Goal: Task Accomplishment & Management: Use online tool/utility

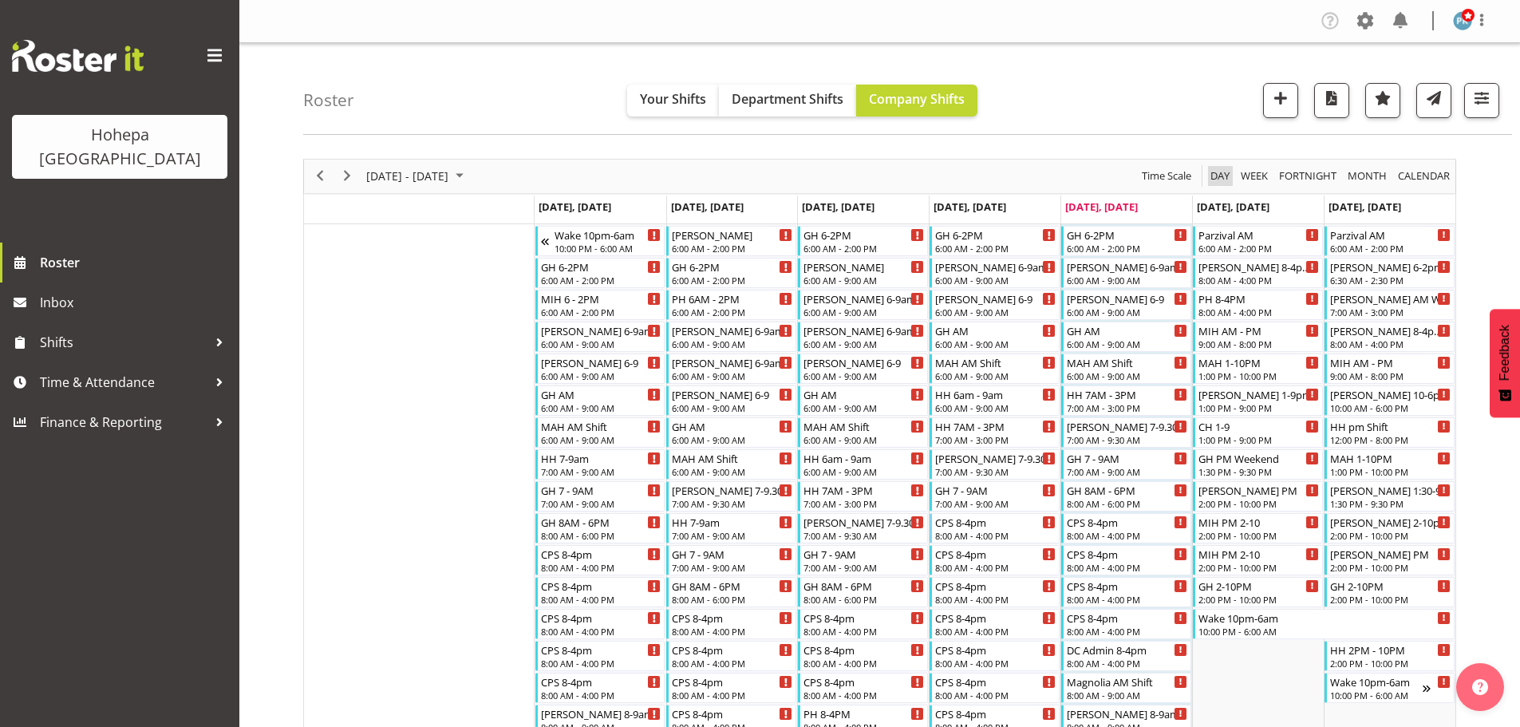
click at [1221, 175] on span "Day" at bounding box center [1220, 176] width 22 height 20
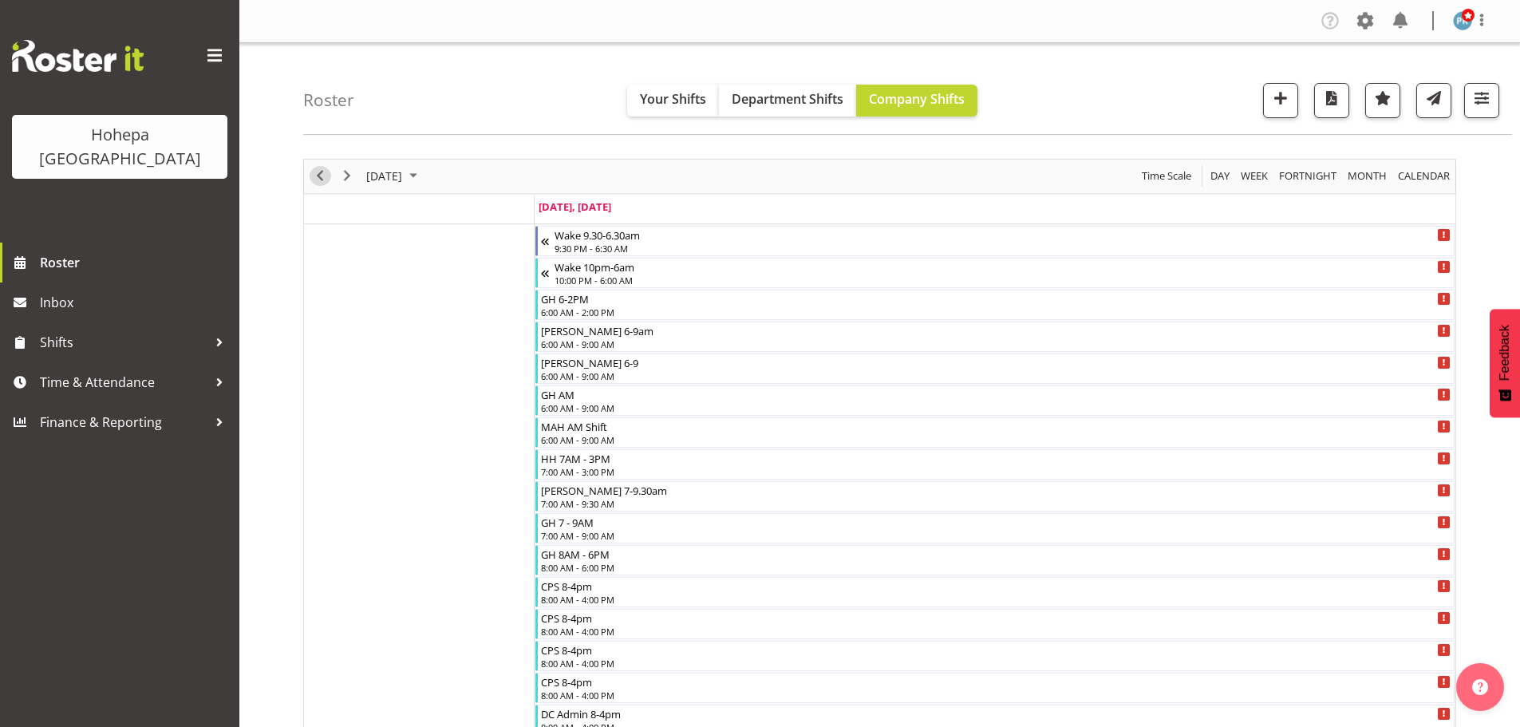
click at [322, 176] on span "Previous" at bounding box center [319, 176] width 19 height 20
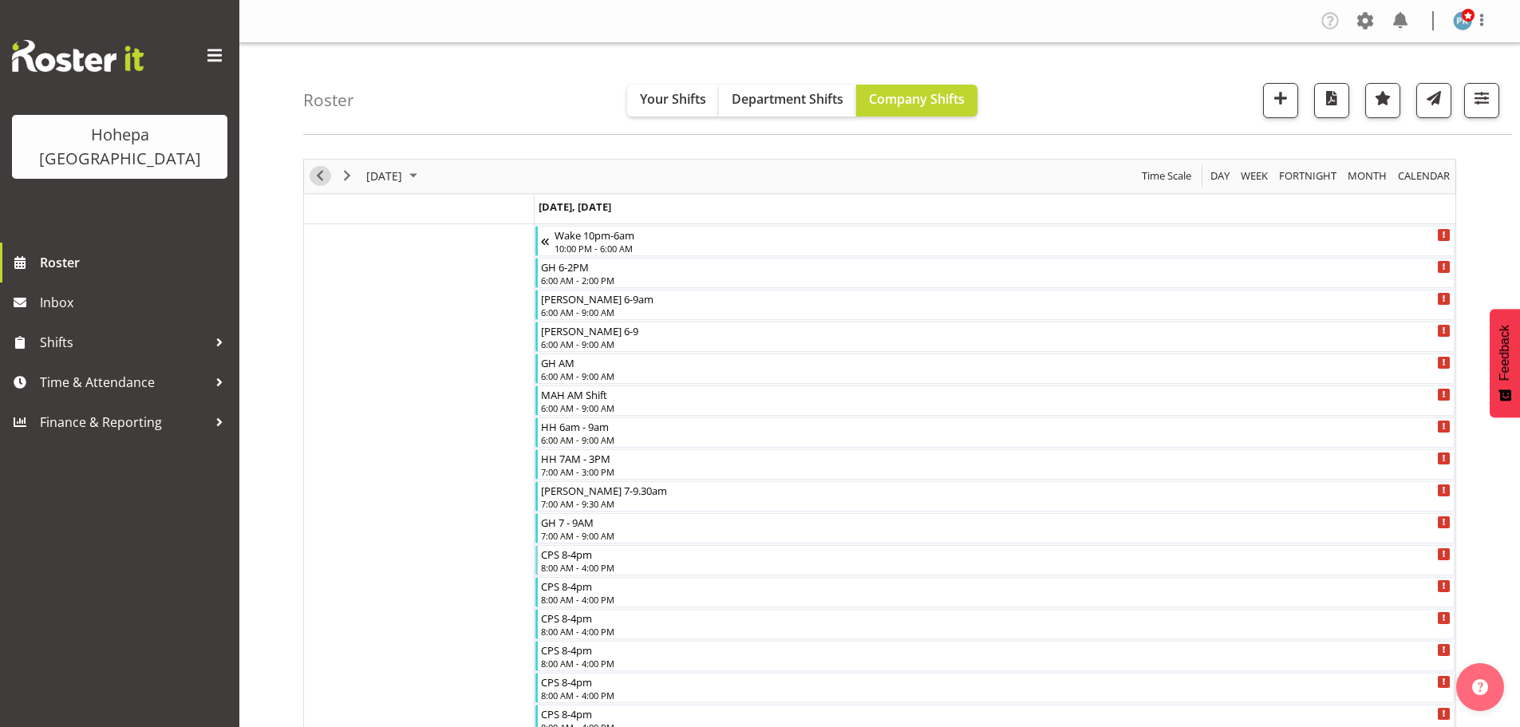
click at [322, 176] on span "Previous" at bounding box center [319, 176] width 19 height 20
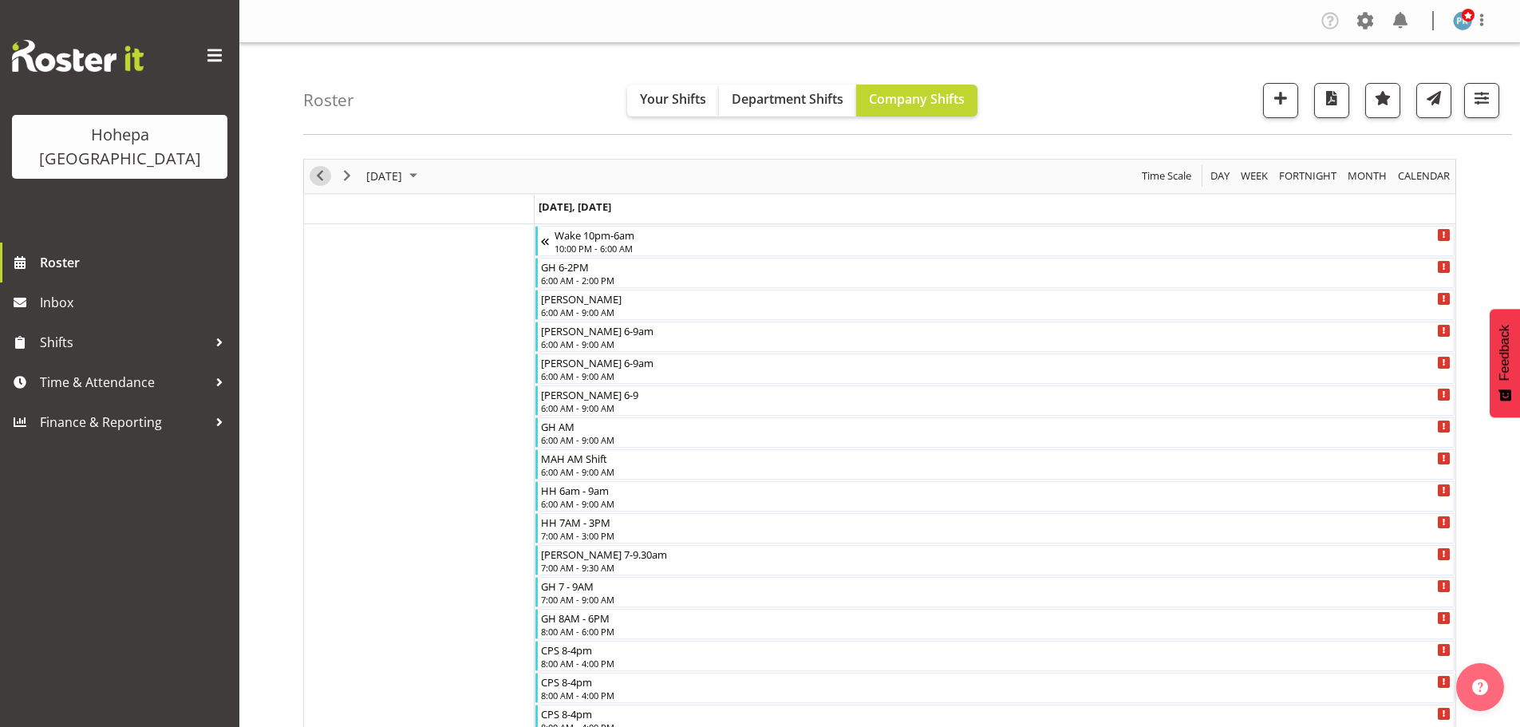
click at [321, 176] on span "Previous" at bounding box center [319, 176] width 19 height 20
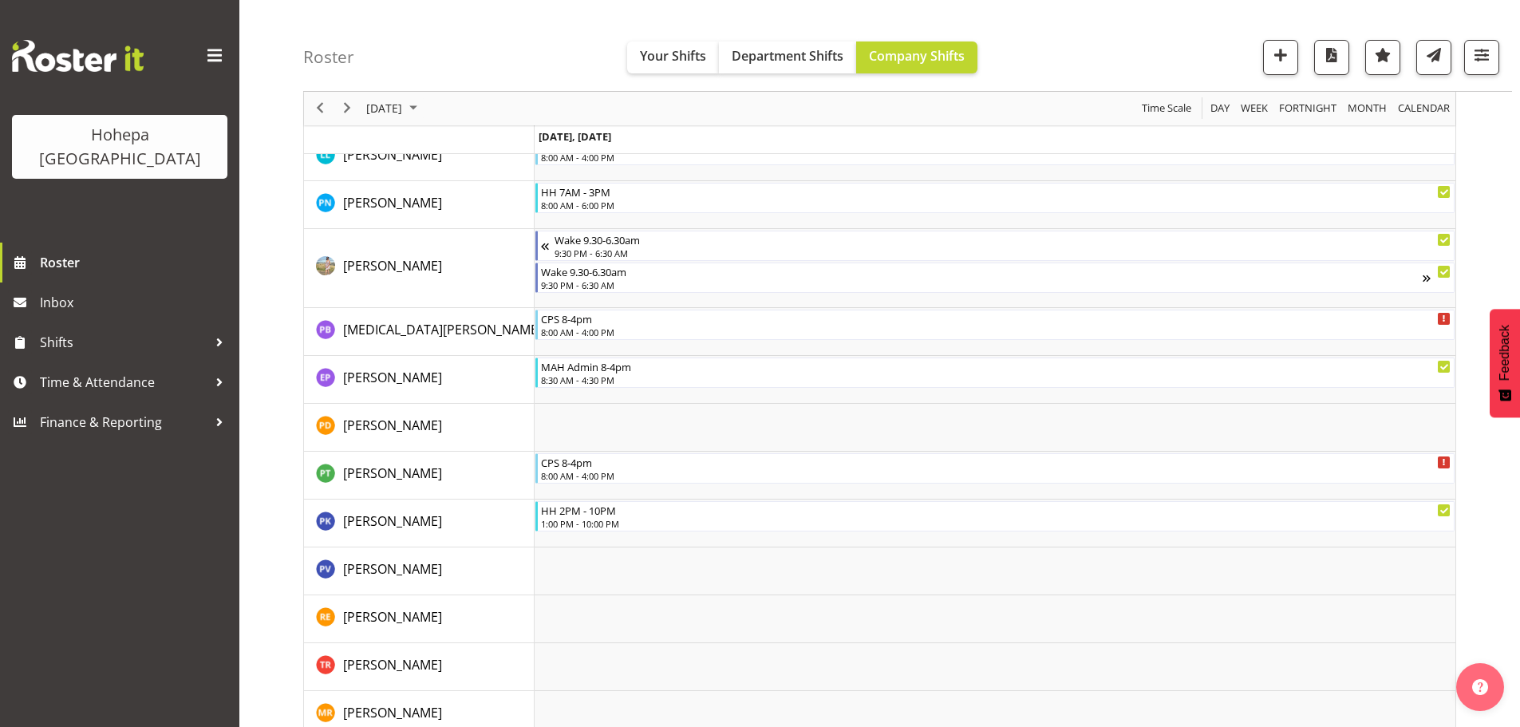
scroll to position [3638, 0]
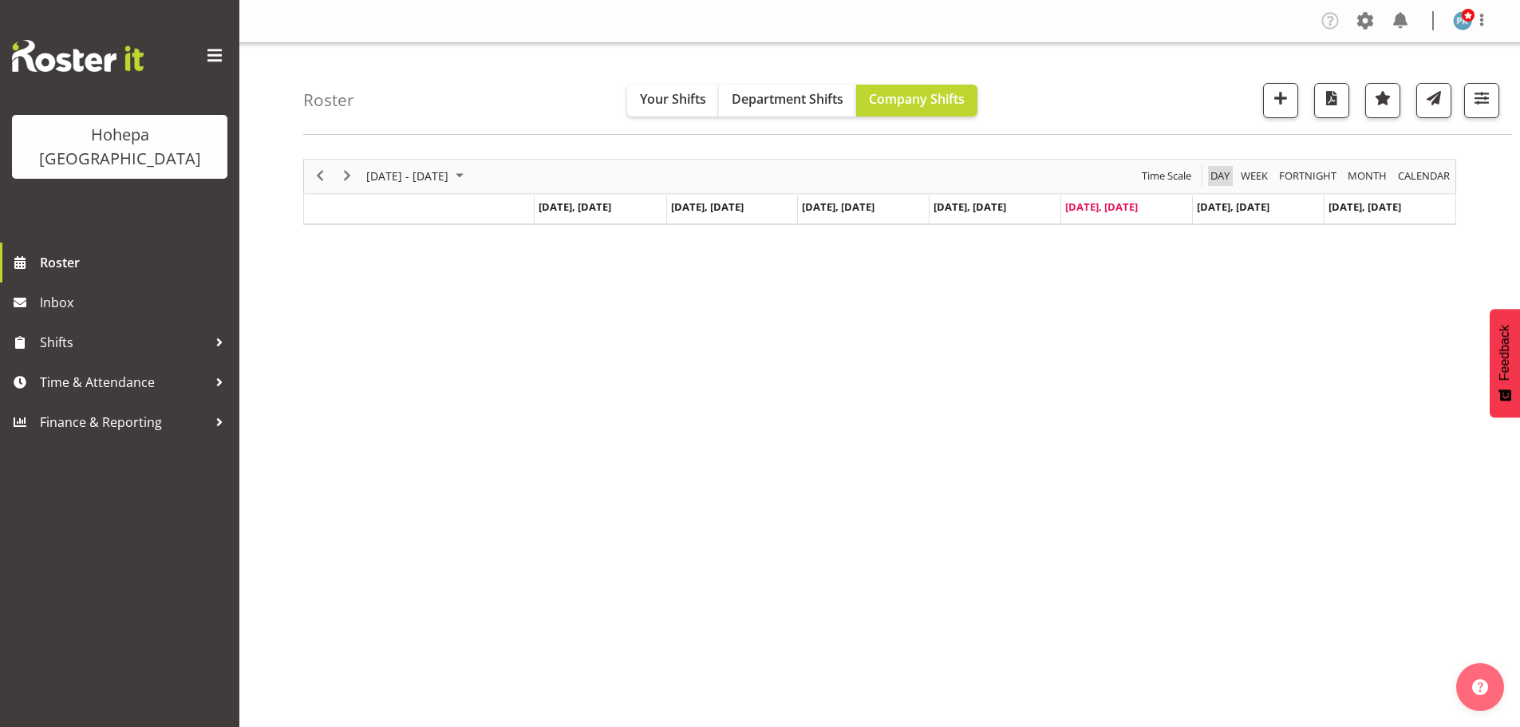
click at [1225, 177] on span "Day" at bounding box center [1220, 176] width 22 height 20
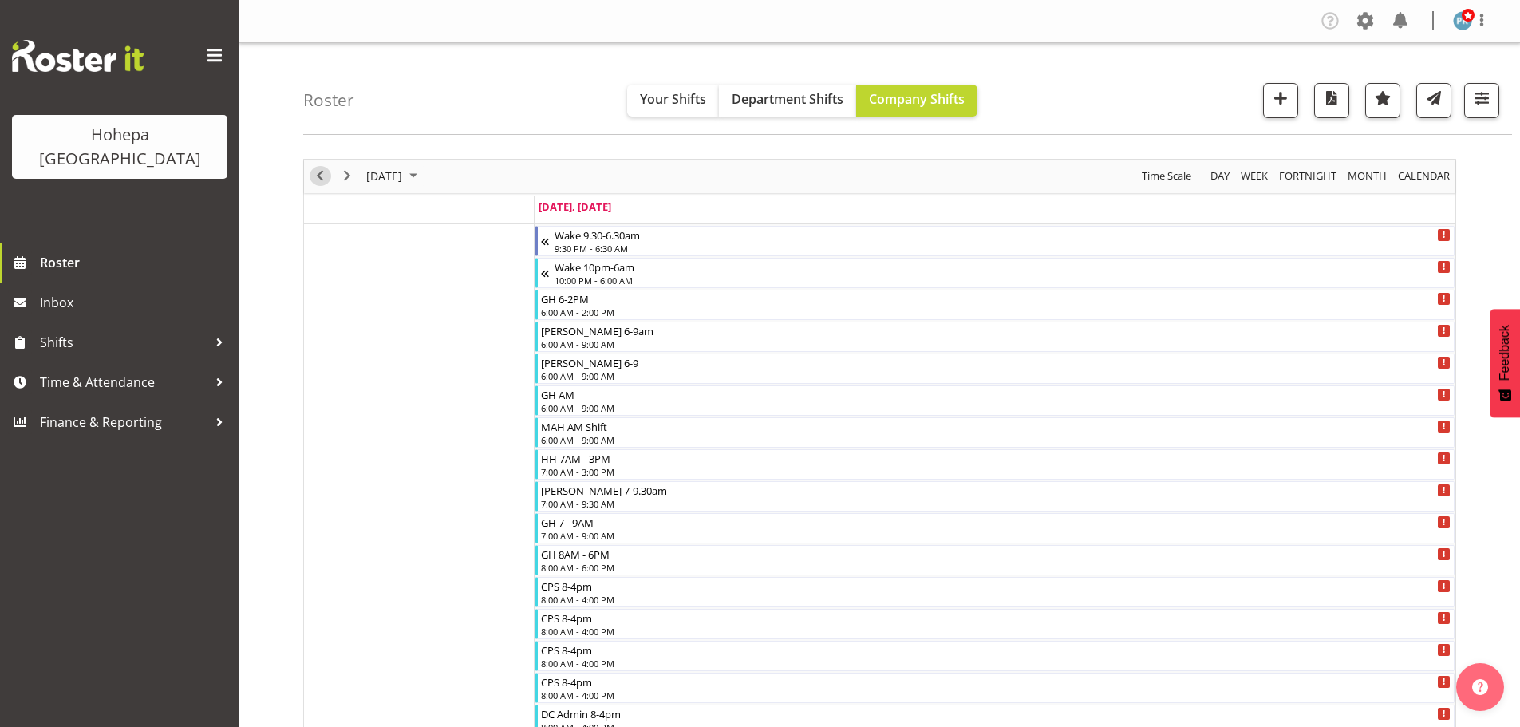
click at [321, 178] on span "Previous" at bounding box center [319, 176] width 19 height 20
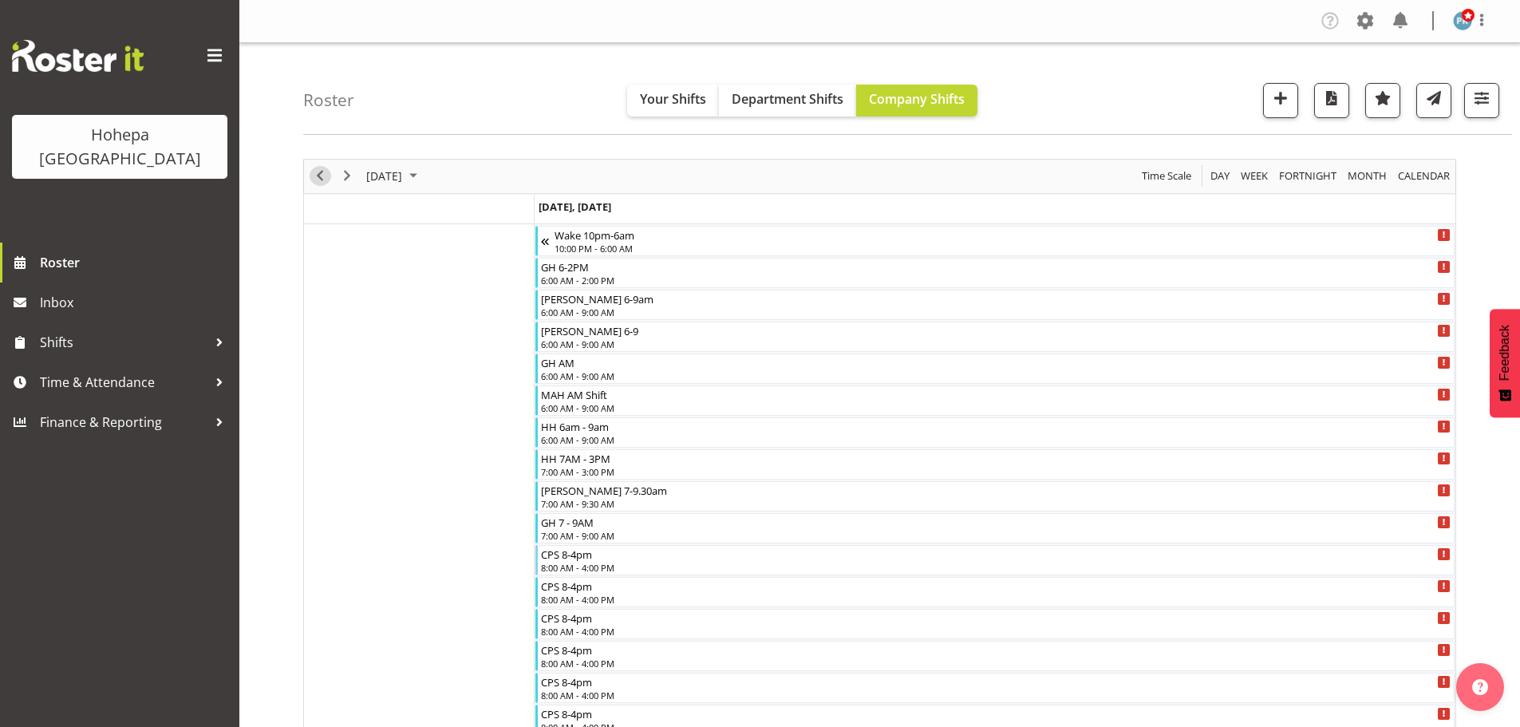
click at [323, 180] on span "Previous" at bounding box center [319, 176] width 19 height 20
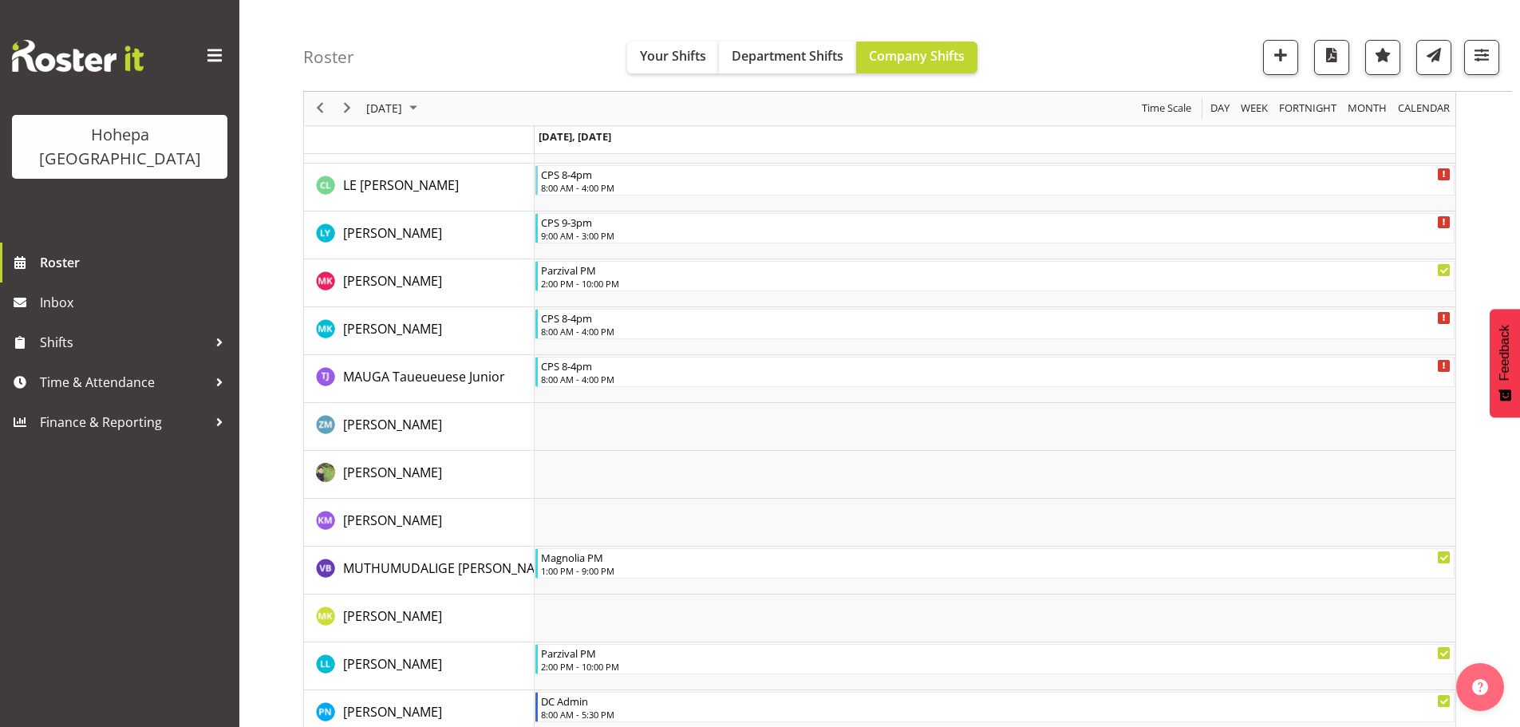
scroll to position [3222, 0]
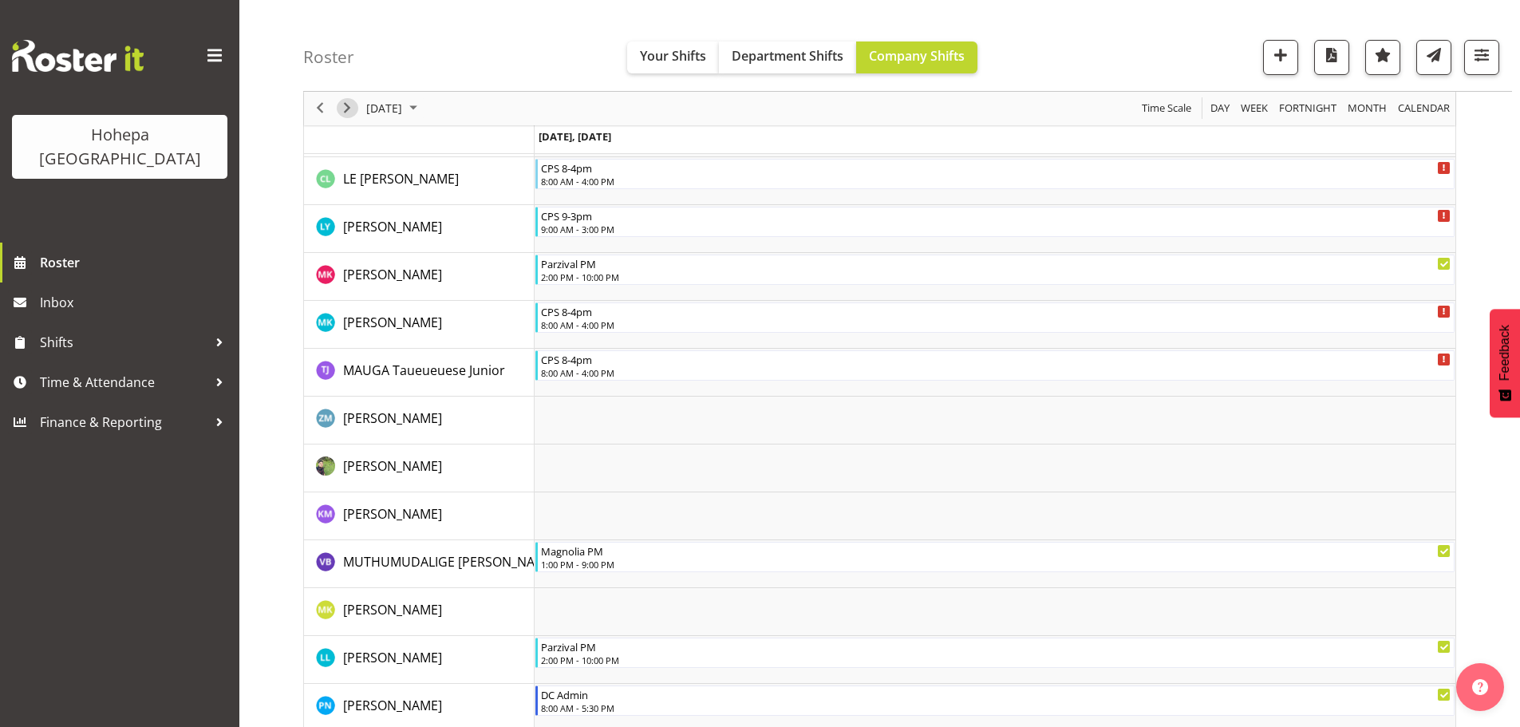
click at [350, 110] on span "Next" at bounding box center [347, 109] width 19 height 20
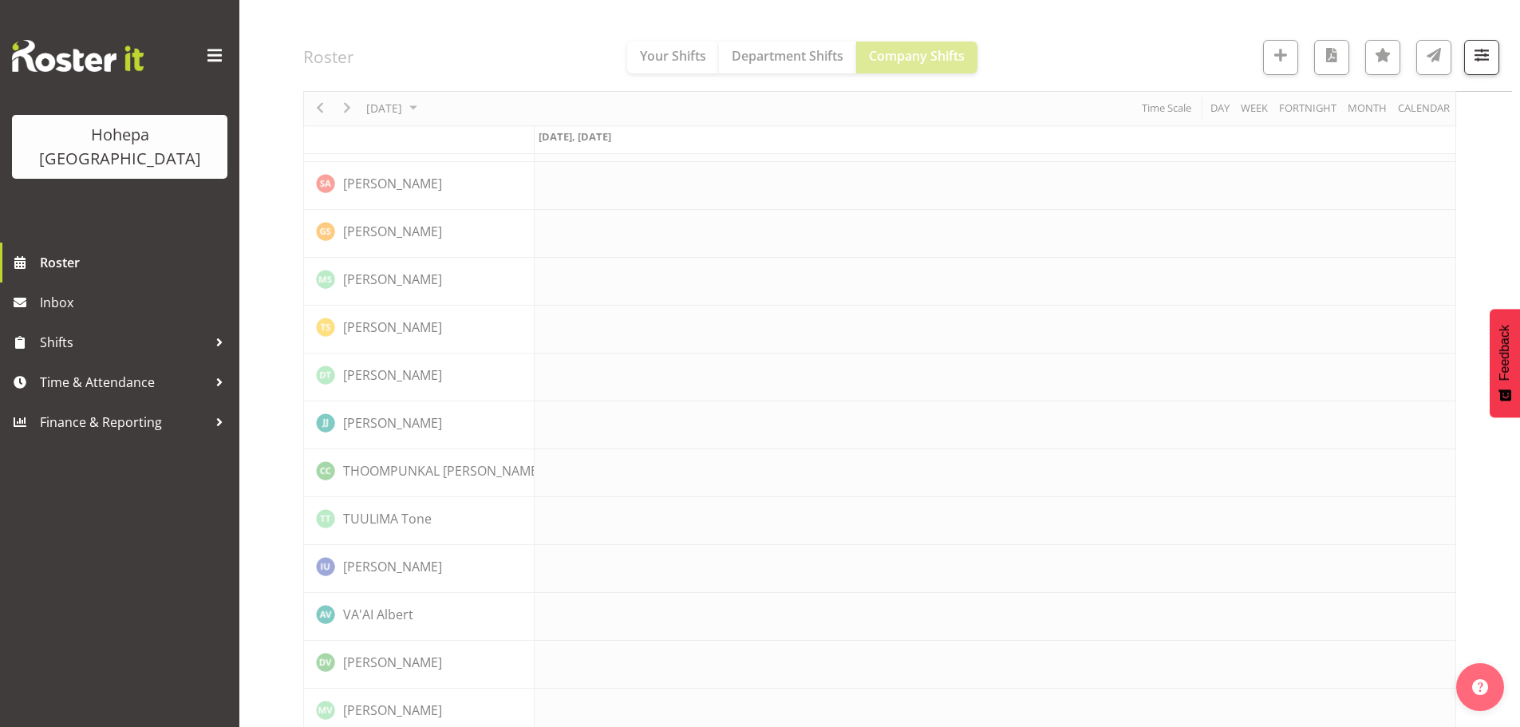
scroll to position [4747, 0]
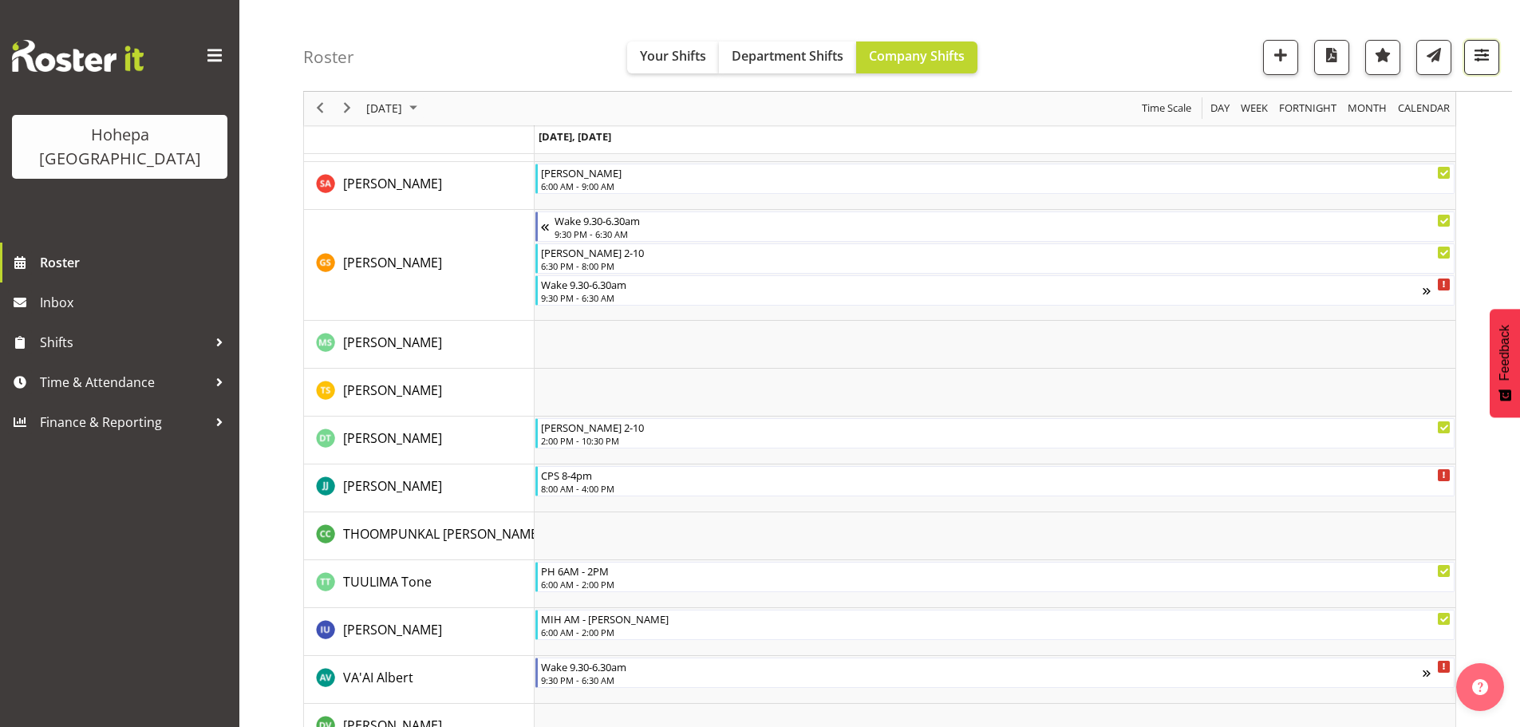
click at [1481, 60] on span "button" at bounding box center [1482, 55] width 21 height 21
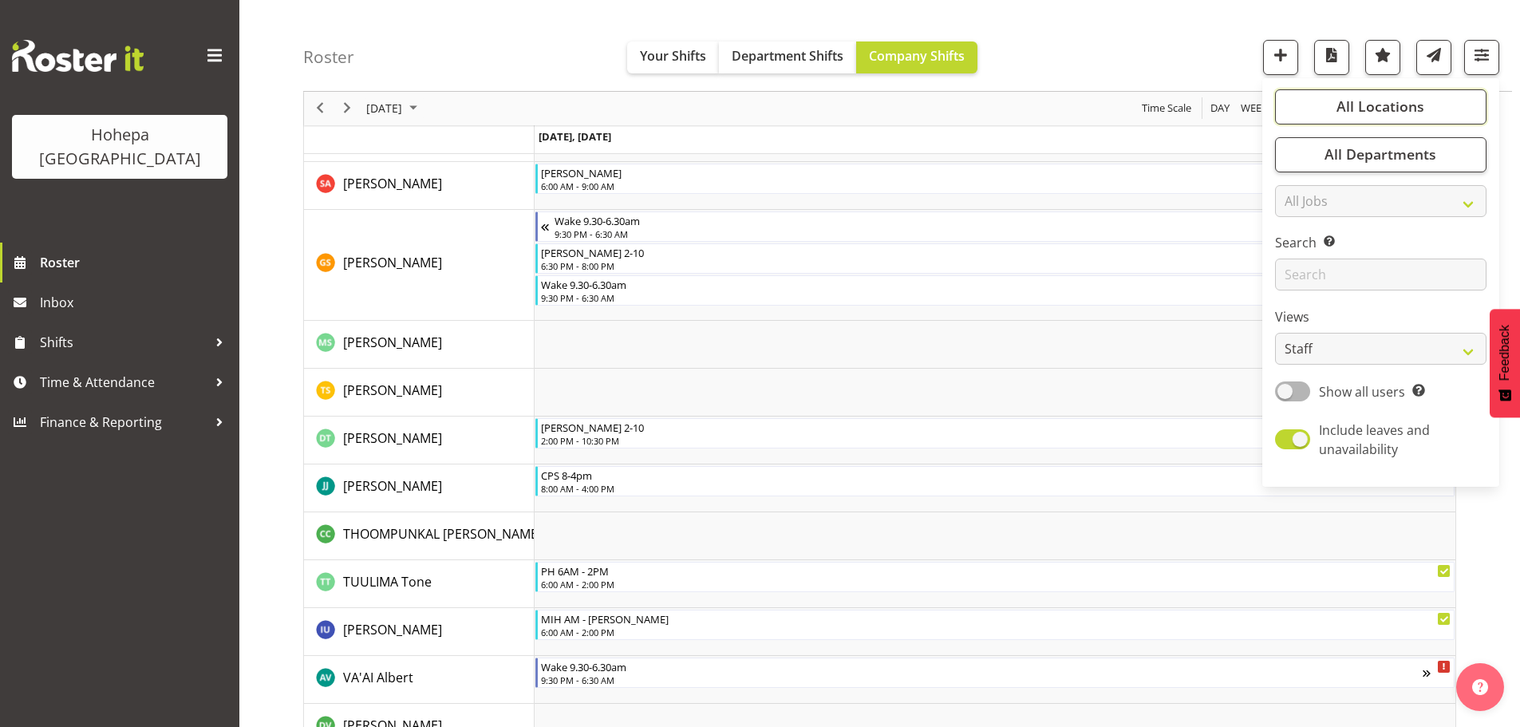
drag, startPoint x: 1368, startPoint y: 108, endPoint x: 1337, endPoint y: 136, distance: 41.2
click at [1367, 108] on span "All Locations" at bounding box center [1381, 106] width 88 height 19
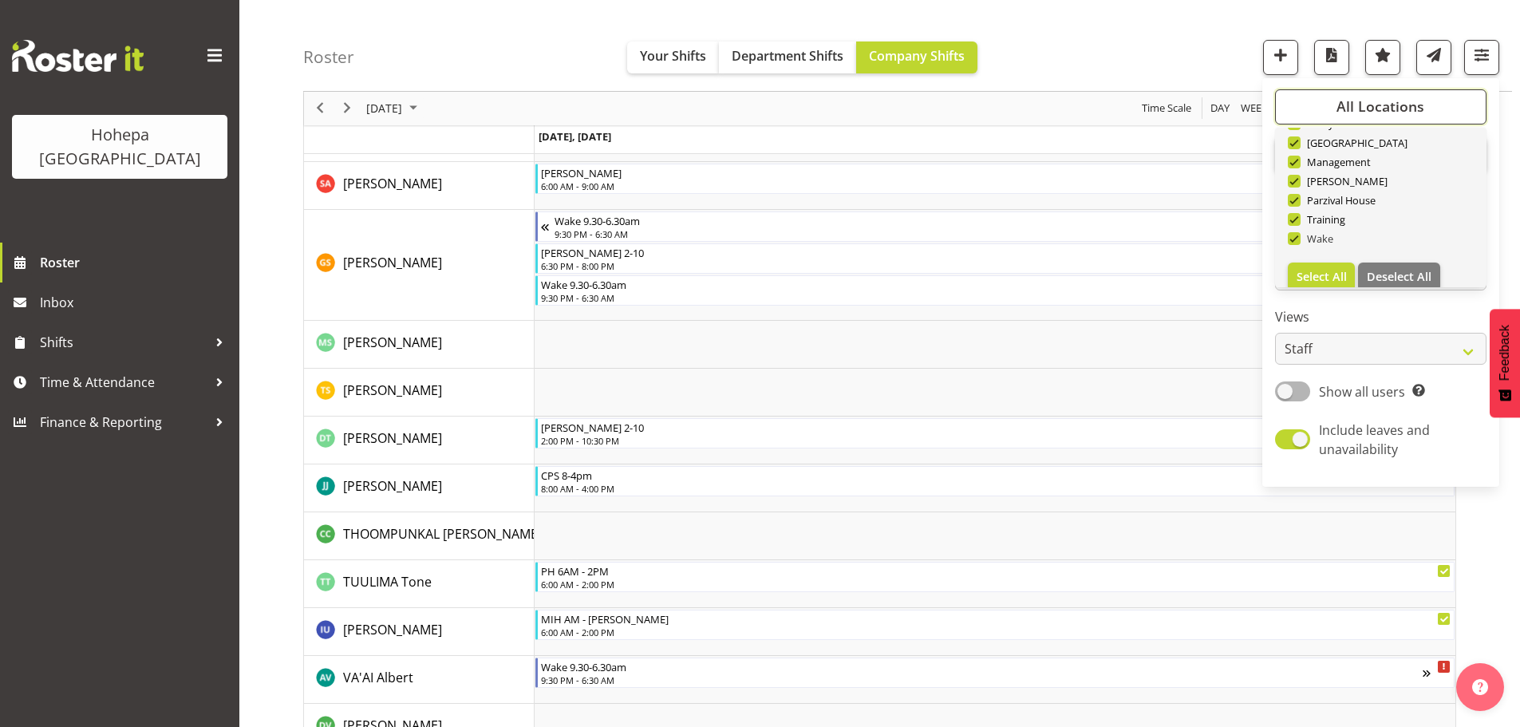
scroll to position [153, 0]
click at [1381, 264] on span "Deselect All" at bounding box center [1399, 261] width 65 height 15
checkbox input "false"
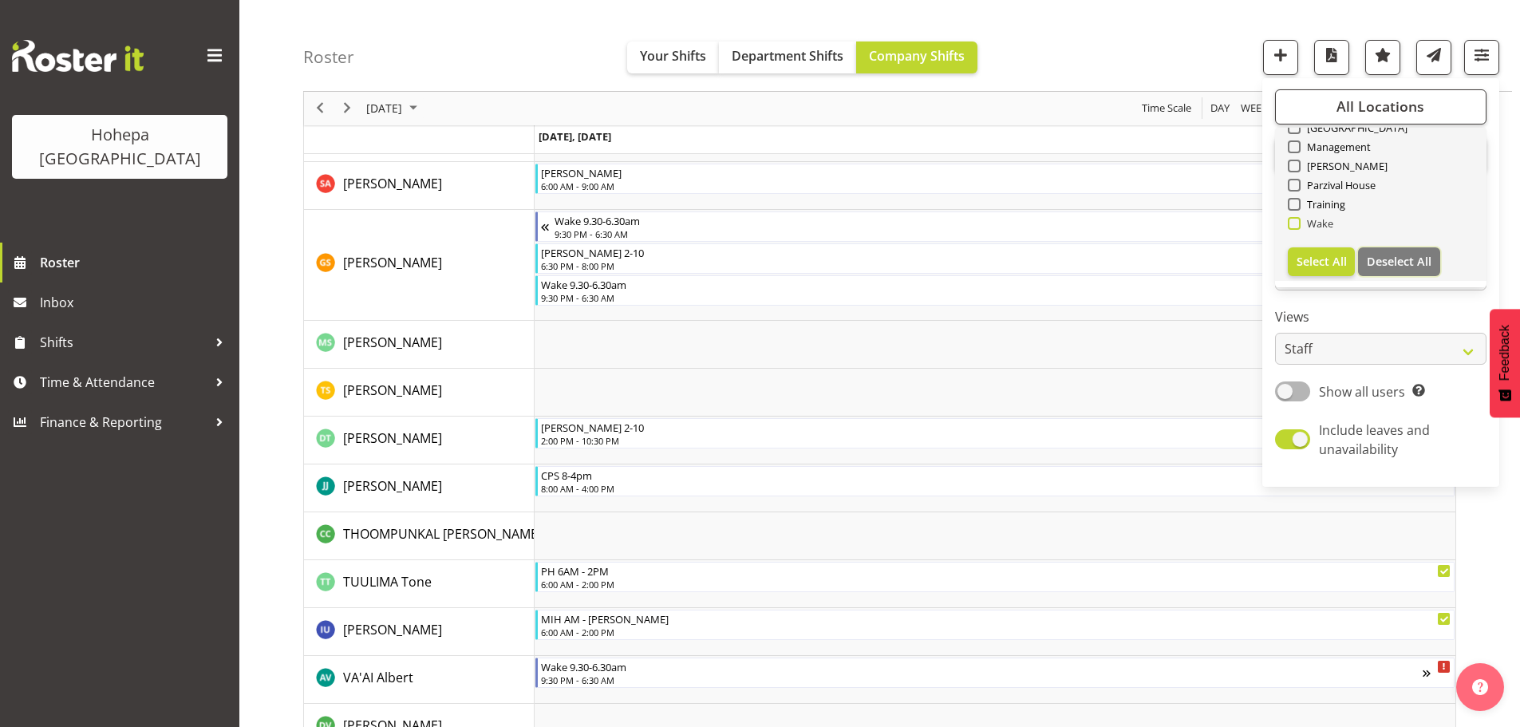
checkbox input "false"
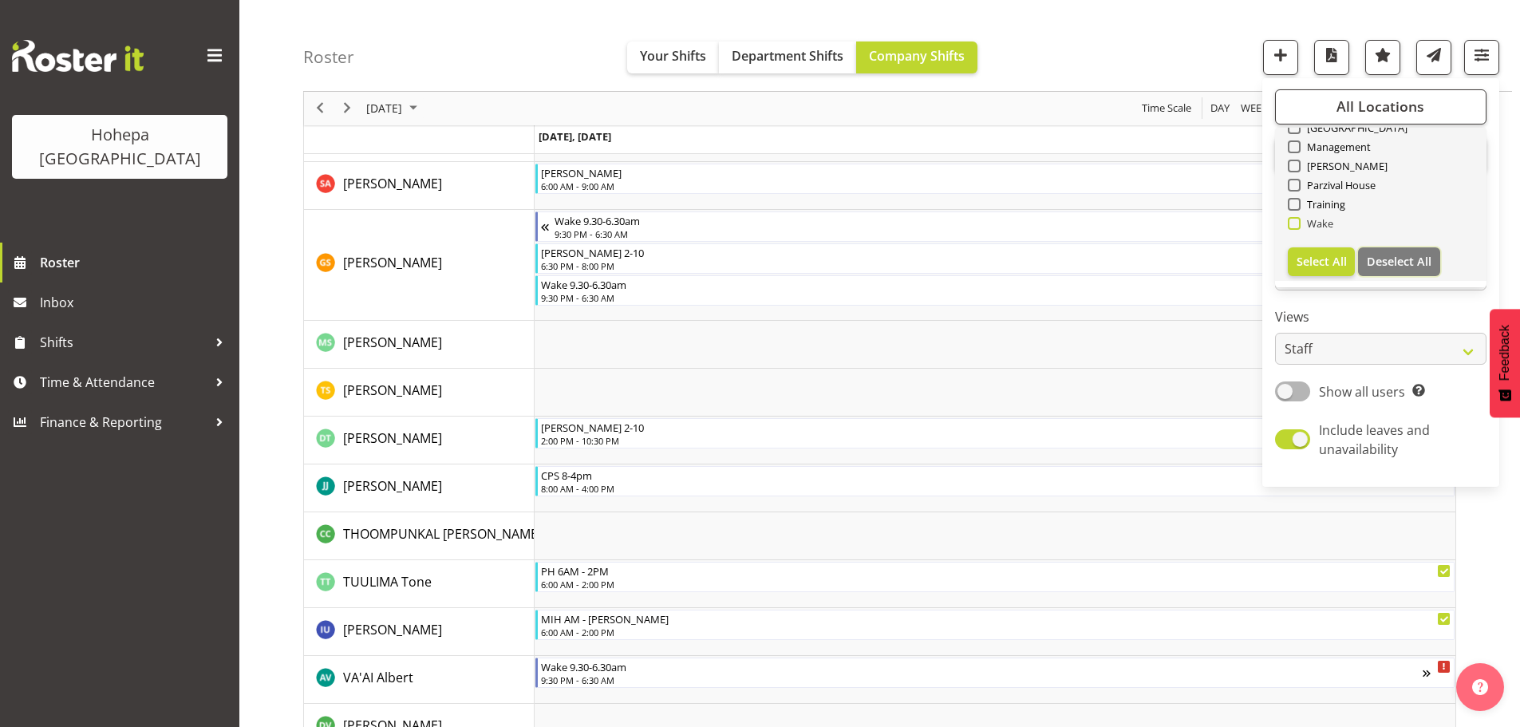
checkbox input "false"
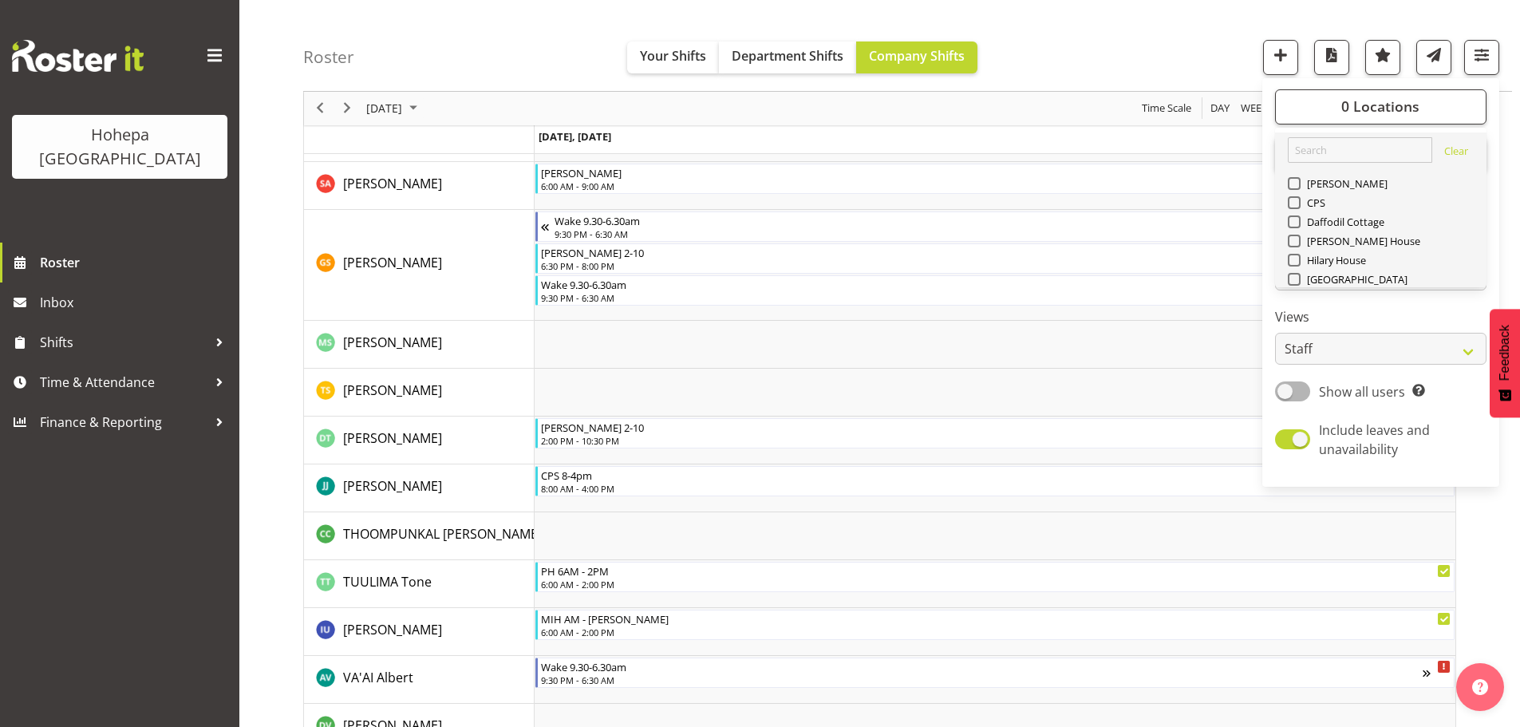
scroll to position [0, 0]
click at [1290, 205] on span at bounding box center [1294, 204] width 13 height 13
click at [1290, 205] on input "CPS" at bounding box center [1293, 204] width 10 height 10
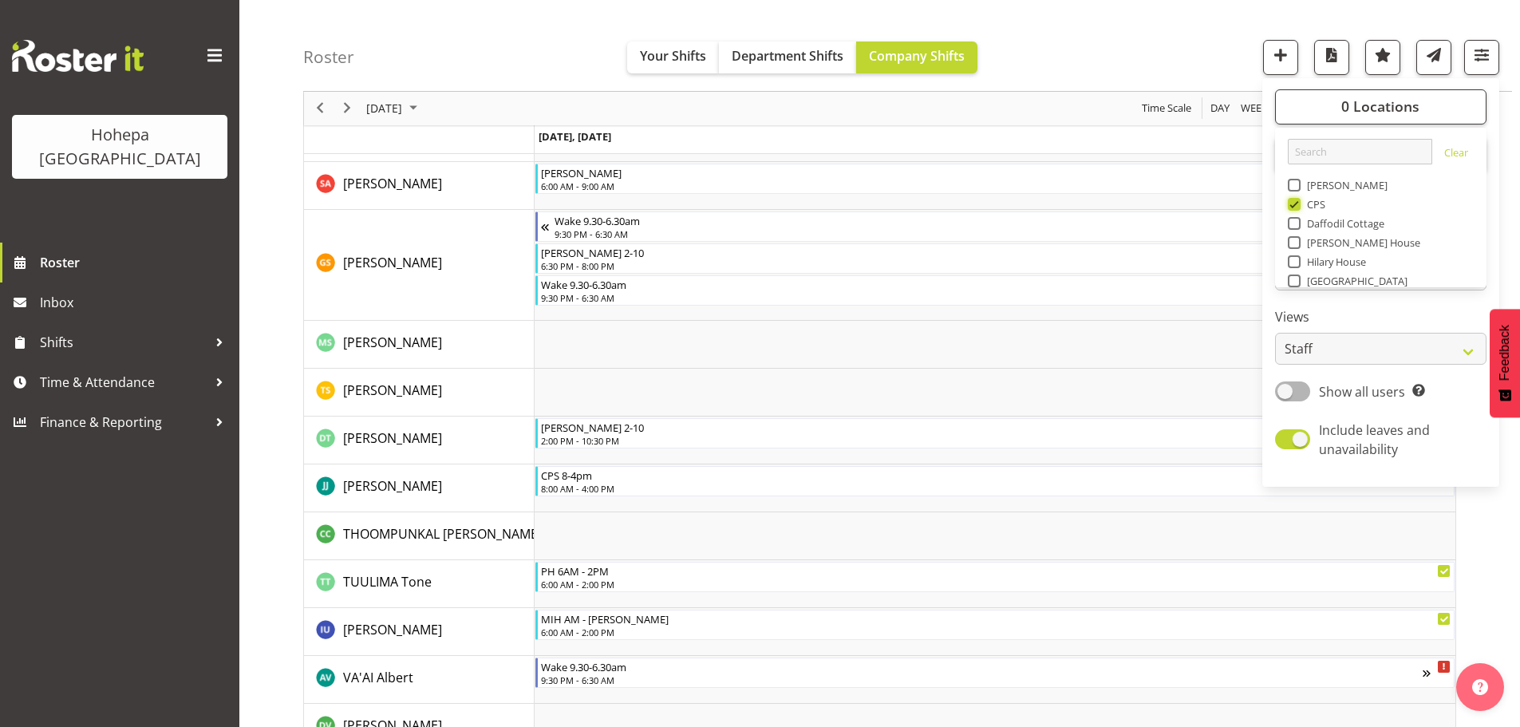
scroll to position [3436, 0]
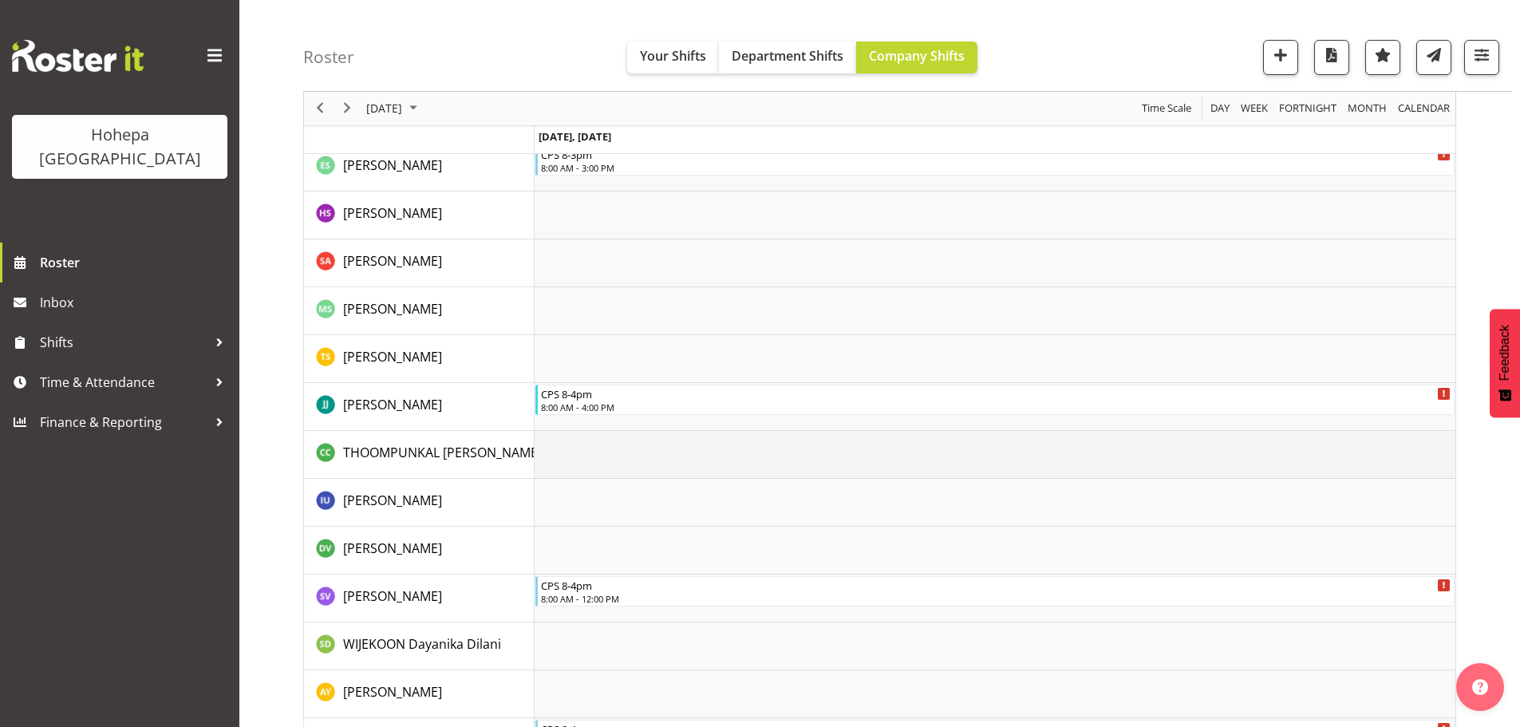
scroll to position [2749, 0]
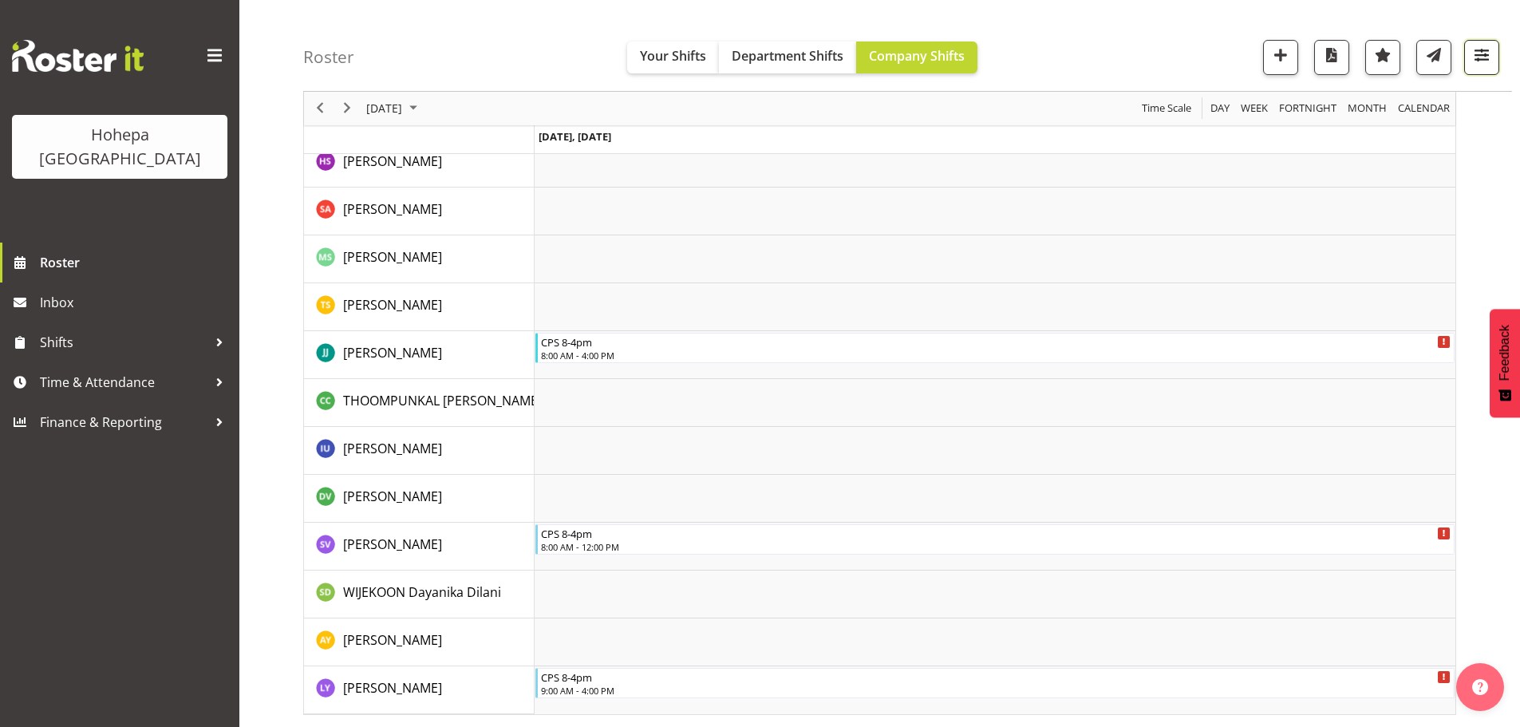
click at [1476, 59] on span "button" at bounding box center [1482, 55] width 21 height 21
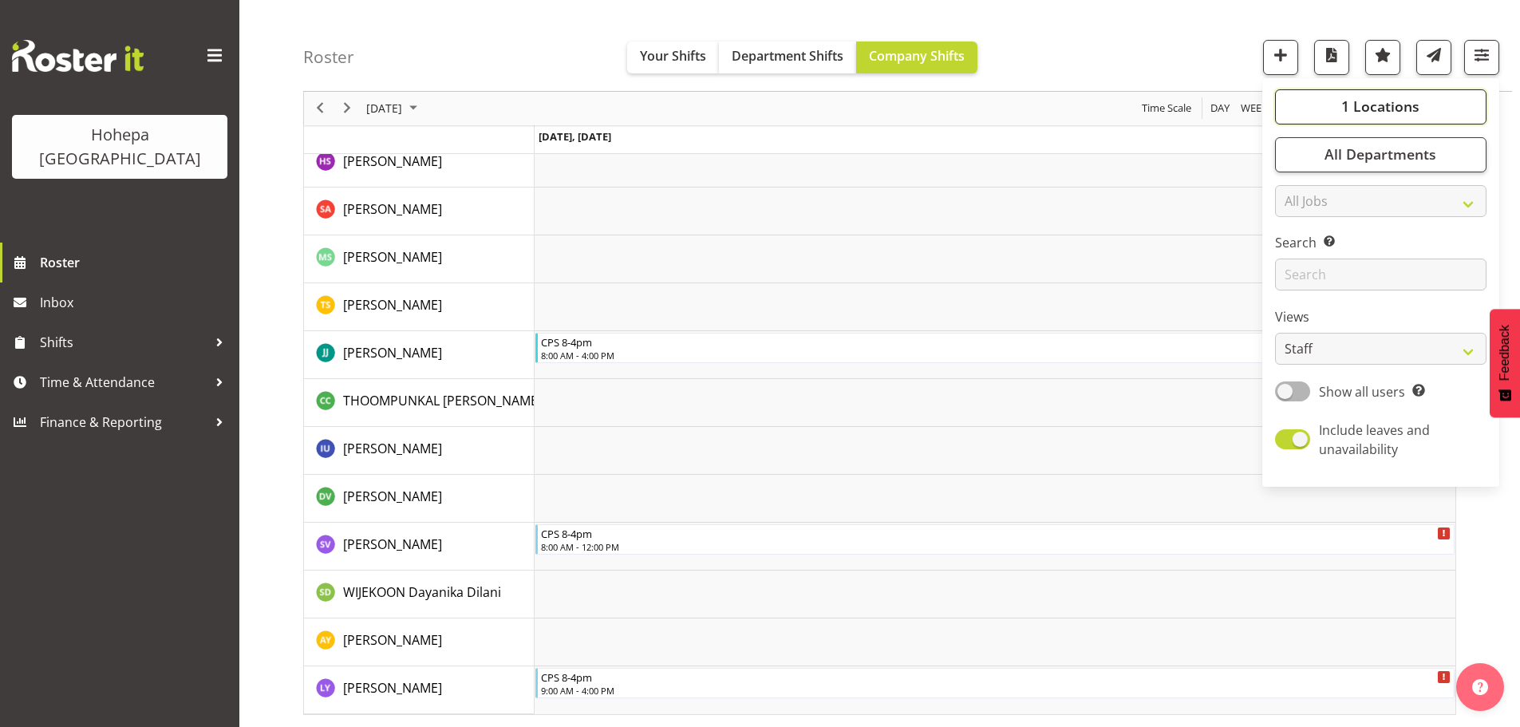
click at [1403, 106] on span "1 Locations" at bounding box center [1380, 106] width 78 height 19
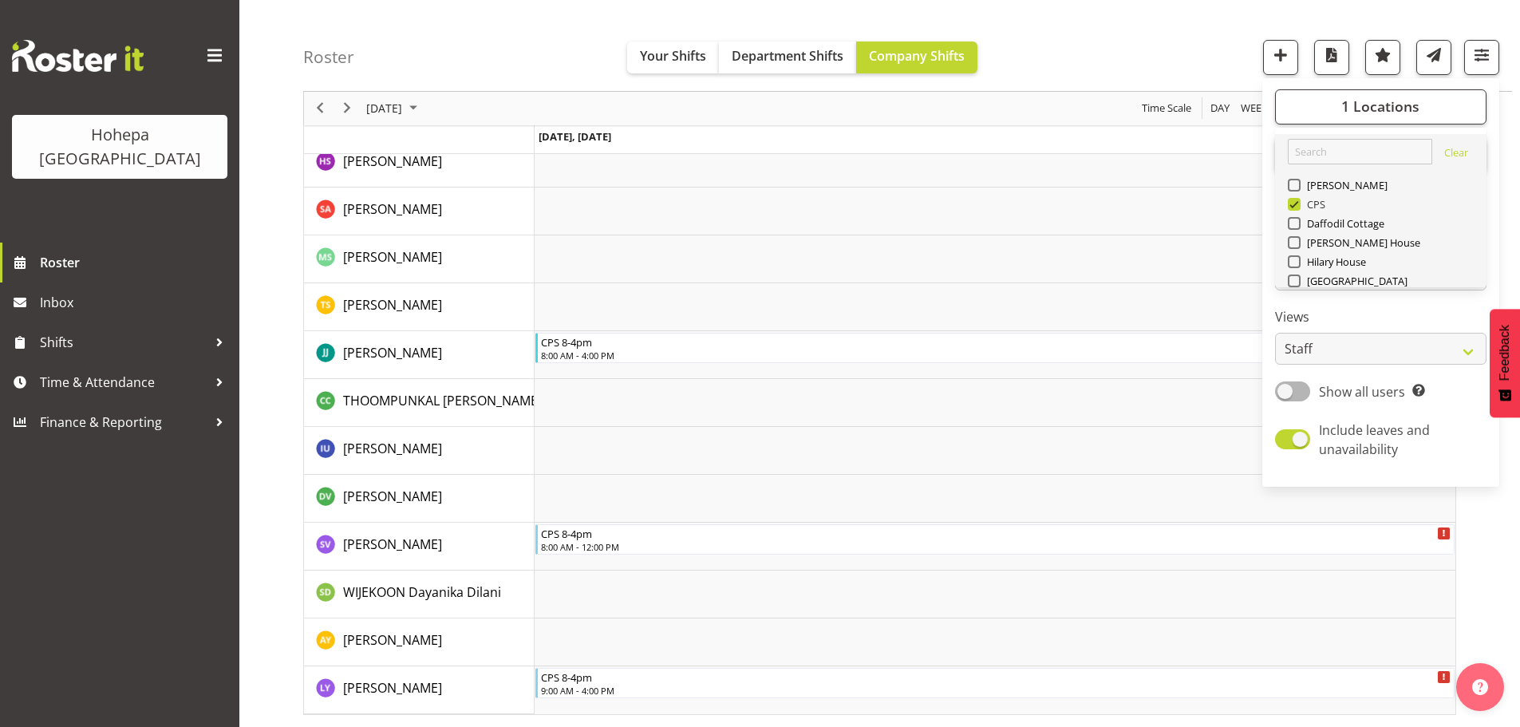
click at [1301, 204] on span at bounding box center [1294, 204] width 13 height 13
click at [1298, 204] on input "CPS" at bounding box center [1293, 204] width 10 height 10
checkbox input "false"
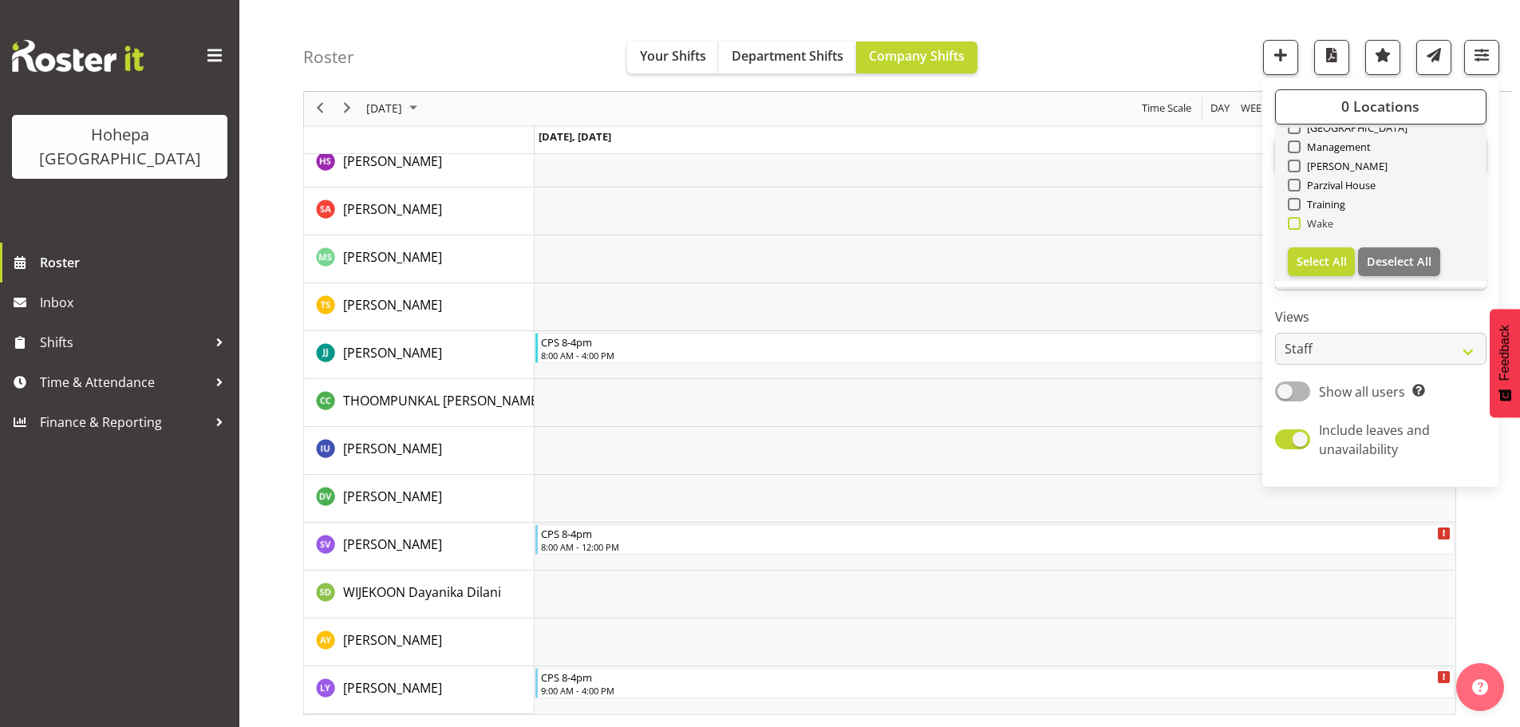
click at [1298, 223] on span at bounding box center [1294, 223] width 13 height 13
click at [1298, 223] on input "Wake" at bounding box center [1293, 224] width 10 height 10
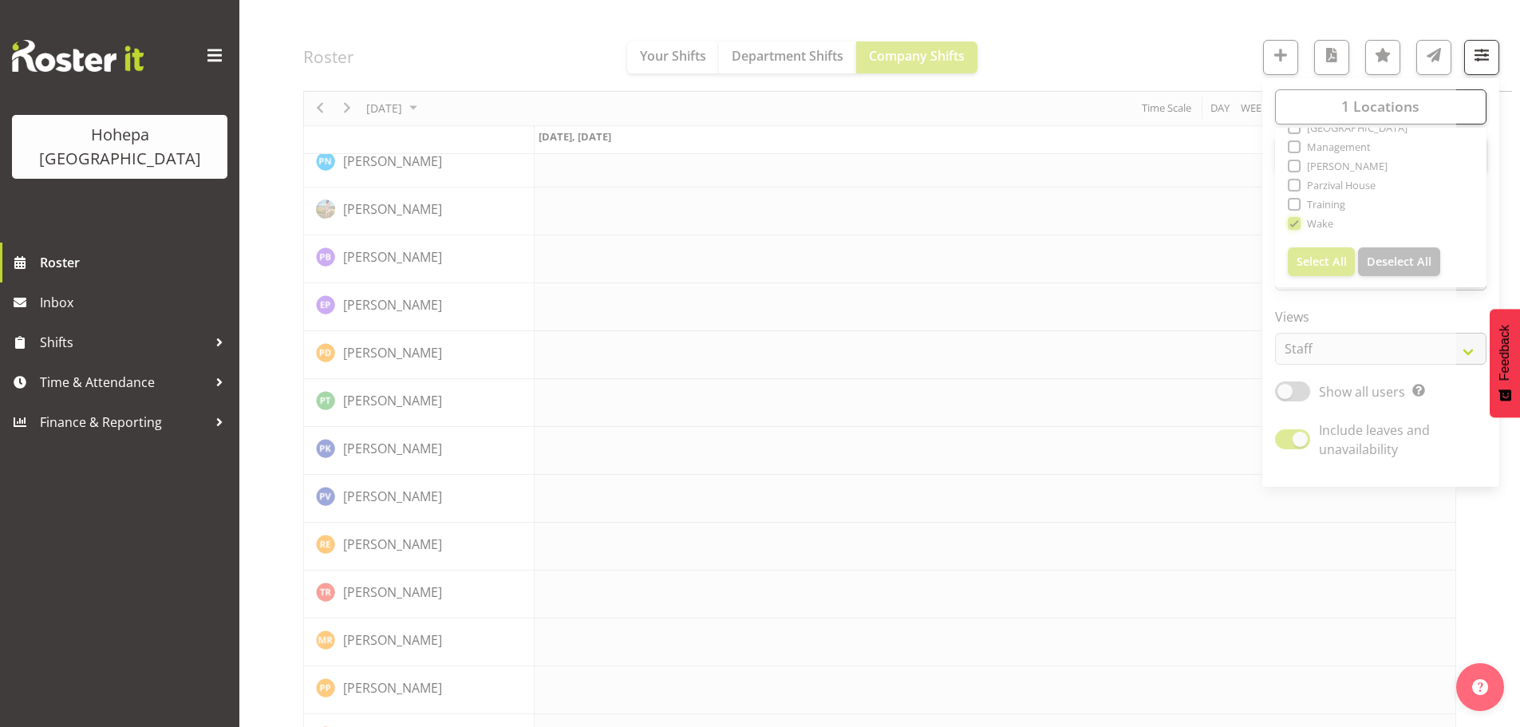
scroll to position [2749, 0]
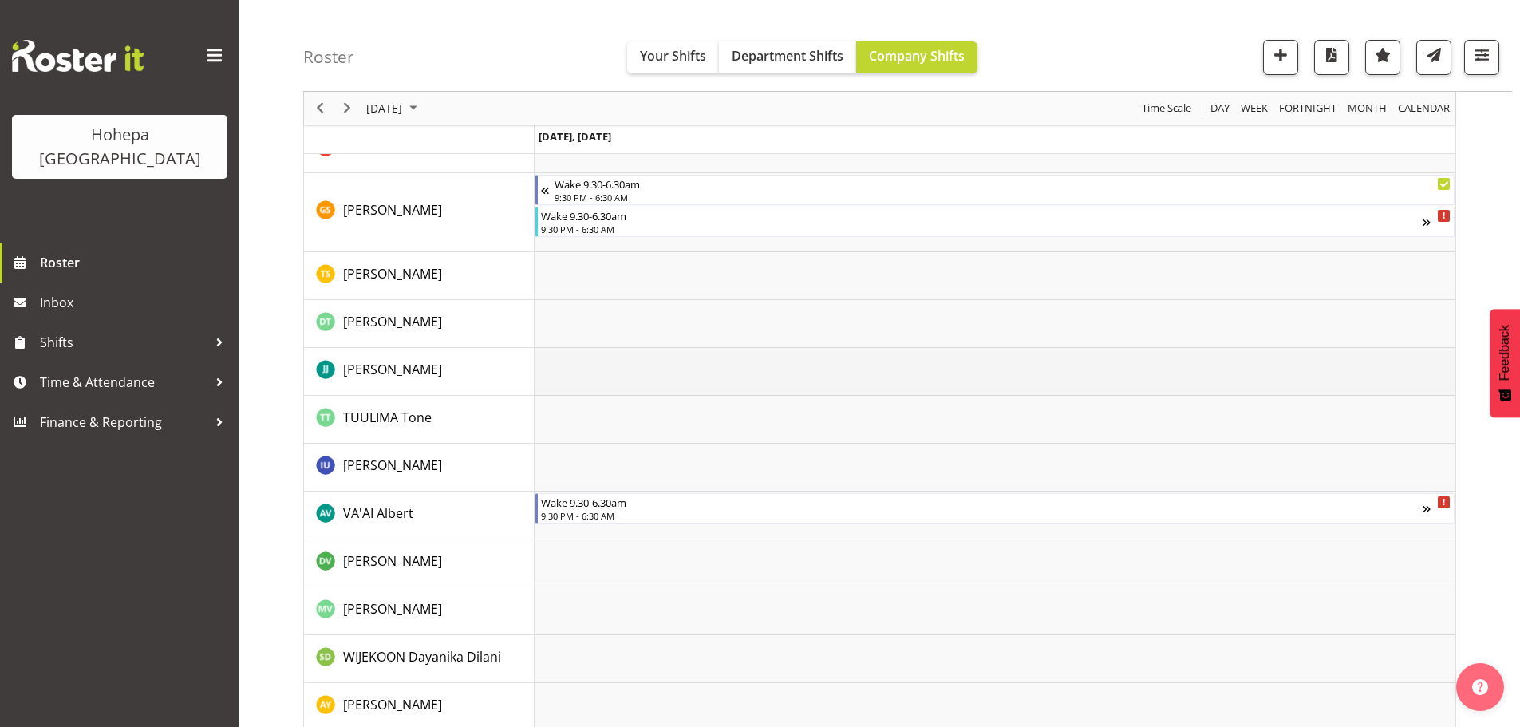
scroll to position [2364, 0]
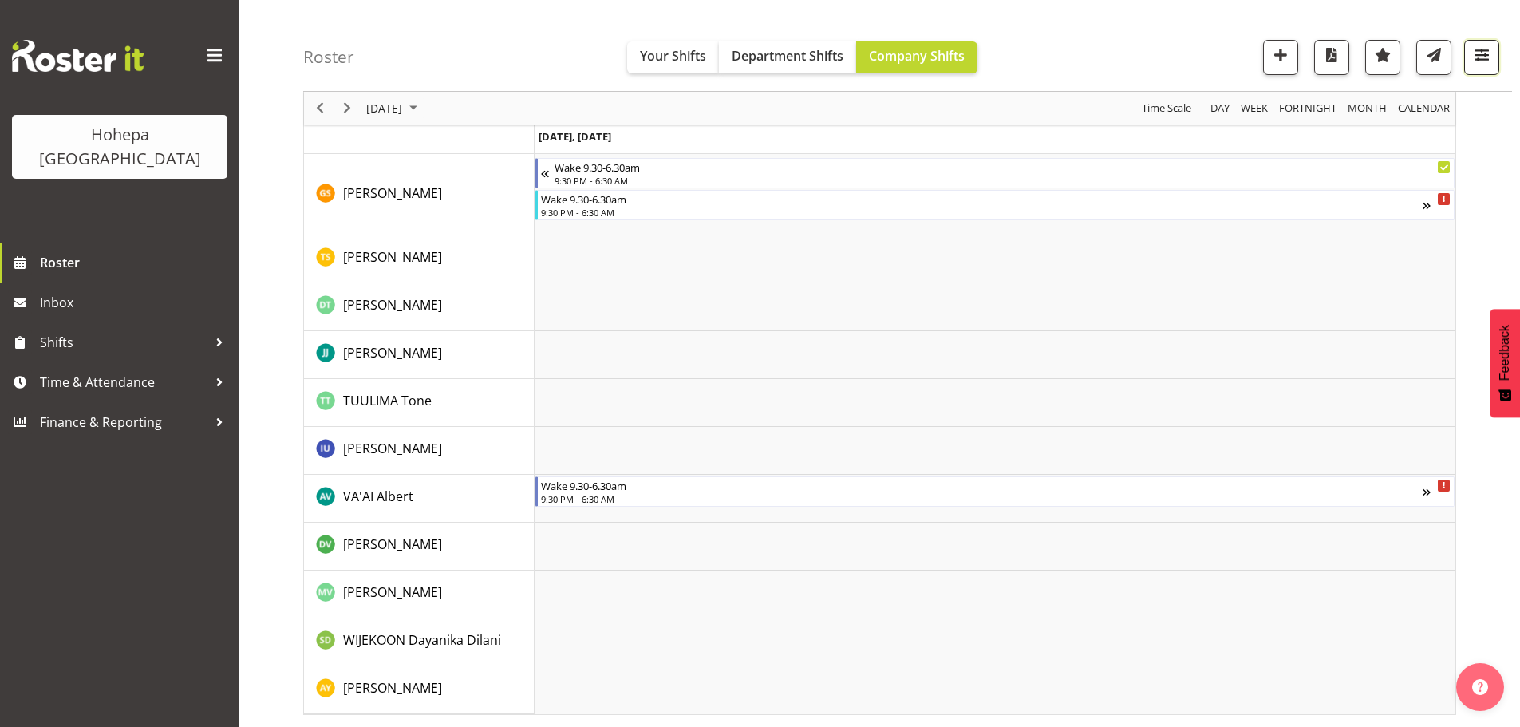
click at [1479, 57] on span "button" at bounding box center [1482, 55] width 21 height 21
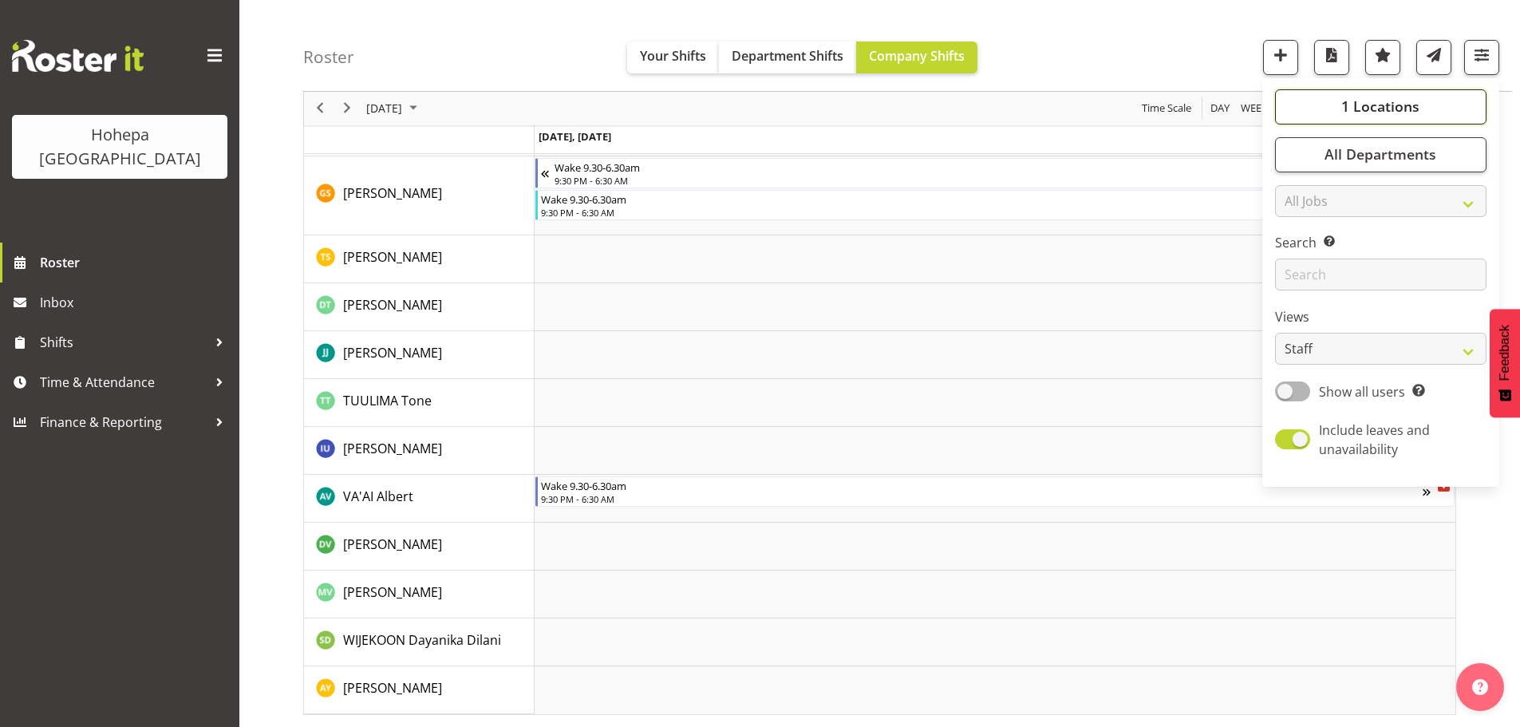
click at [1337, 103] on button "1 Locations" at bounding box center [1380, 106] width 211 height 35
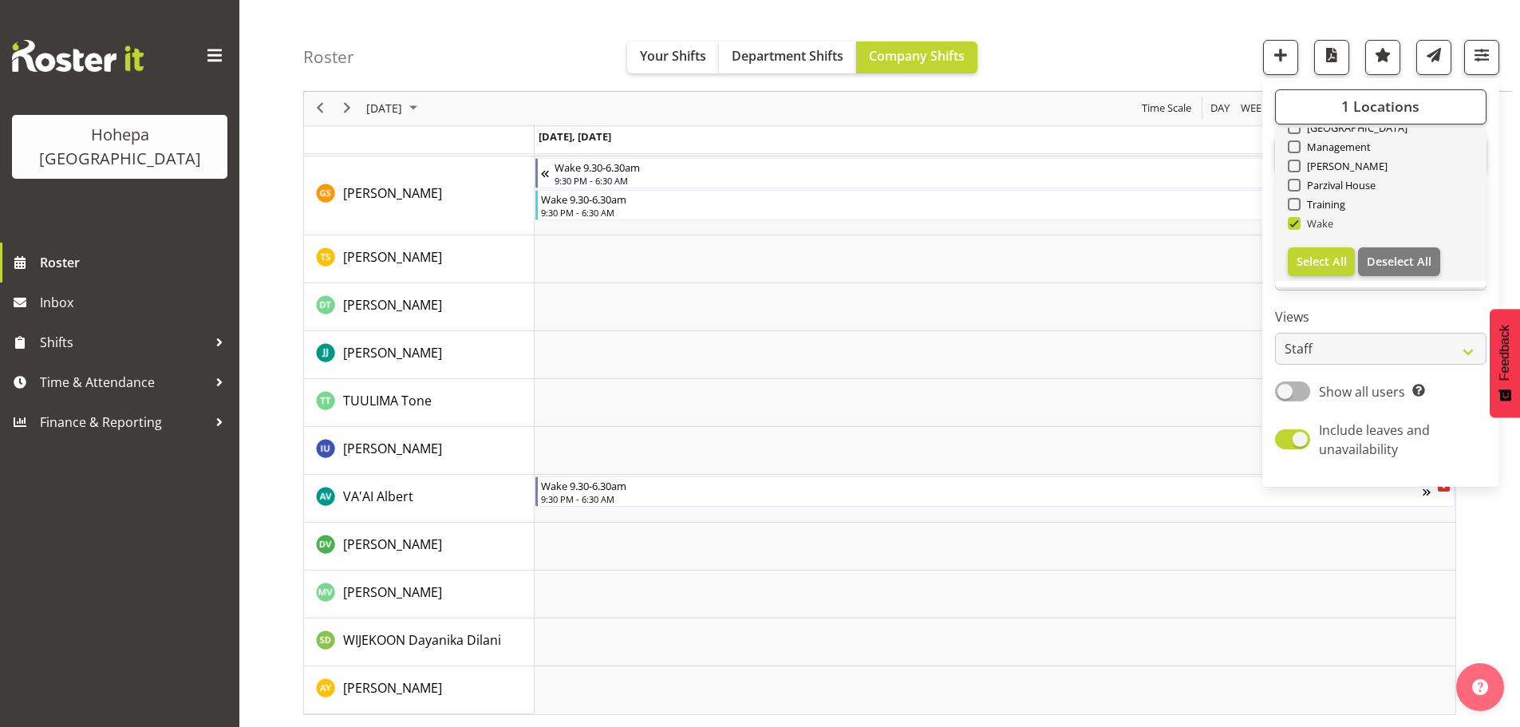
click at [1296, 226] on span at bounding box center [1294, 223] width 13 height 13
click at [1296, 226] on input "Wake" at bounding box center [1293, 224] width 10 height 10
checkbox input "false"
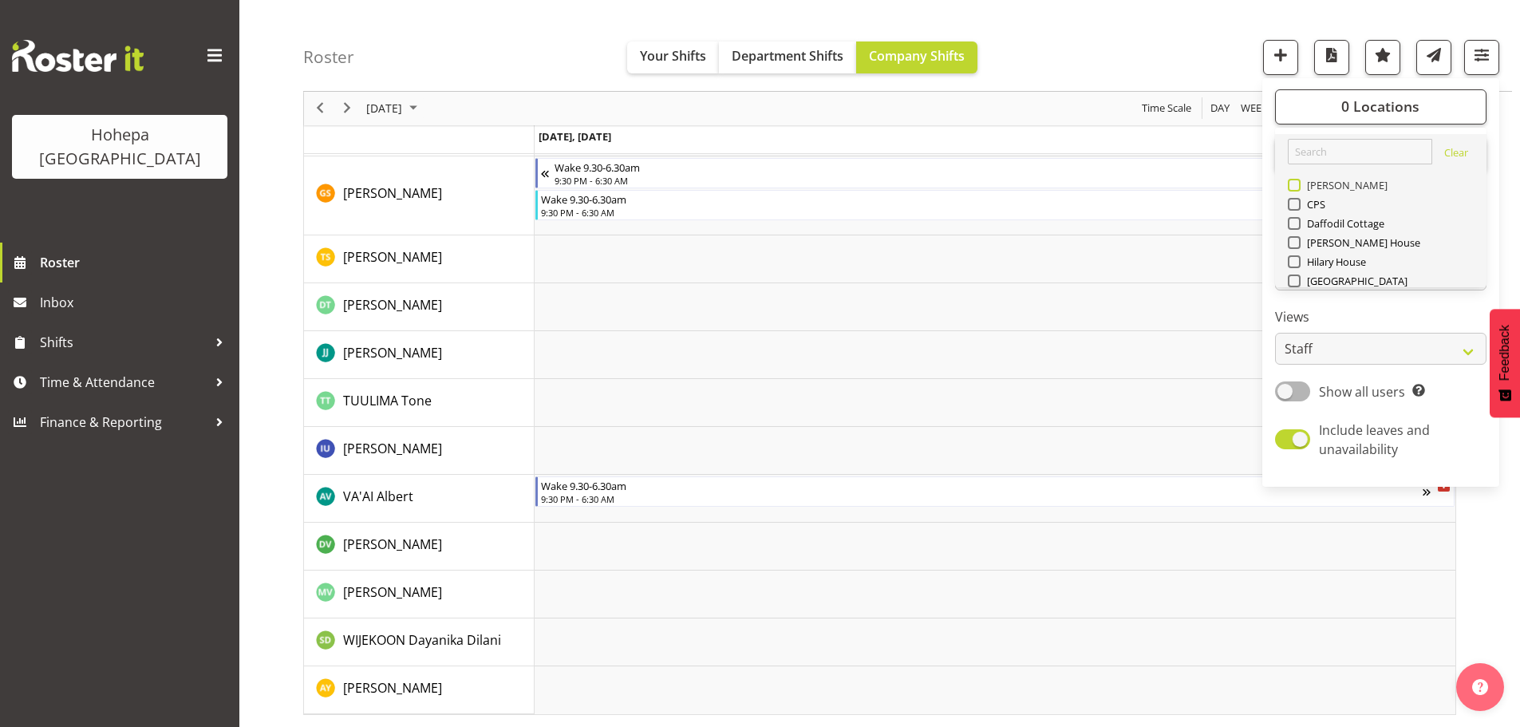
click at [1298, 189] on span at bounding box center [1294, 185] width 13 height 13
click at [1298, 189] on input "[PERSON_NAME]" at bounding box center [1293, 185] width 10 height 10
checkbox input "true"
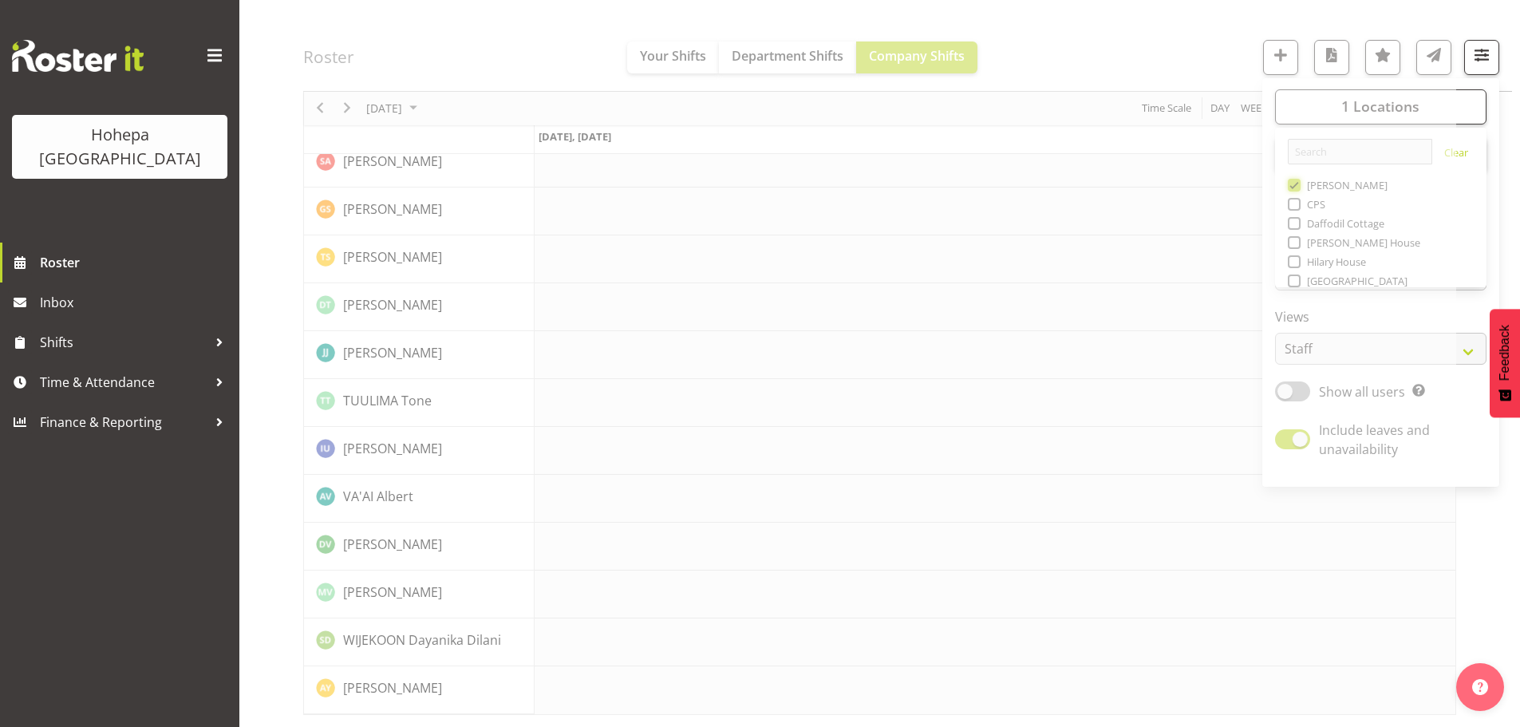
scroll to position [2239, 0]
drag, startPoint x: 1207, startPoint y: 61, endPoint x: 1296, endPoint y: 4, distance: 106.3
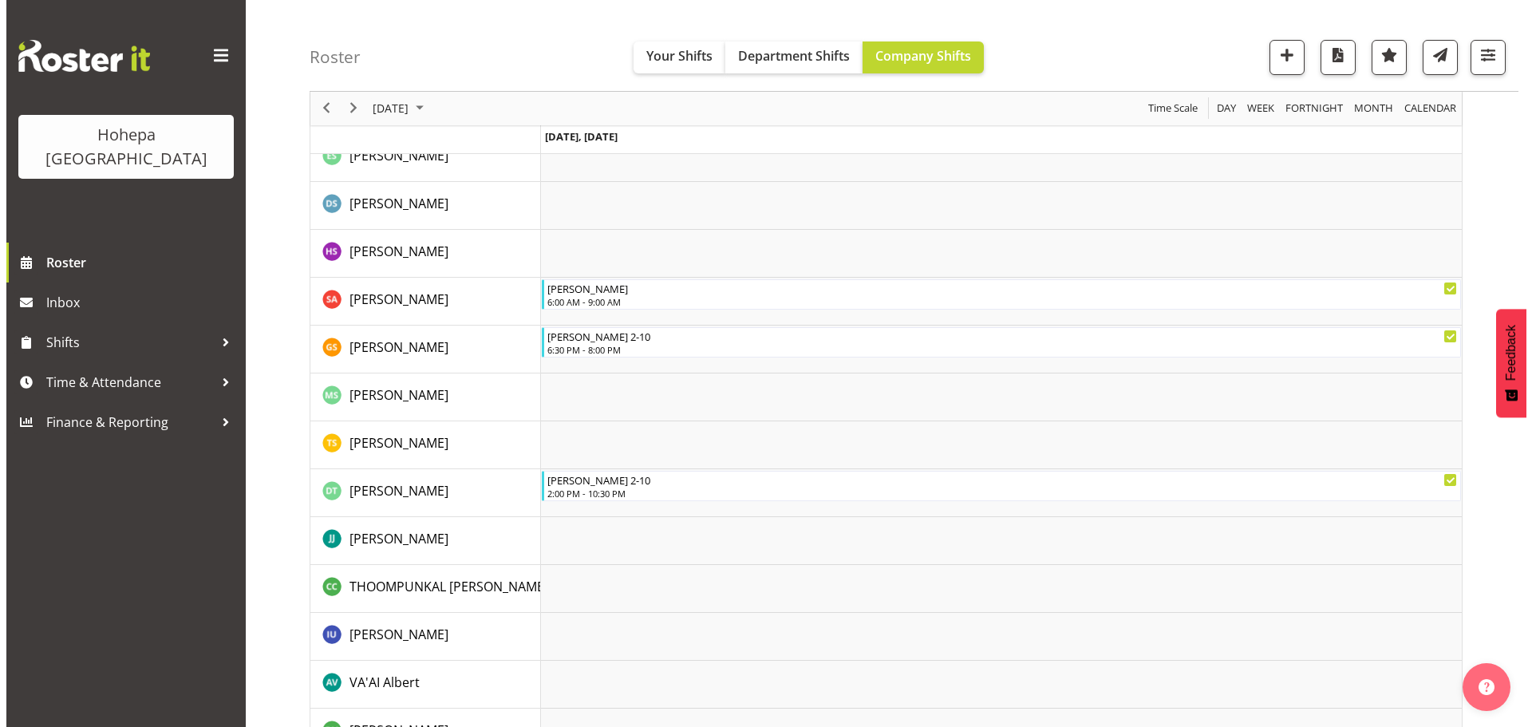
scroll to position [2701, 0]
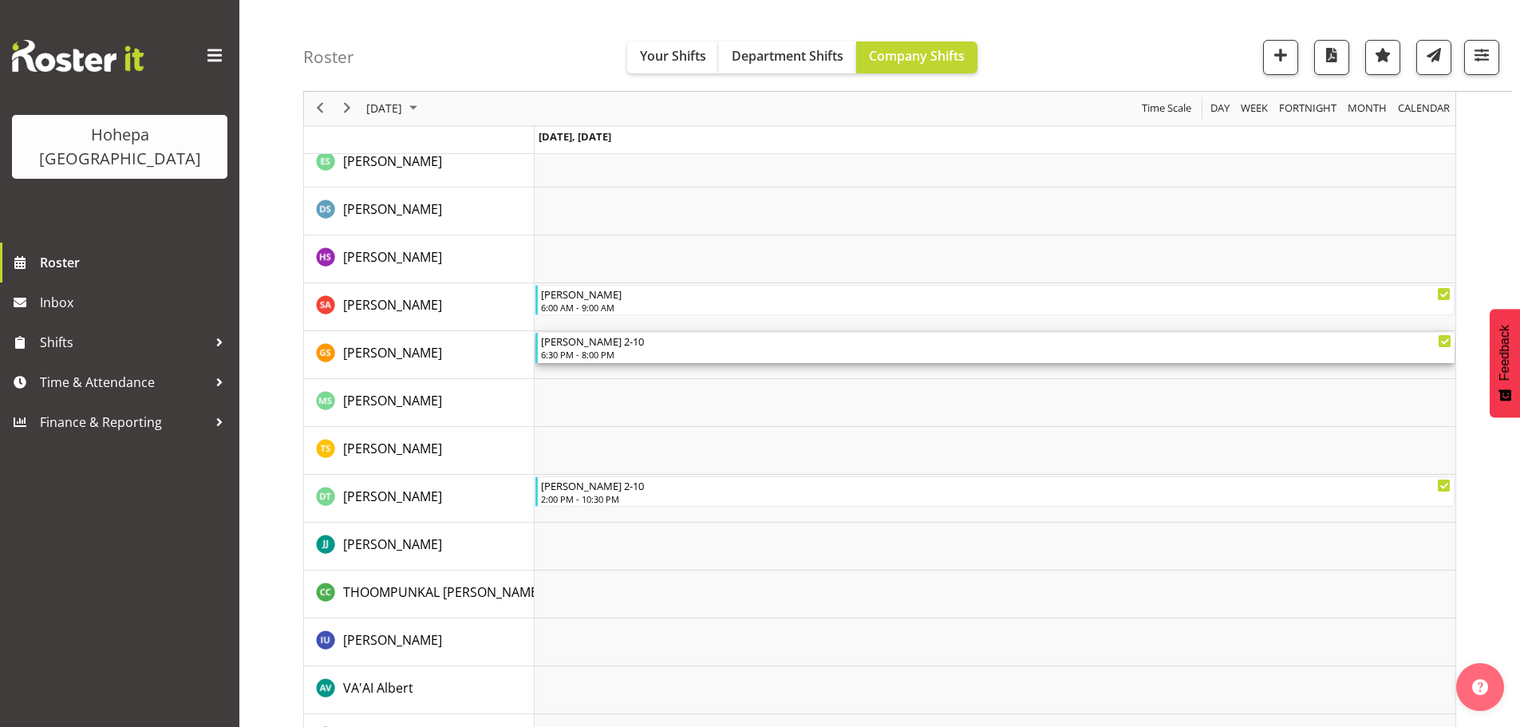
click at [566, 351] on div "6:30 PM - 8:00 PM" at bounding box center [996, 354] width 911 height 13
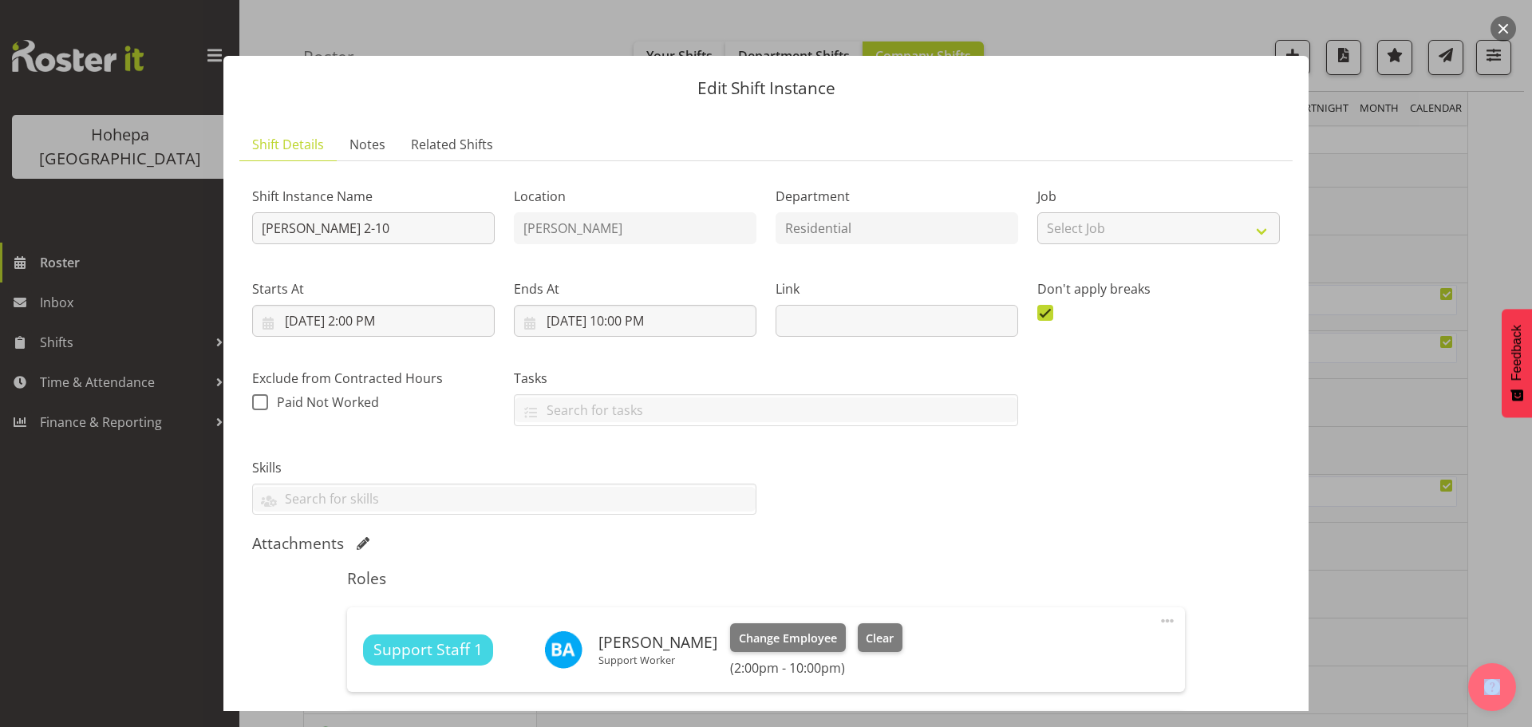
scroll to position [479, 0]
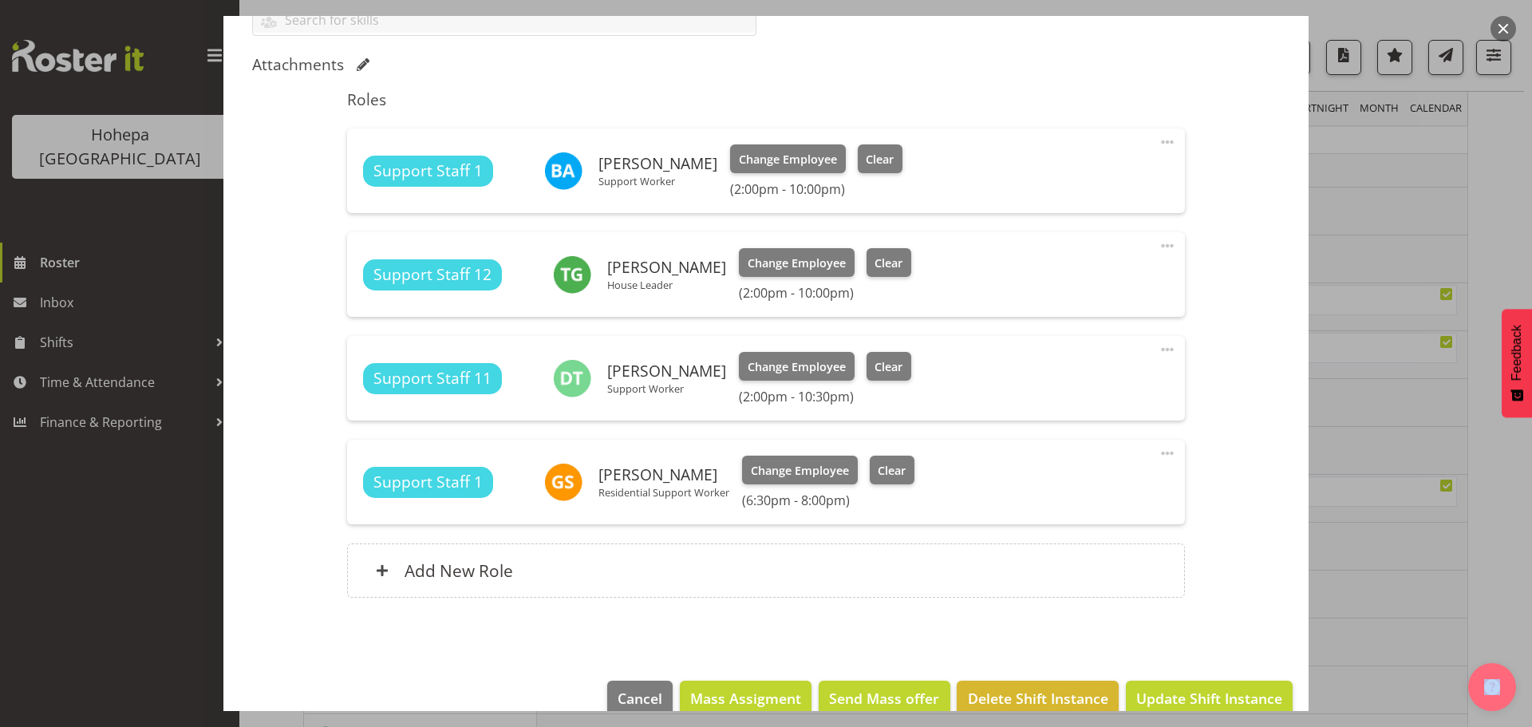
click at [1159, 452] on span at bounding box center [1167, 453] width 19 height 19
click at [1045, 484] on link "Edit" at bounding box center [1100, 488] width 153 height 29
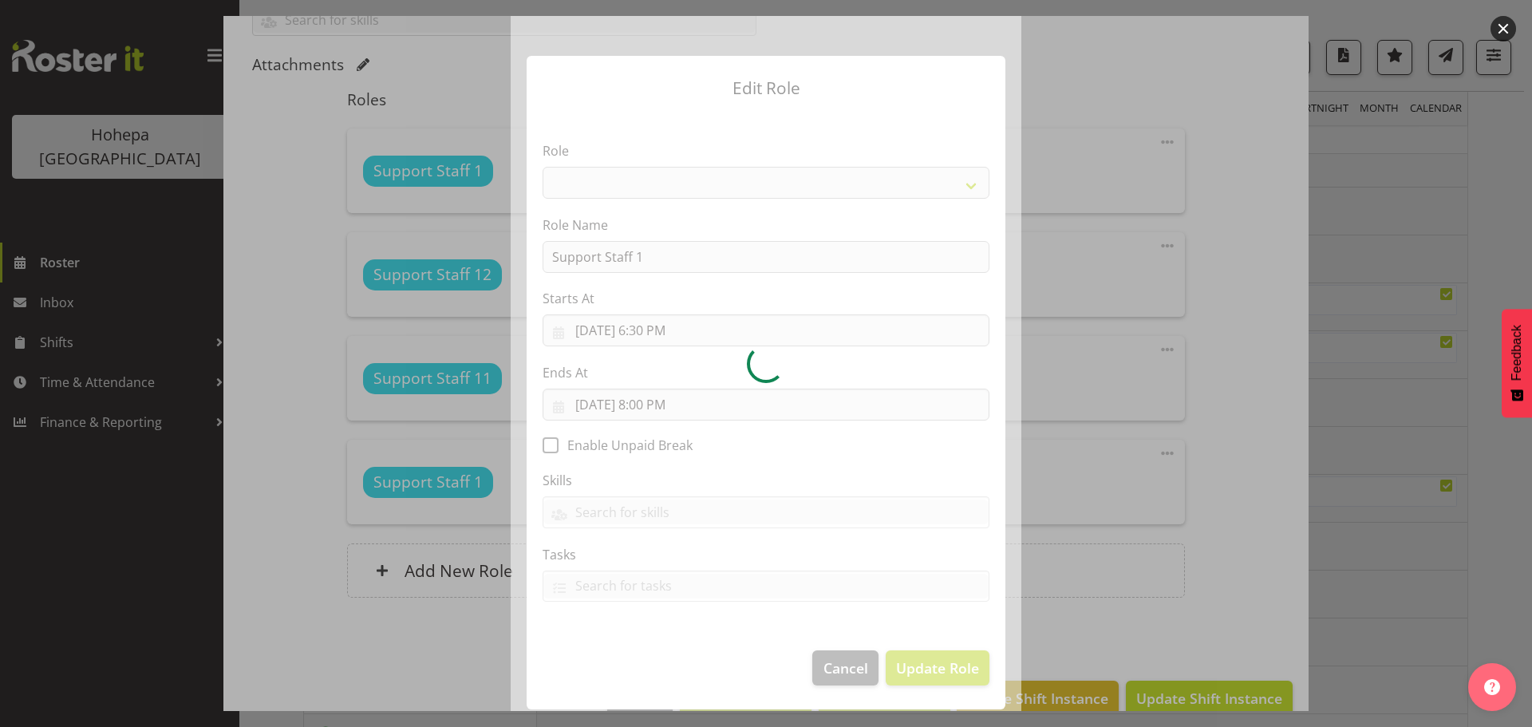
select select "1091"
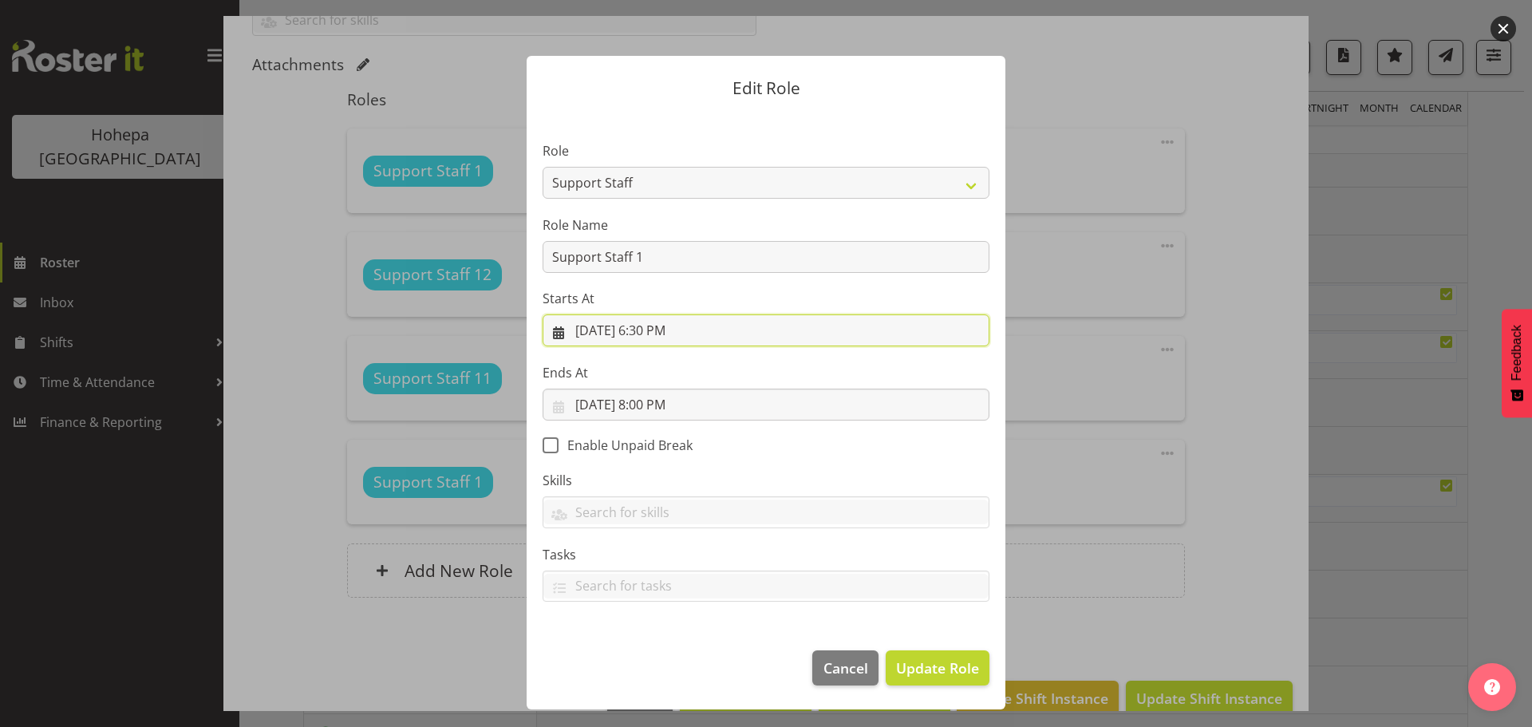
click at [658, 334] on input "[DATE] 6:30 PM" at bounding box center [766, 330] width 447 height 32
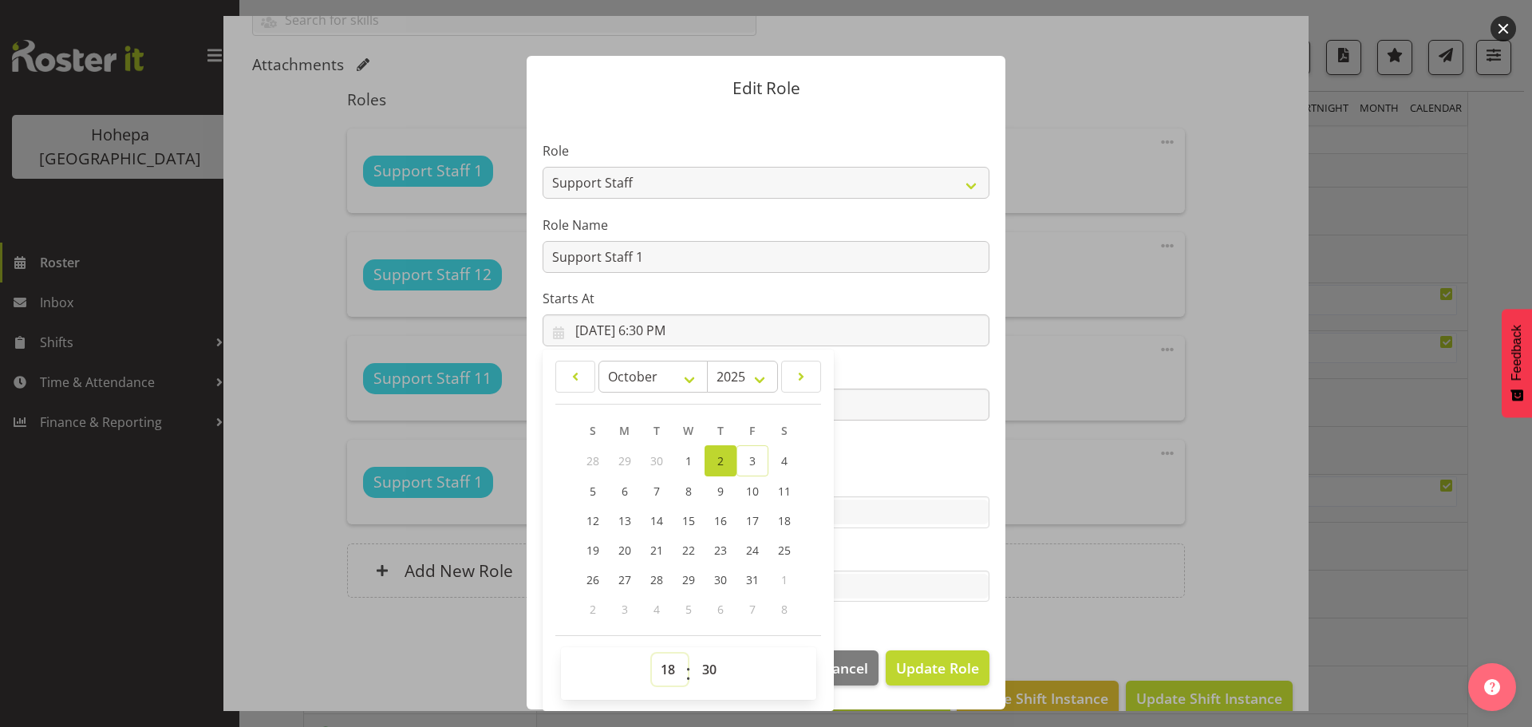
click at [669, 669] on select "00 01 02 03 04 05 06 07 08 09 10 11 12 13 14 15 16 17 18 19 20 21 22 23" at bounding box center [670, 670] width 36 height 32
select select "6"
click at [652, 654] on select "00 01 02 03 04 05 06 07 08 09 10 11 12 13 14 15 16 17 18 19 20 21 22 23" at bounding box center [670, 670] width 36 height 32
type input "[DATE] 6:30 AM"
click at [970, 487] on label "Skills" at bounding box center [766, 480] width 447 height 19
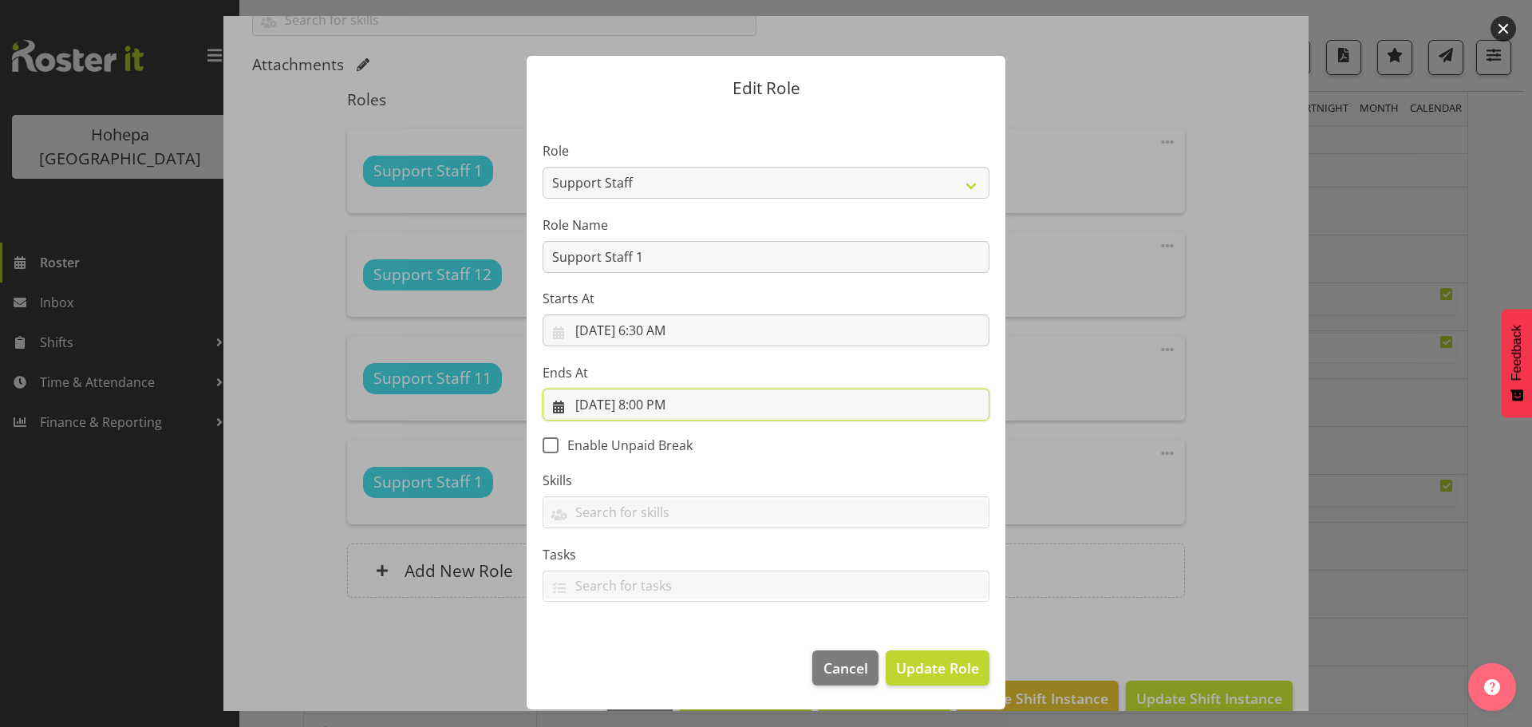
click at [662, 407] on input "[DATE] 8:00 PM" at bounding box center [766, 405] width 447 height 32
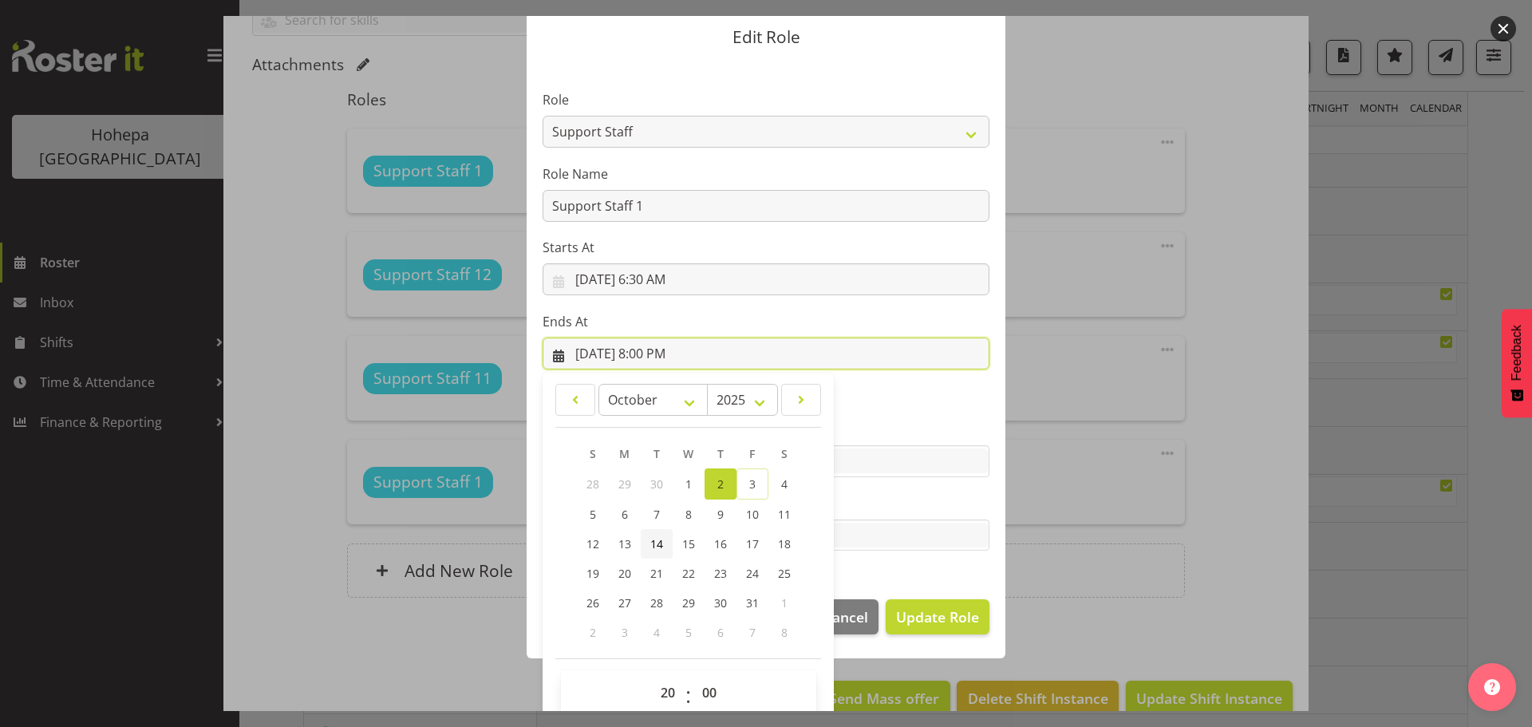
scroll to position [74, 0]
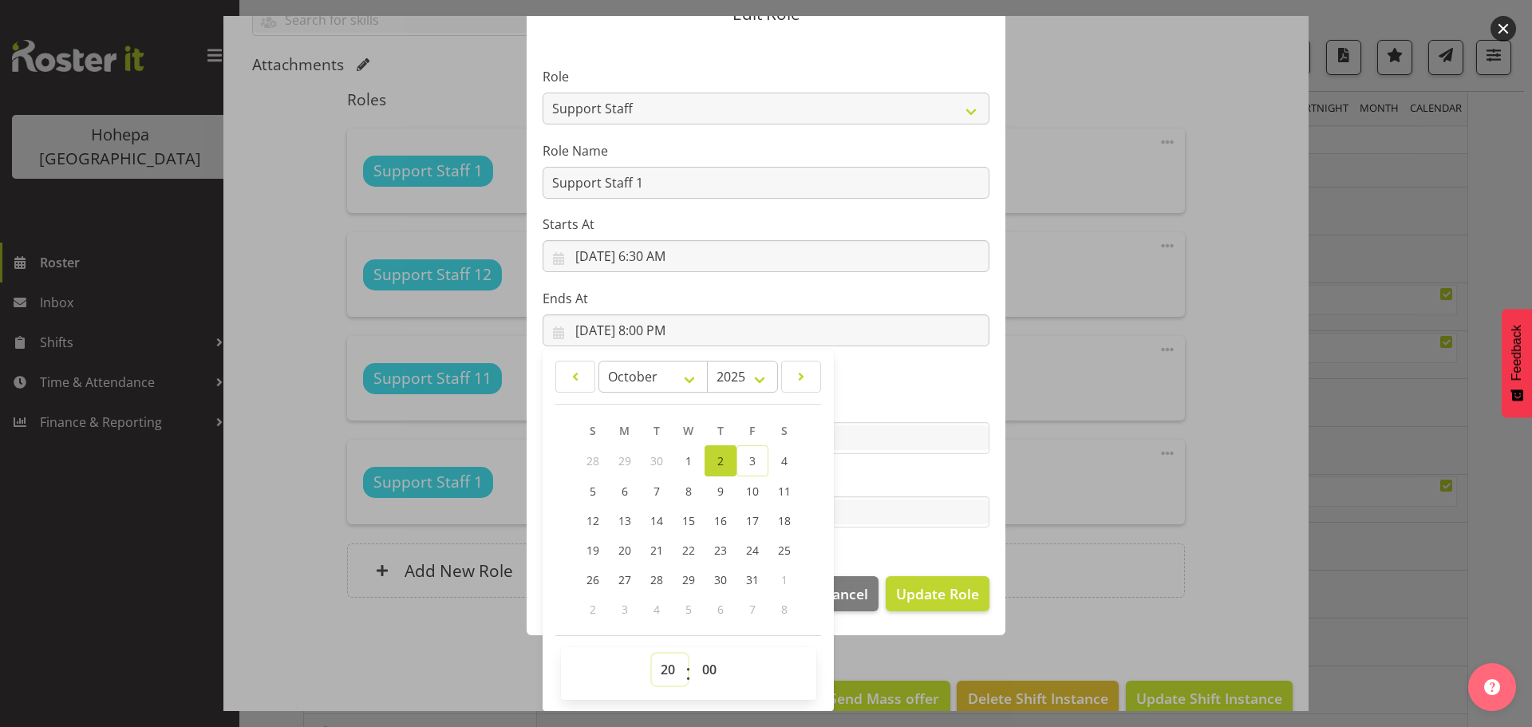
click at [658, 668] on select "00 01 02 03 04 05 06 07 08 09 10 11 12 13 14 15 16 17 18 19 20 21 22 23" at bounding box center [670, 670] width 36 height 32
select select "8"
click at [652, 654] on select "00 01 02 03 04 05 06 07 08 09 10 11 12 13 14 15 16 17 18 19 20 21 22 23" at bounding box center [670, 670] width 36 height 32
type input "[DATE] 8:00 AM"
click at [705, 673] on select "00 01 02 03 04 05 06 07 08 09 10 11 12 13 14 15 16 17 18 19 20 21 22 23 24 25 2…" at bounding box center [711, 670] width 36 height 32
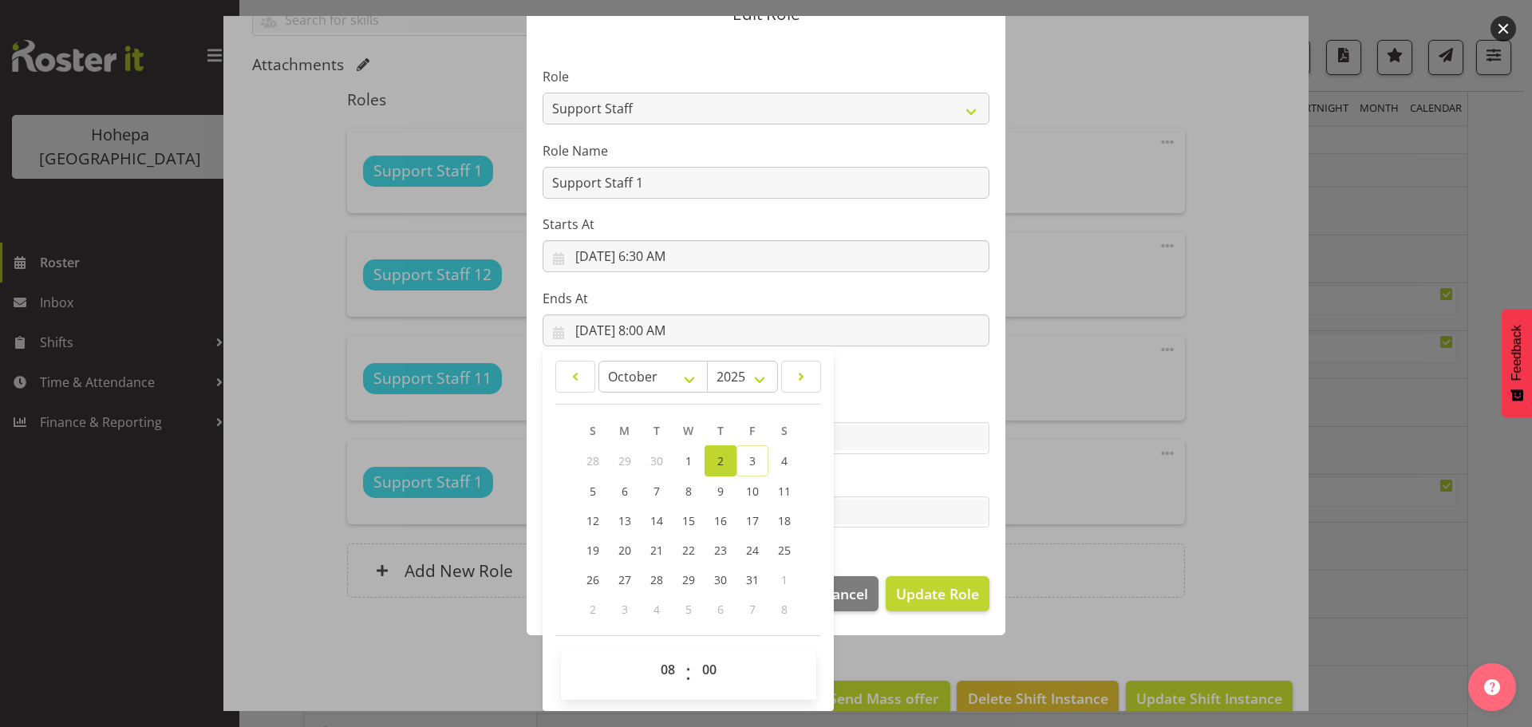
click at [880, 477] on label "Tasks" at bounding box center [766, 480] width 447 height 19
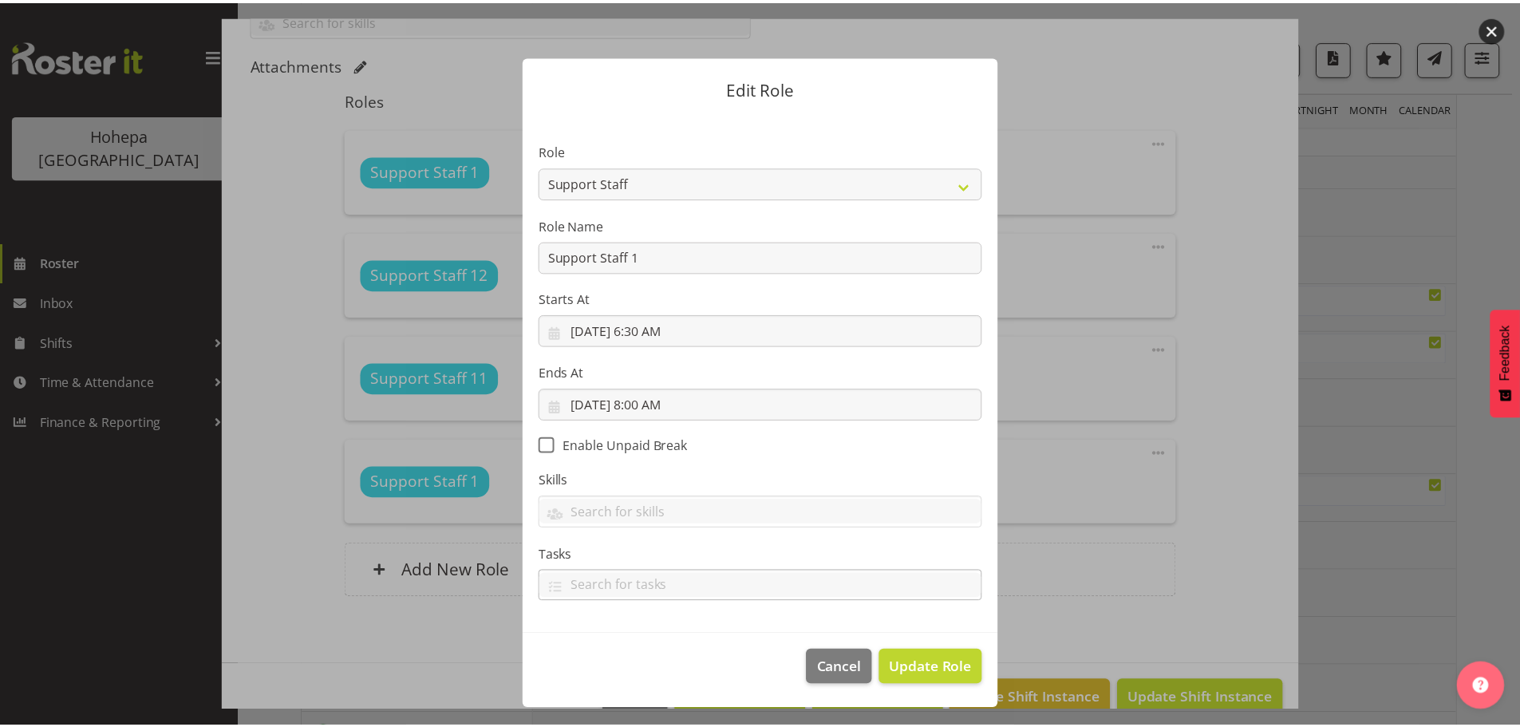
scroll to position [0, 0]
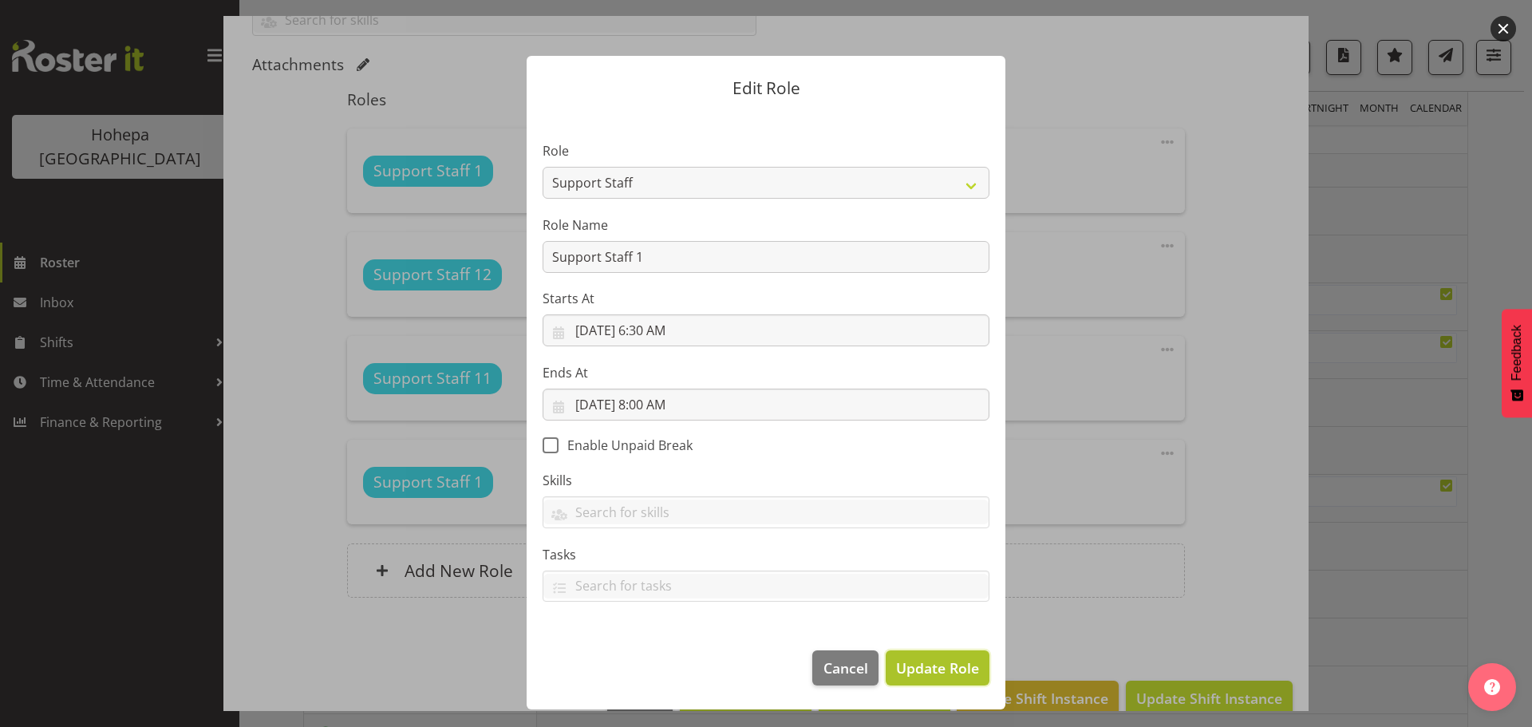
click at [918, 668] on span "Update Role" at bounding box center [937, 668] width 83 height 21
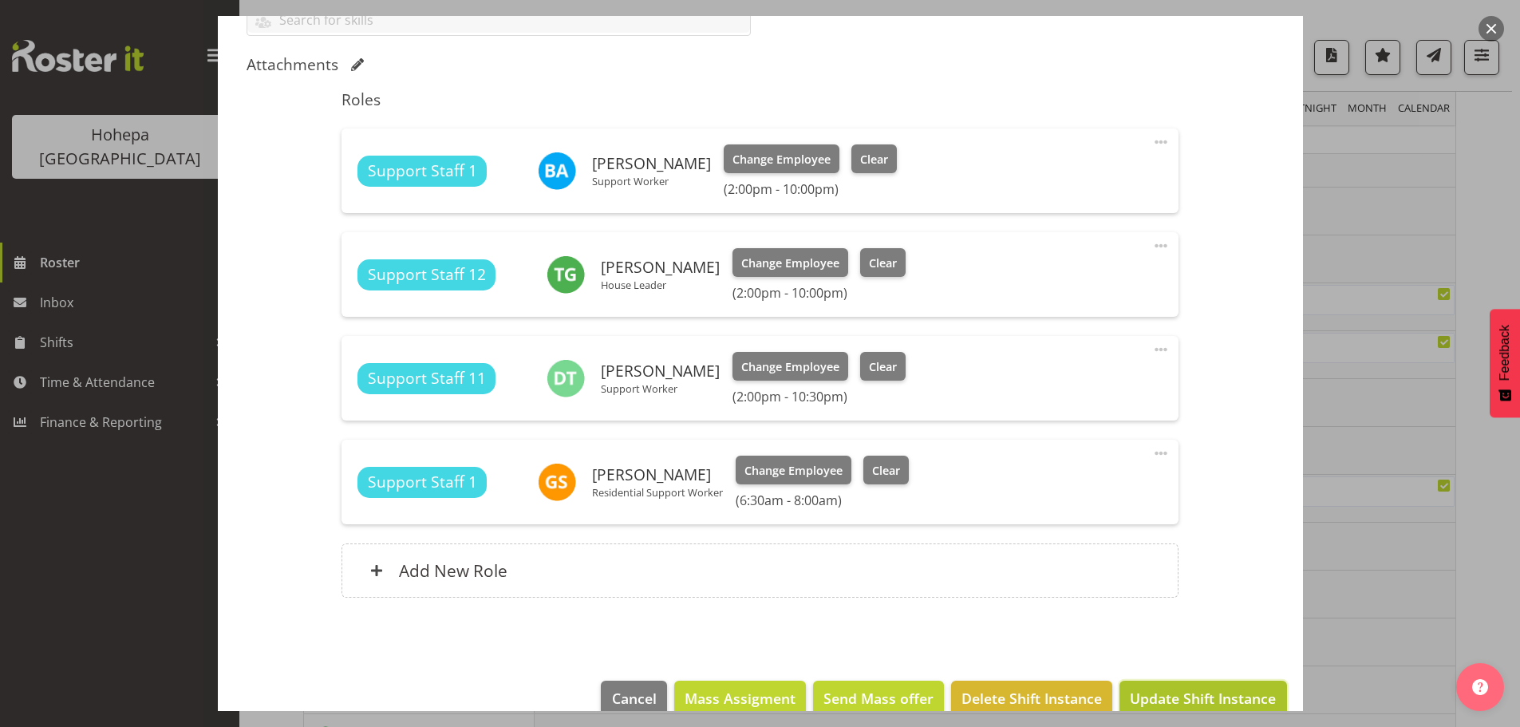
click at [1152, 697] on span "Update Shift Instance" at bounding box center [1203, 698] width 146 height 21
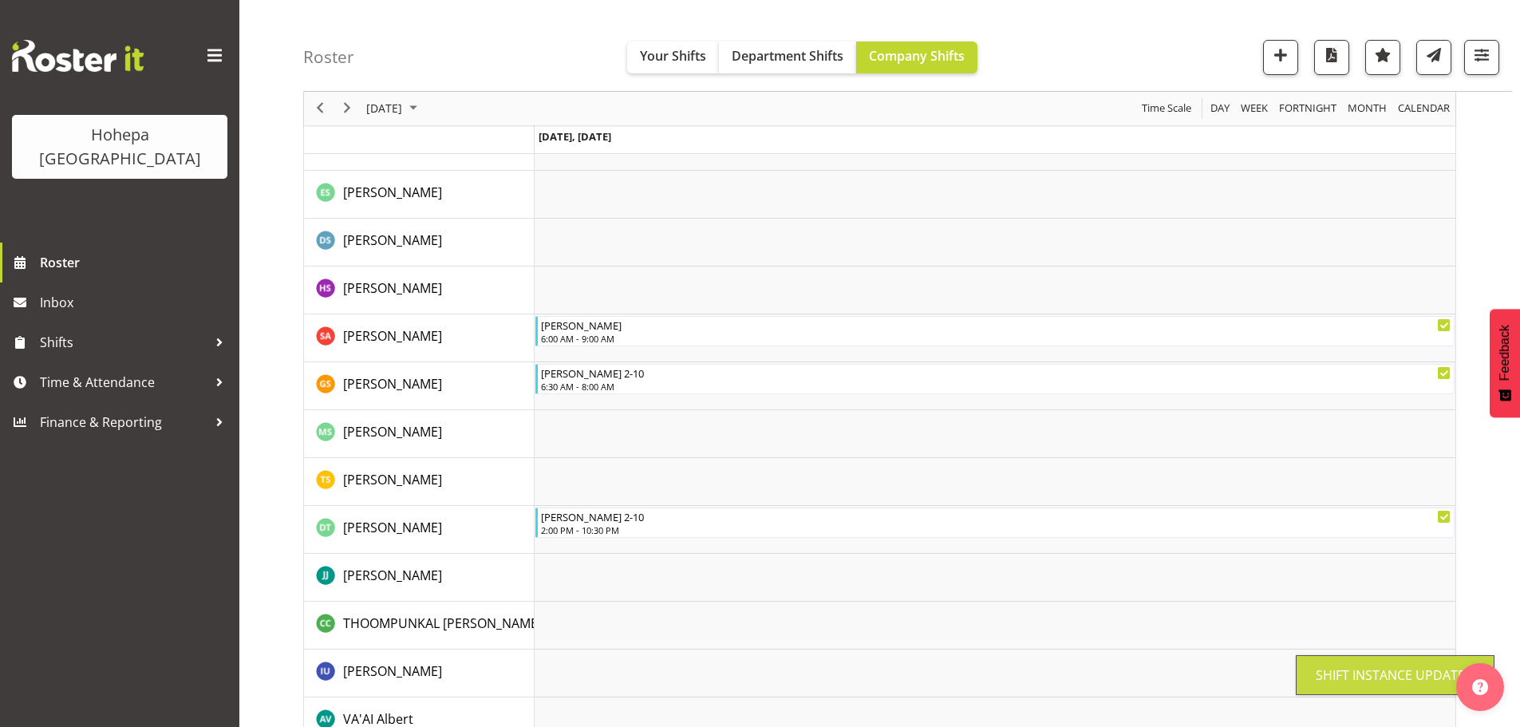
scroll to position [2701, 0]
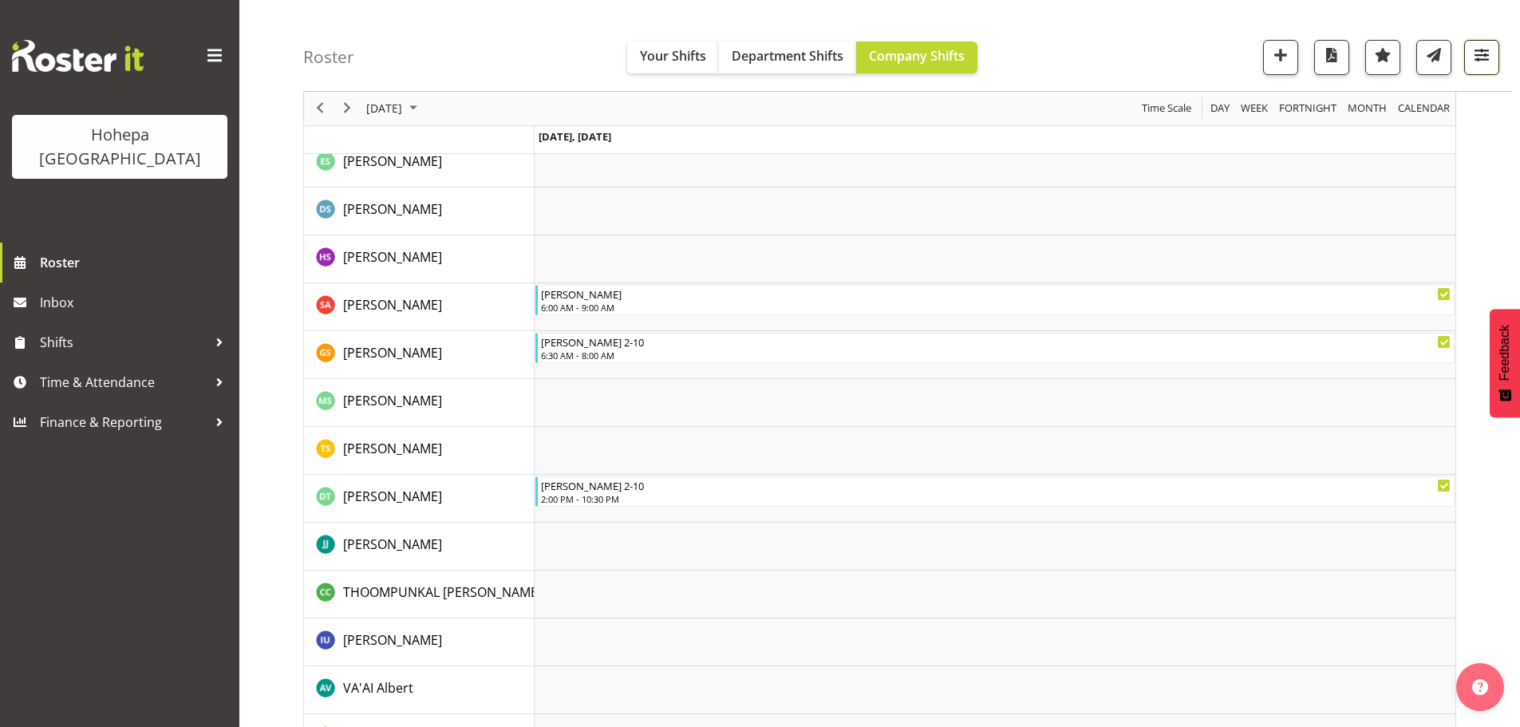
click at [1474, 62] on span "button" at bounding box center [1482, 55] width 21 height 21
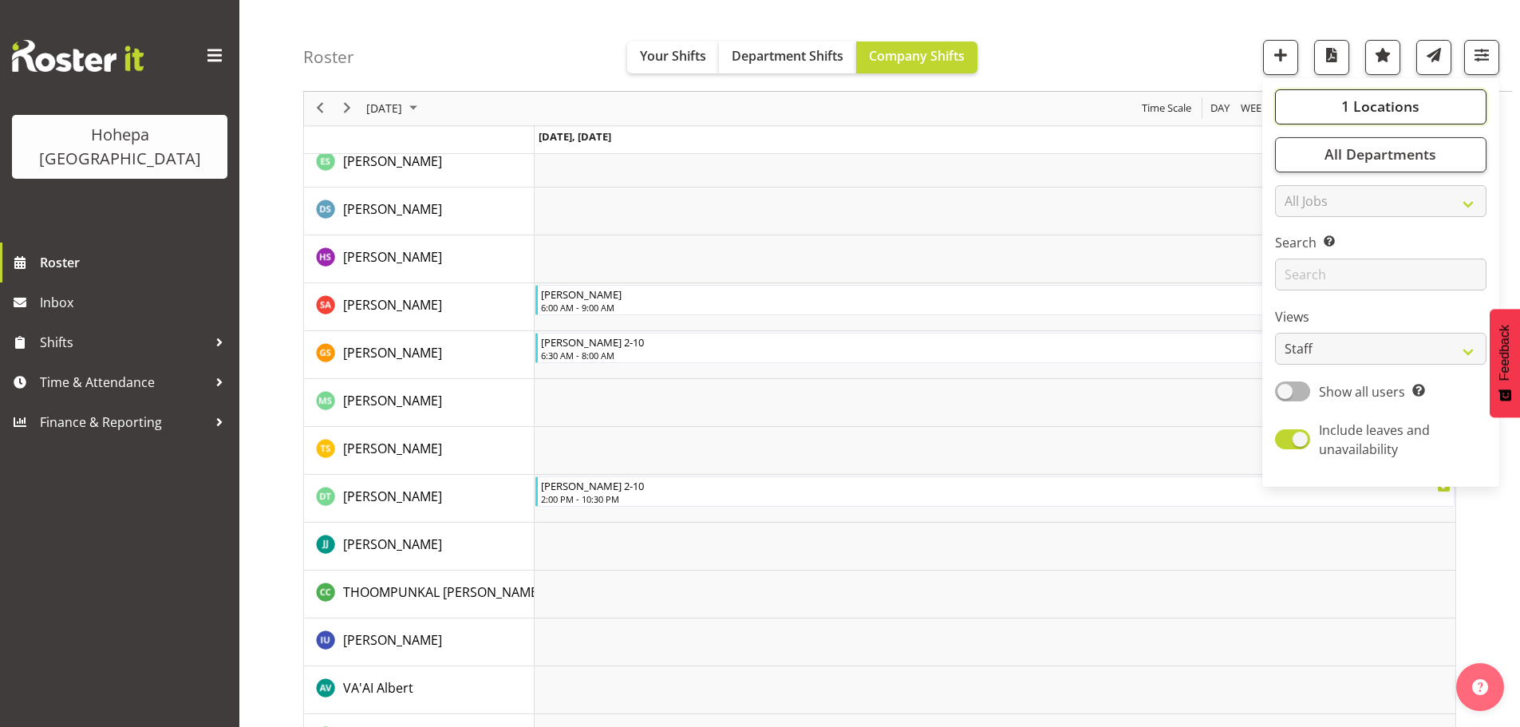
click at [1376, 109] on span "1 Locations" at bounding box center [1380, 106] width 78 height 19
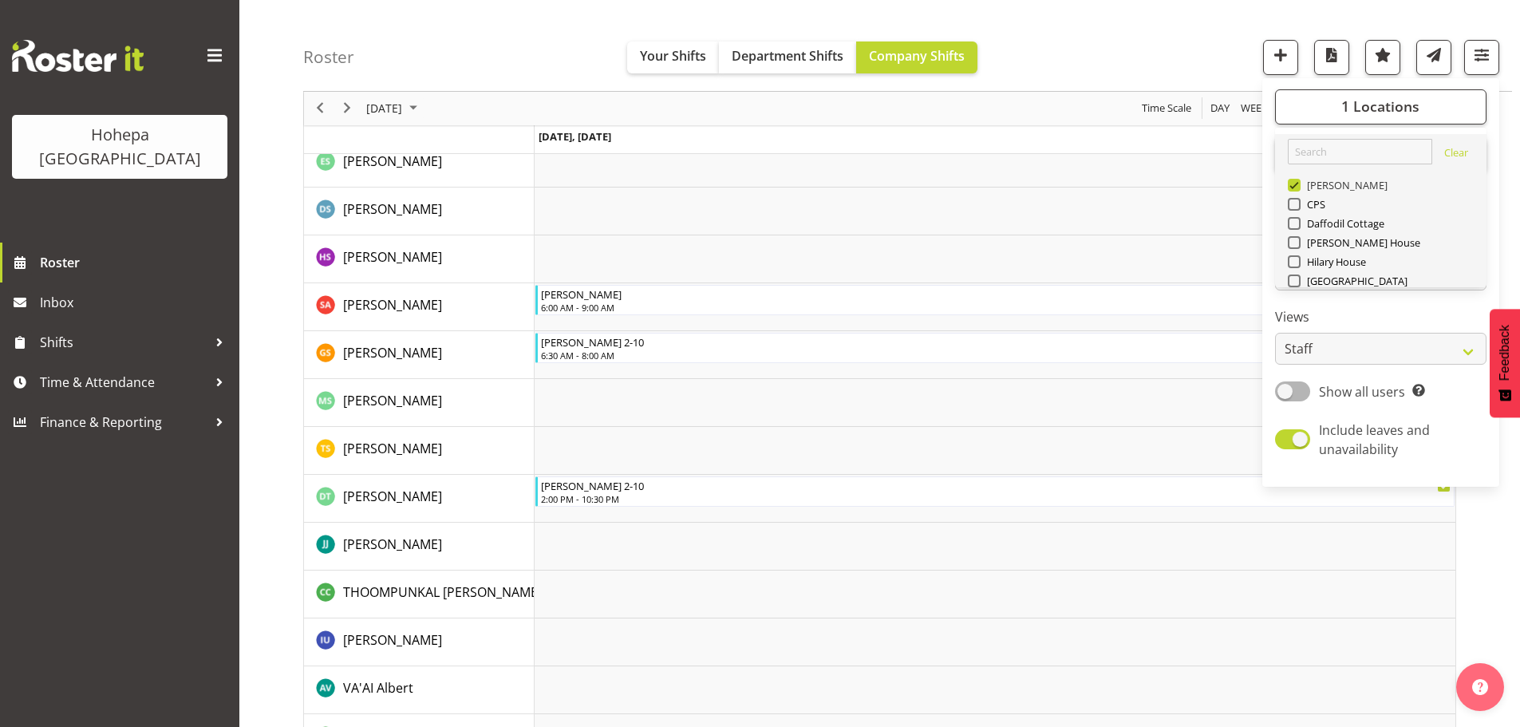
click at [1301, 189] on span at bounding box center [1294, 185] width 13 height 13
click at [1298, 189] on input "[PERSON_NAME]" at bounding box center [1293, 185] width 10 height 10
checkbox input "false"
click at [1296, 282] on span at bounding box center [1294, 281] width 13 height 13
click at [1296, 282] on input "[GEOGRAPHIC_DATA]" at bounding box center [1293, 281] width 10 height 10
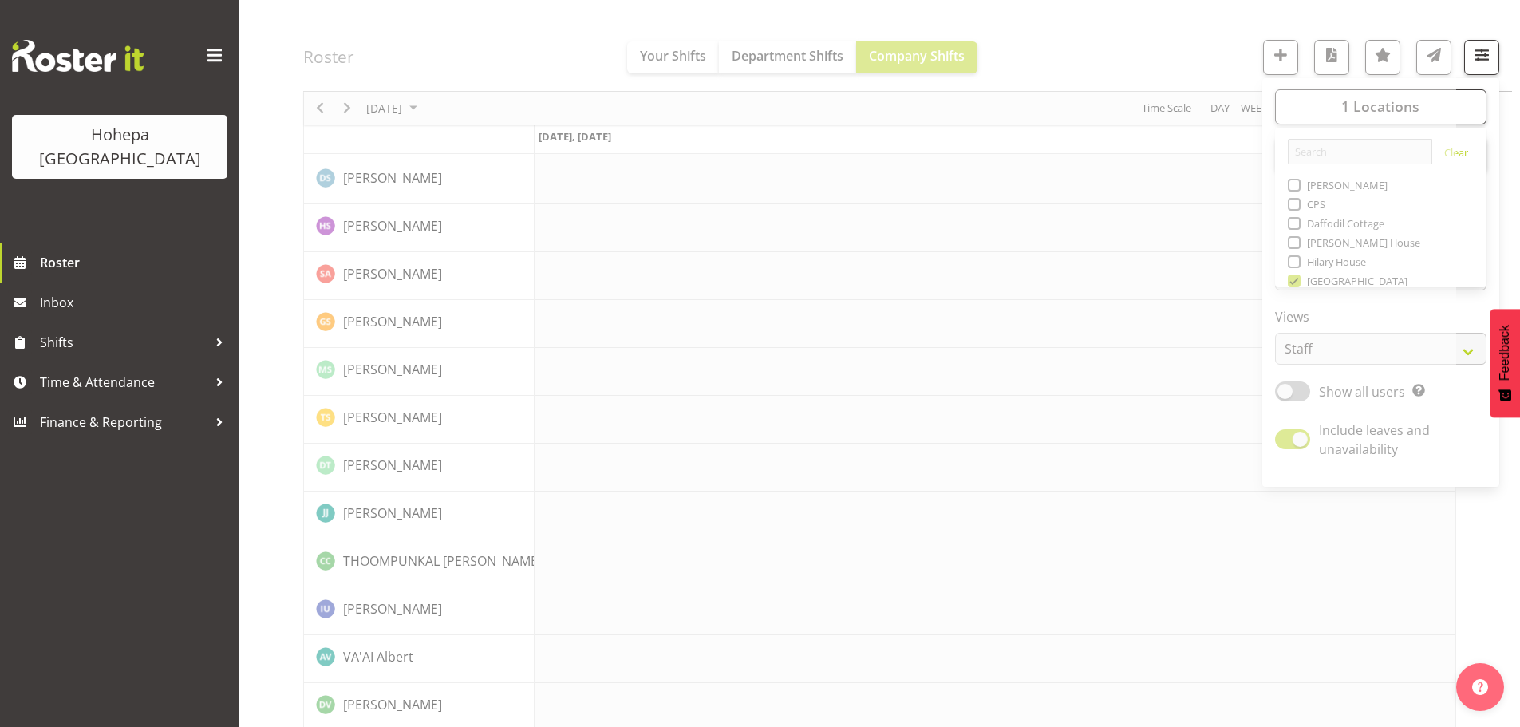
drag, startPoint x: 1182, startPoint y: 58, endPoint x: 1282, endPoint y: 7, distance: 112.8
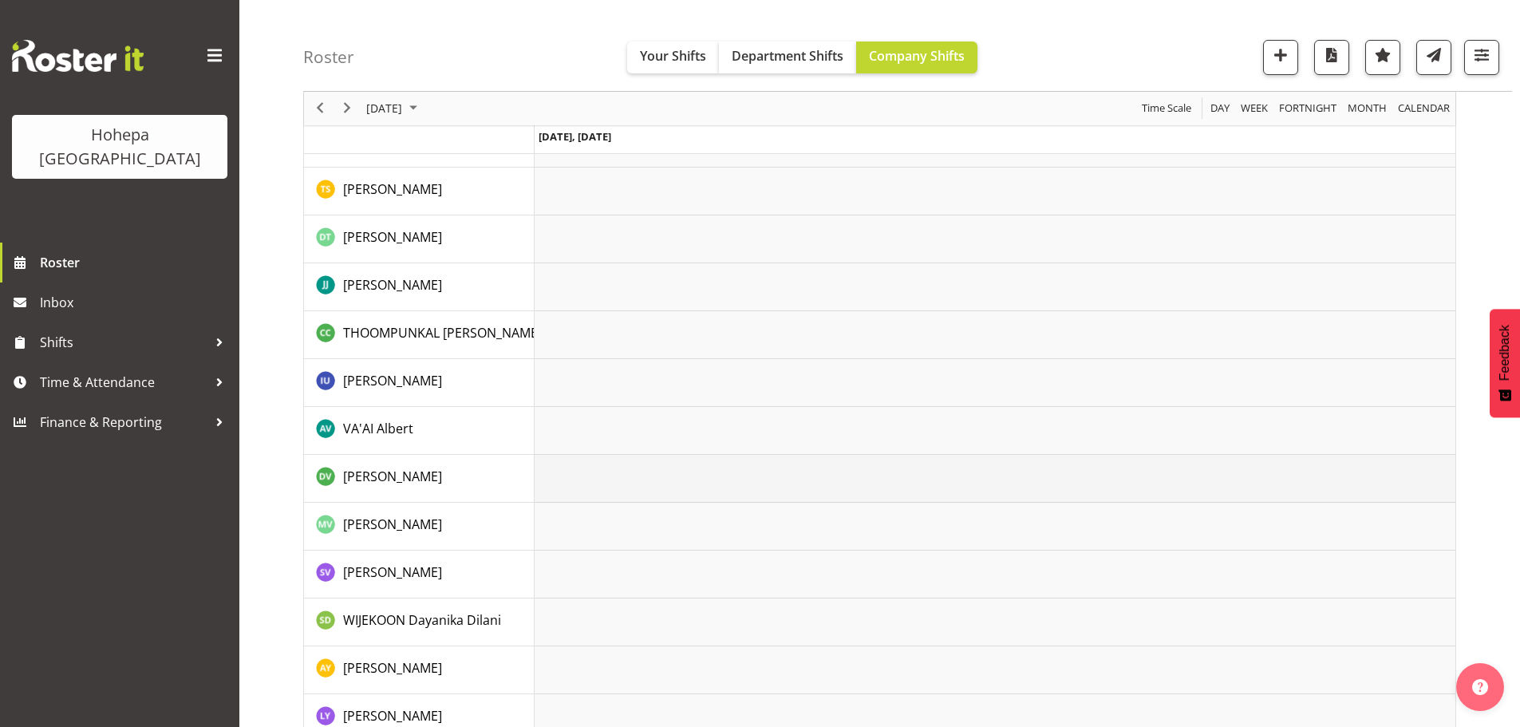
scroll to position [2972, 0]
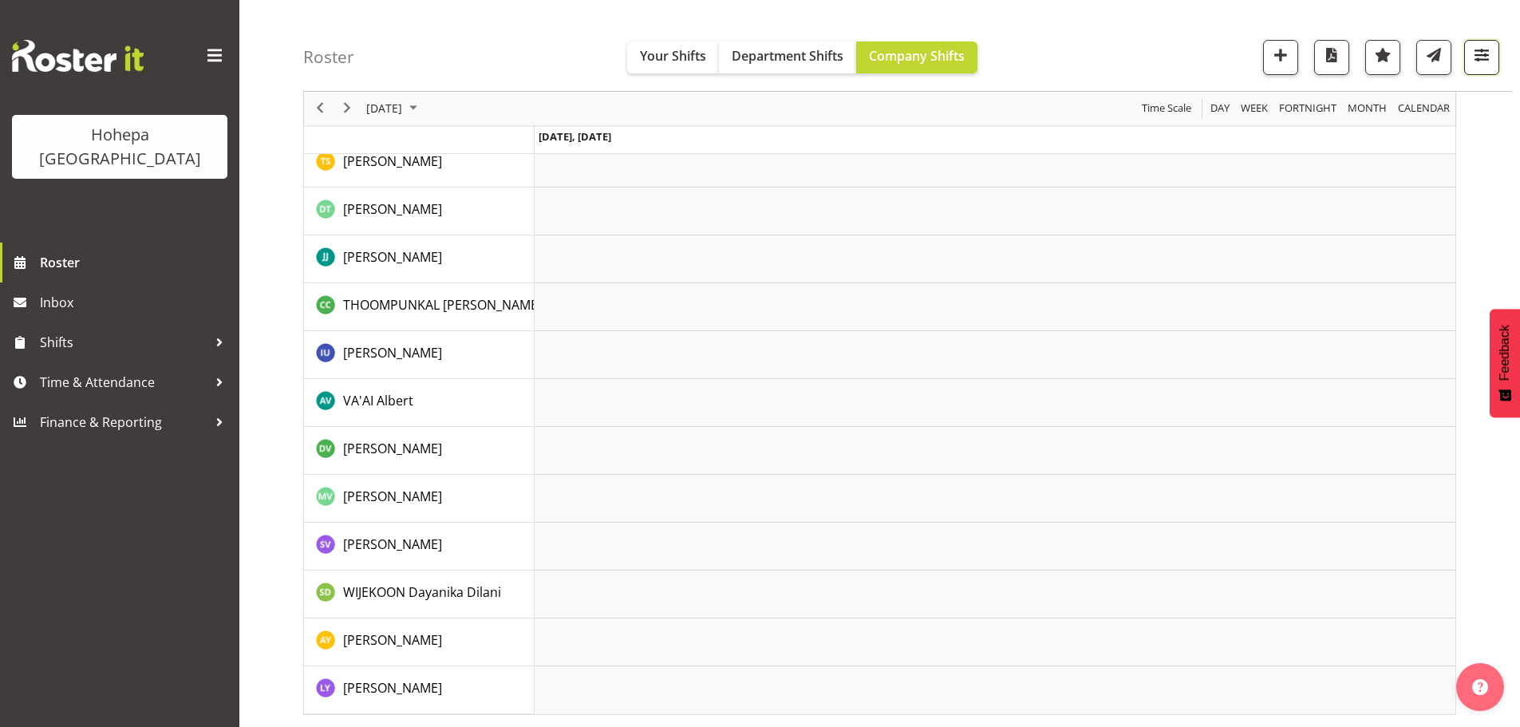
click at [1481, 55] on span "button" at bounding box center [1482, 55] width 21 height 21
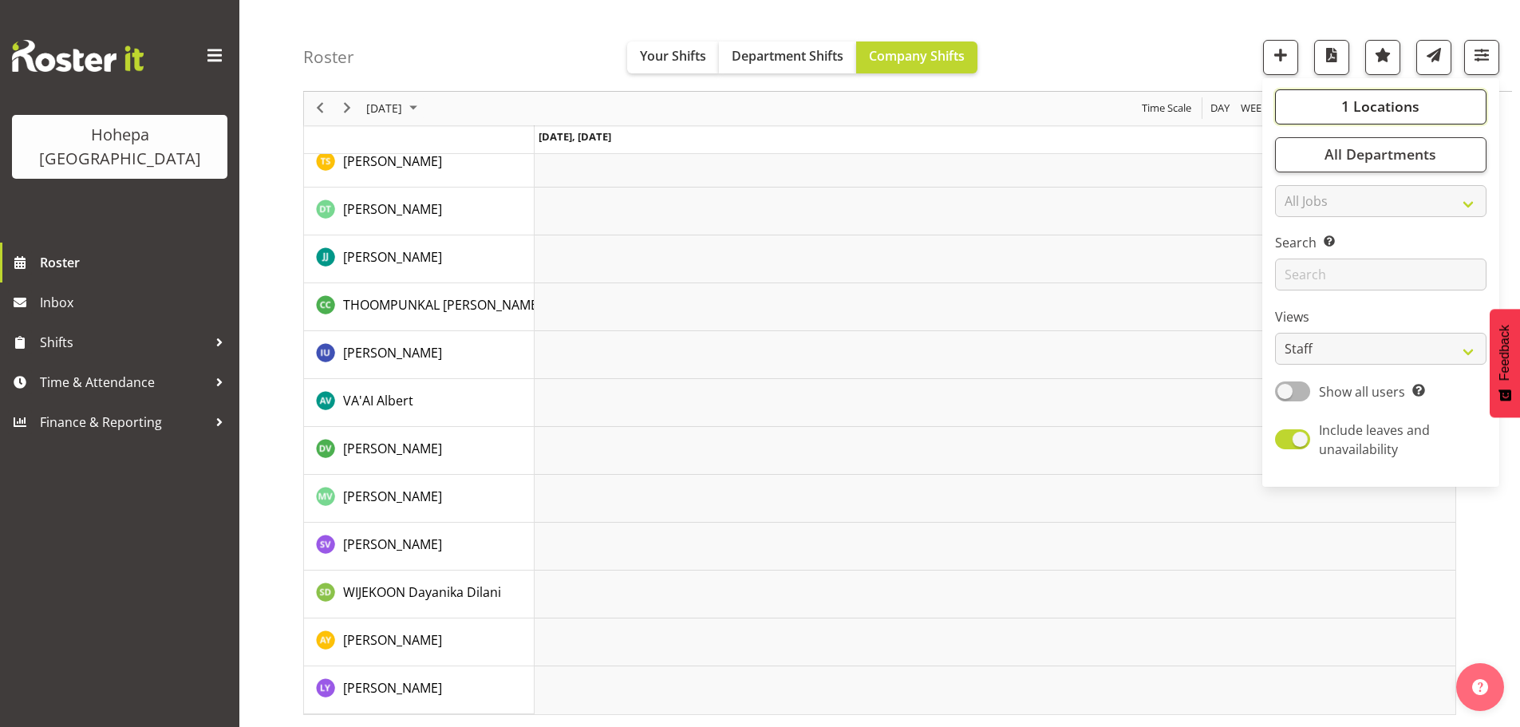
click at [1351, 106] on span "1 Locations" at bounding box center [1380, 106] width 78 height 19
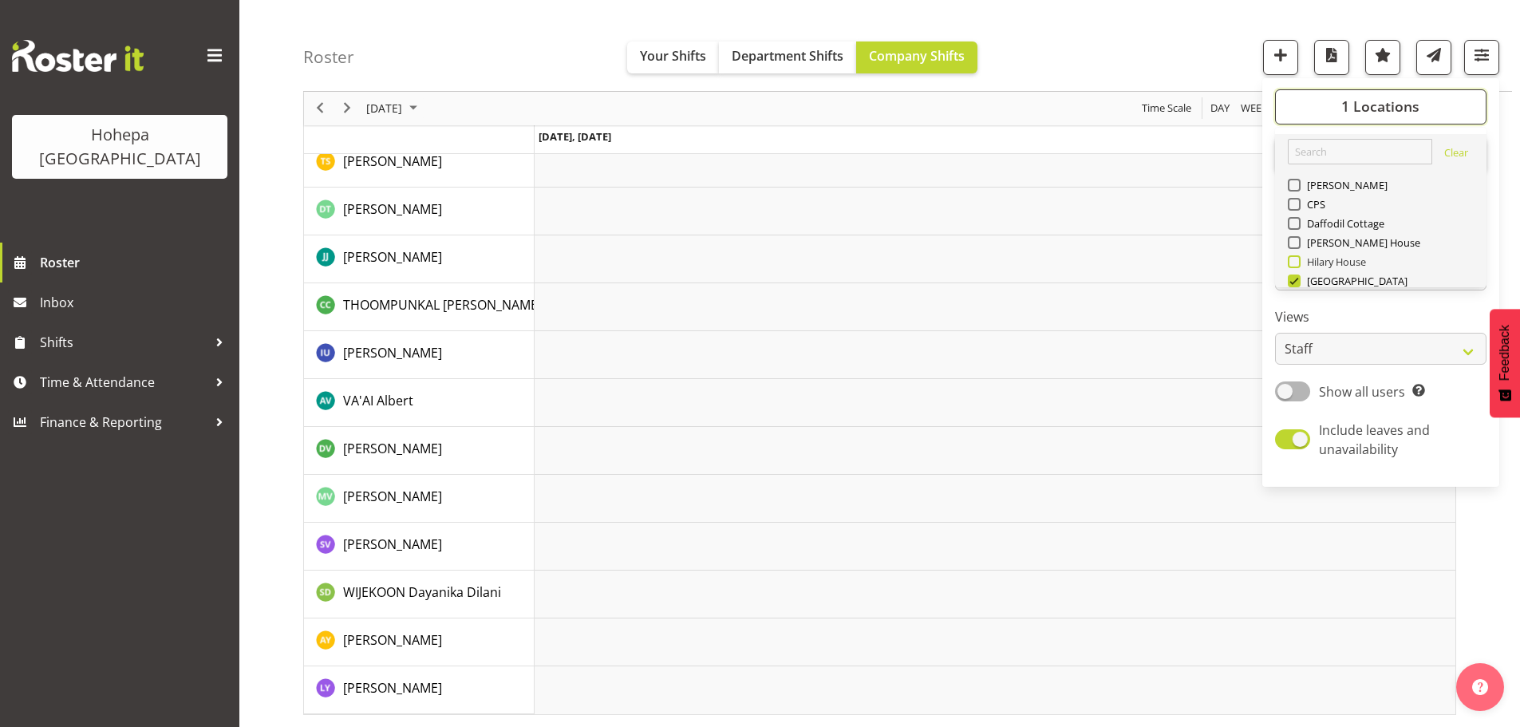
scroll to position [153, 0]
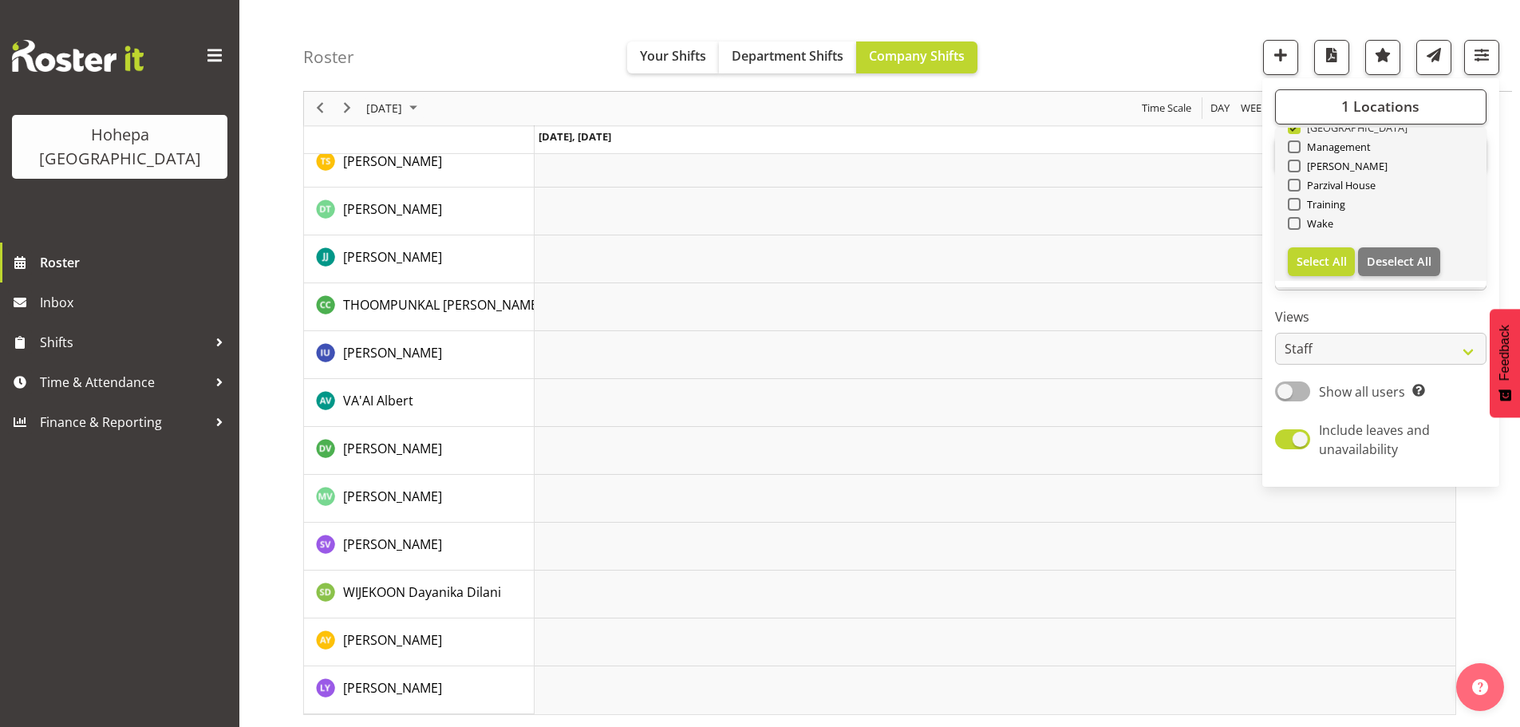
click at [1297, 130] on span at bounding box center [1294, 127] width 13 height 13
click at [1297, 130] on input "[GEOGRAPHIC_DATA]" at bounding box center [1293, 128] width 10 height 10
checkbox input "false"
click at [1295, 172] on span at bounding box center [1294, 170] width 13 height 13
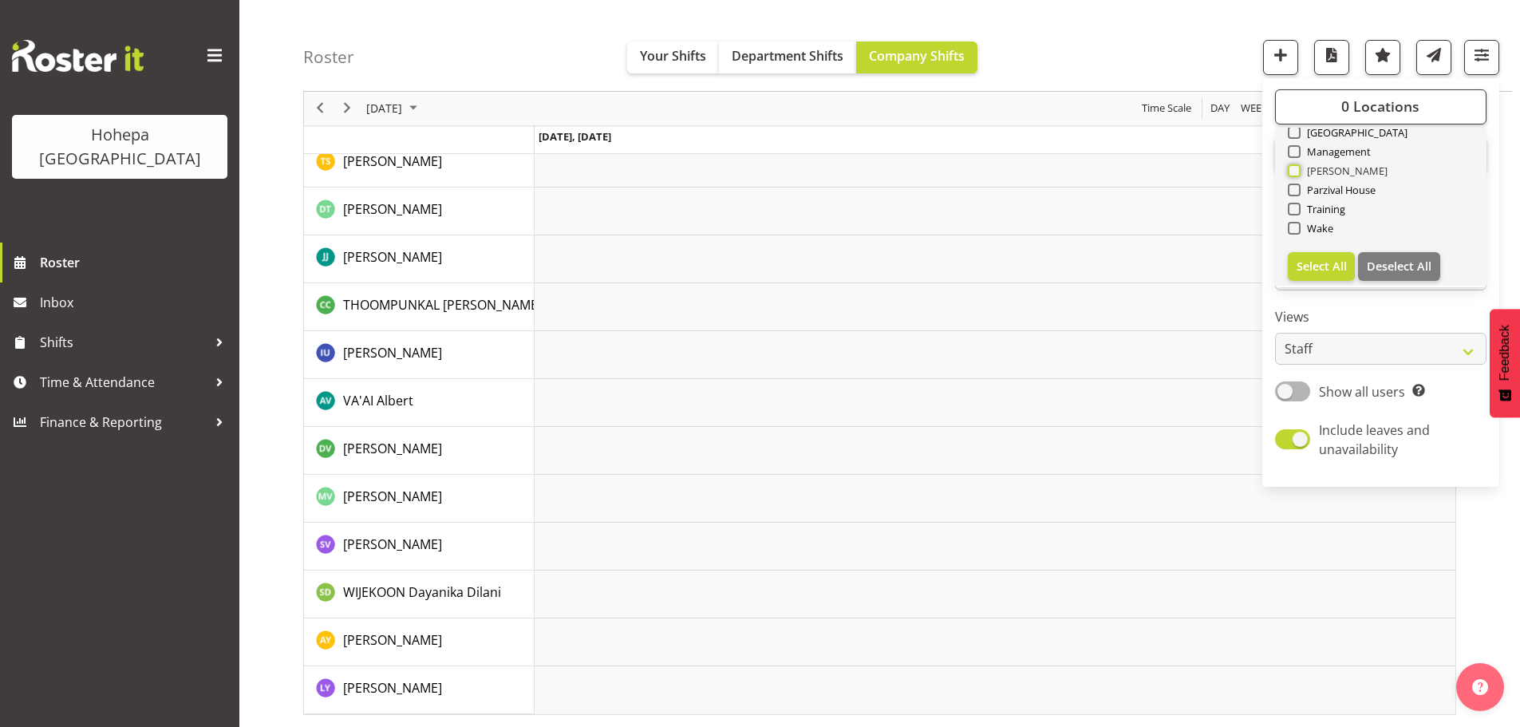
click at [1295, 172] on input "[PERSON_NAME]" at bounding box center [1293, 171] width 10 height 10
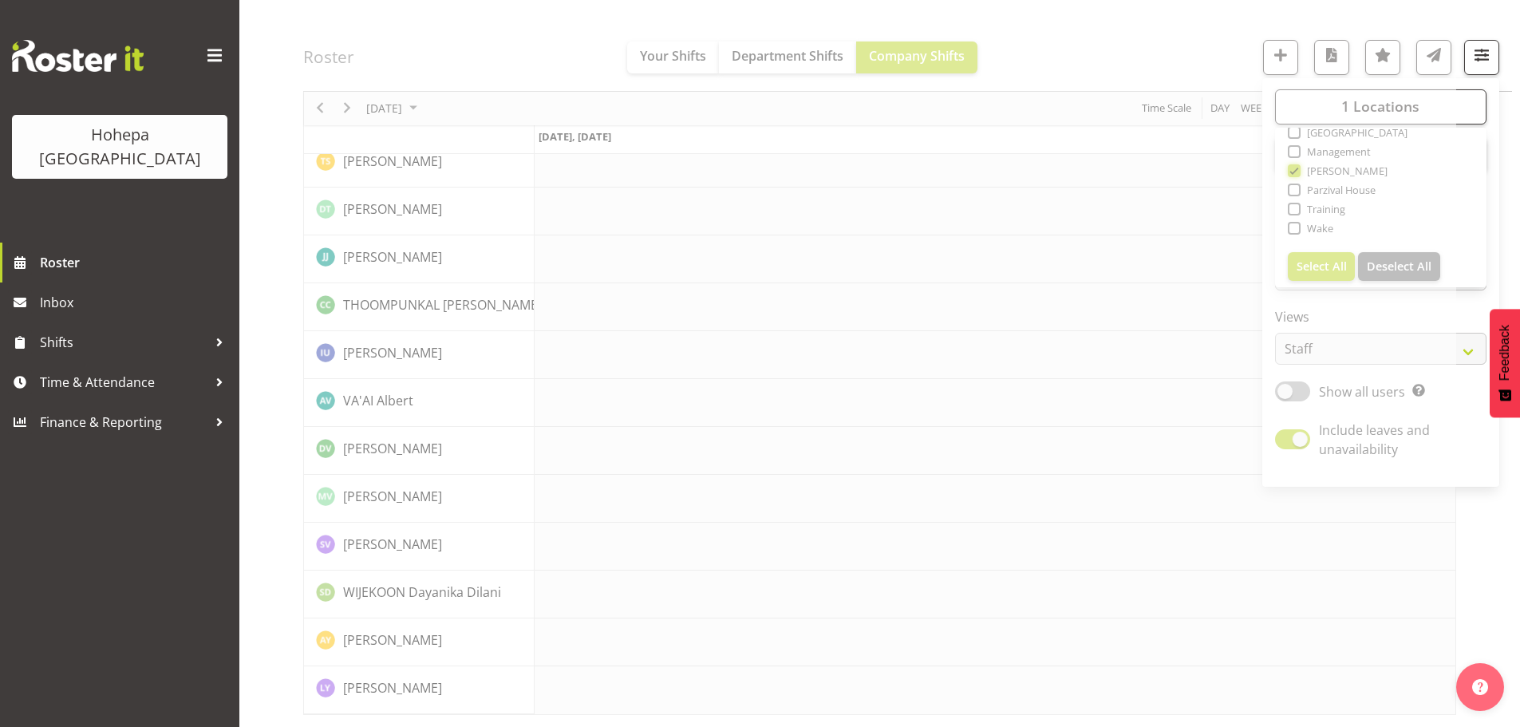
scroll to position [2909, 0]
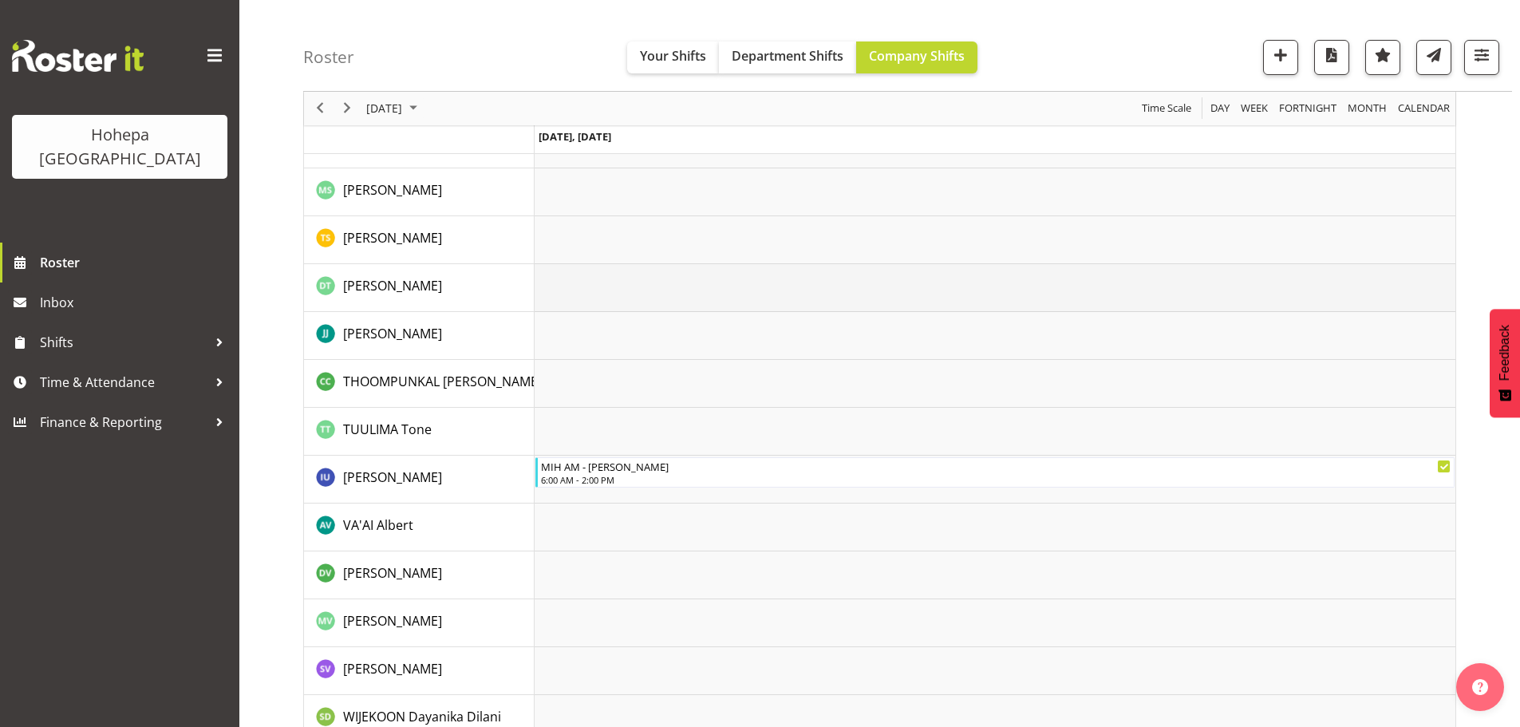
scroll to position [3244, 0]
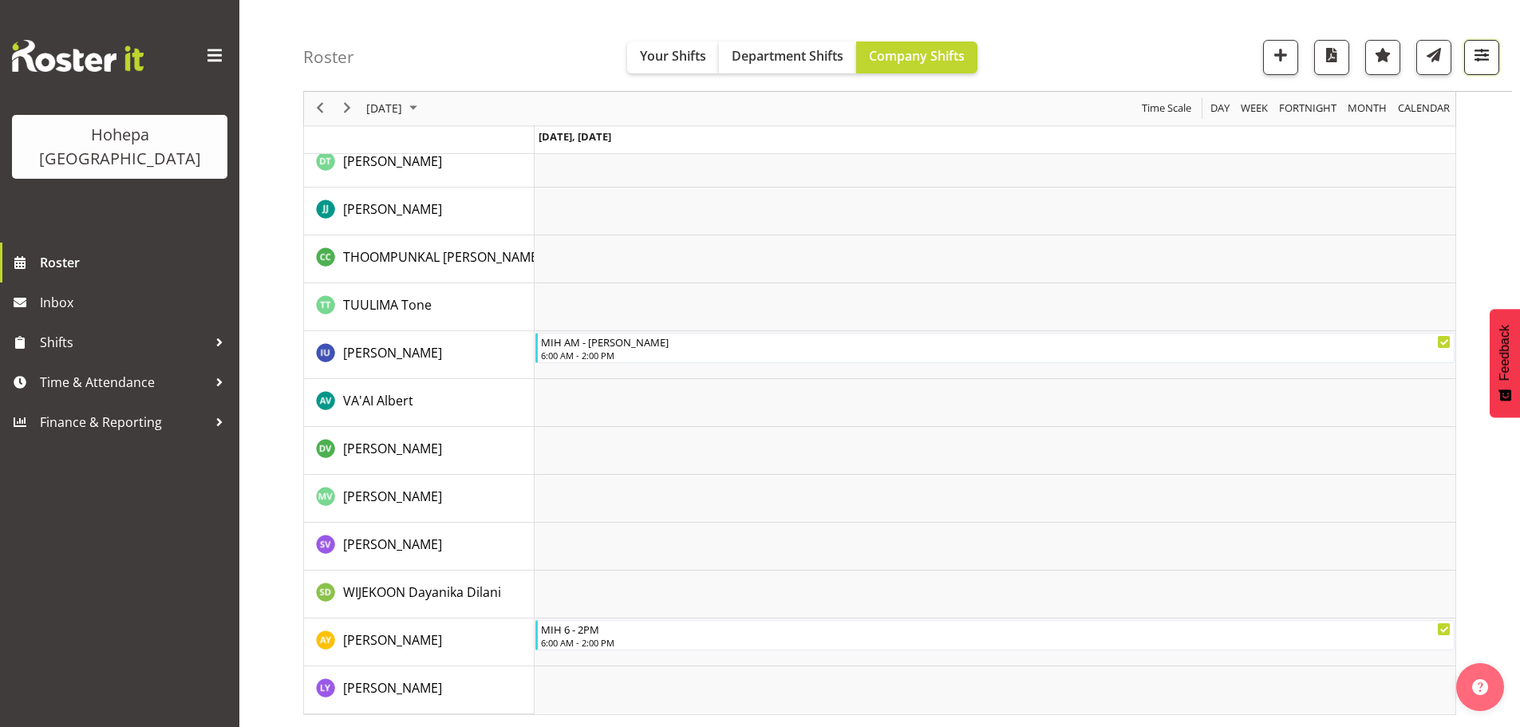
click at [1479, 55] on span "button" at bounding box center [1482, 55] width 21 height 21
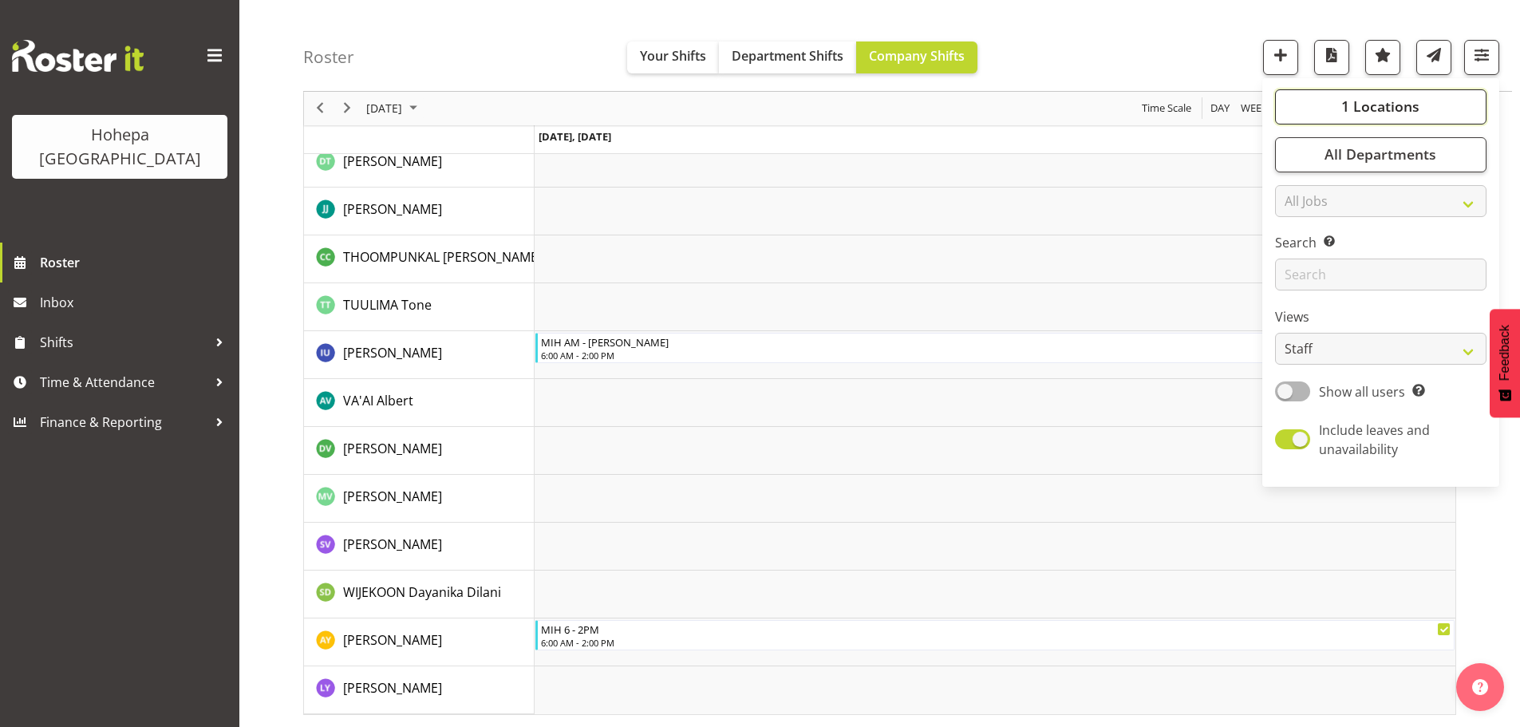
click at [1383, 107] on span "1 Locations" at bounding box center [1380, 106] width 78 height 19
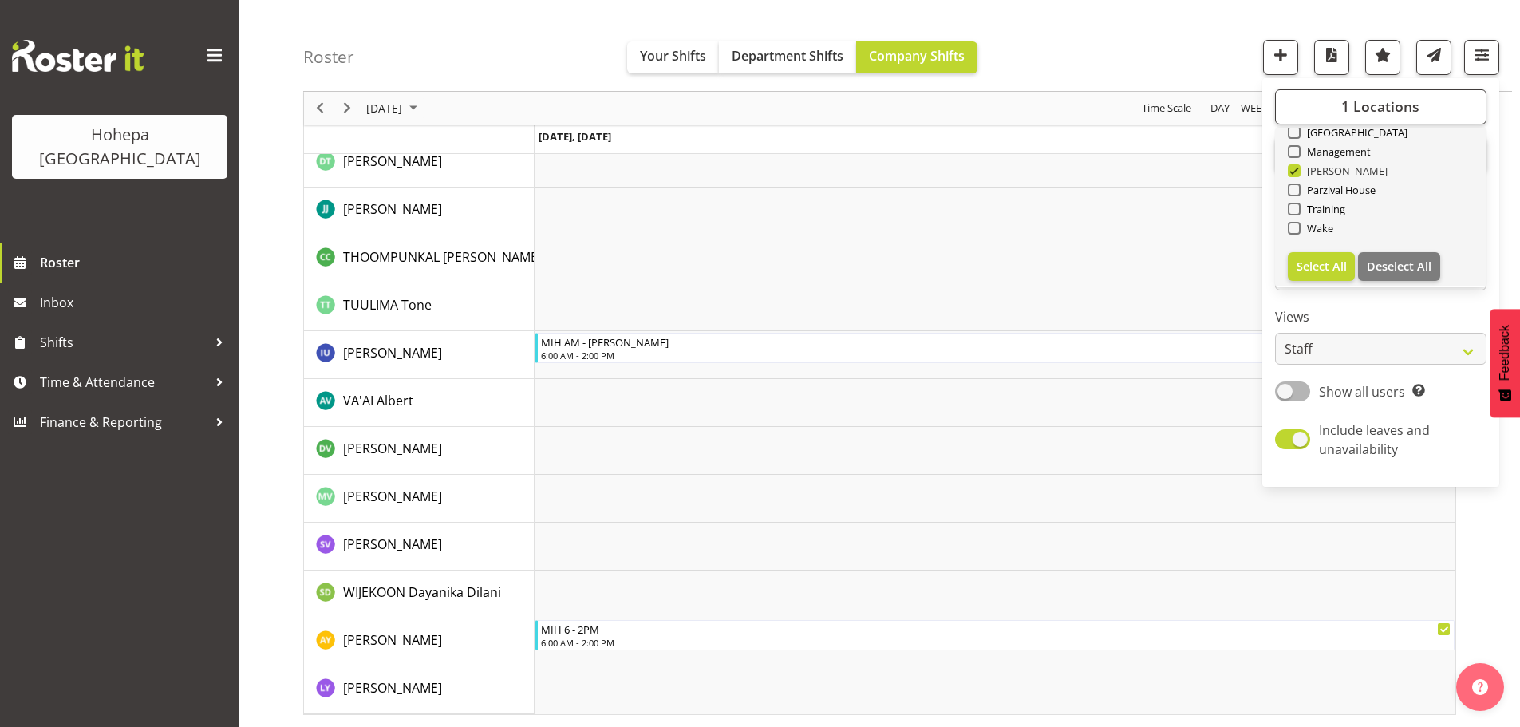
click at [1295, 173] on span at bounding box center [1294, 170] width 13 height 13
click at [1295, 173] on input "[PERSON_NAME]" at bounding box center [1293, 171] width 10 height 10
checkbox input "false"
click at [1297, 190] on span at bounding box center [1294, 190] width 13 height 13
click at [1297, 190] on input "Parzival House" at bounding box center [1293, 190] width 10 height 10
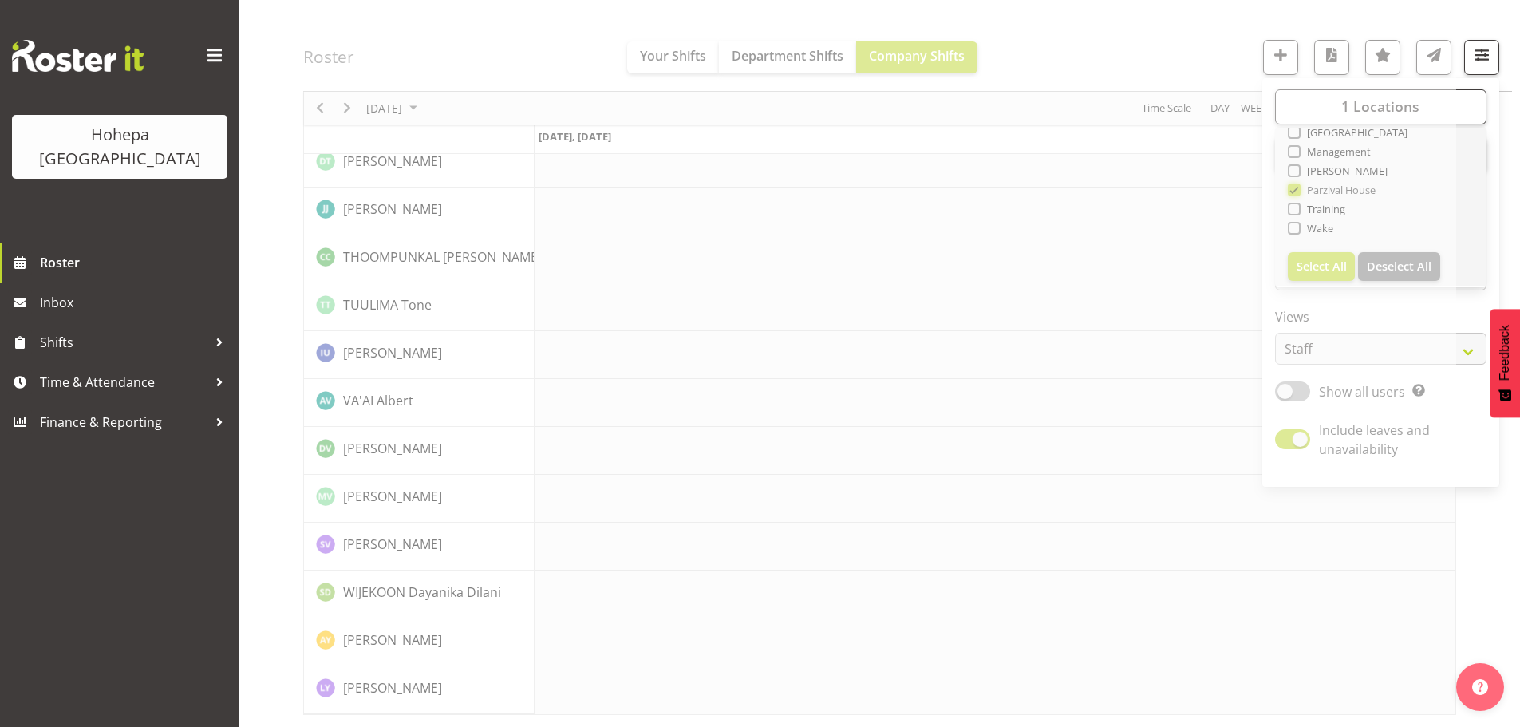
scroll to position [3149, 0]
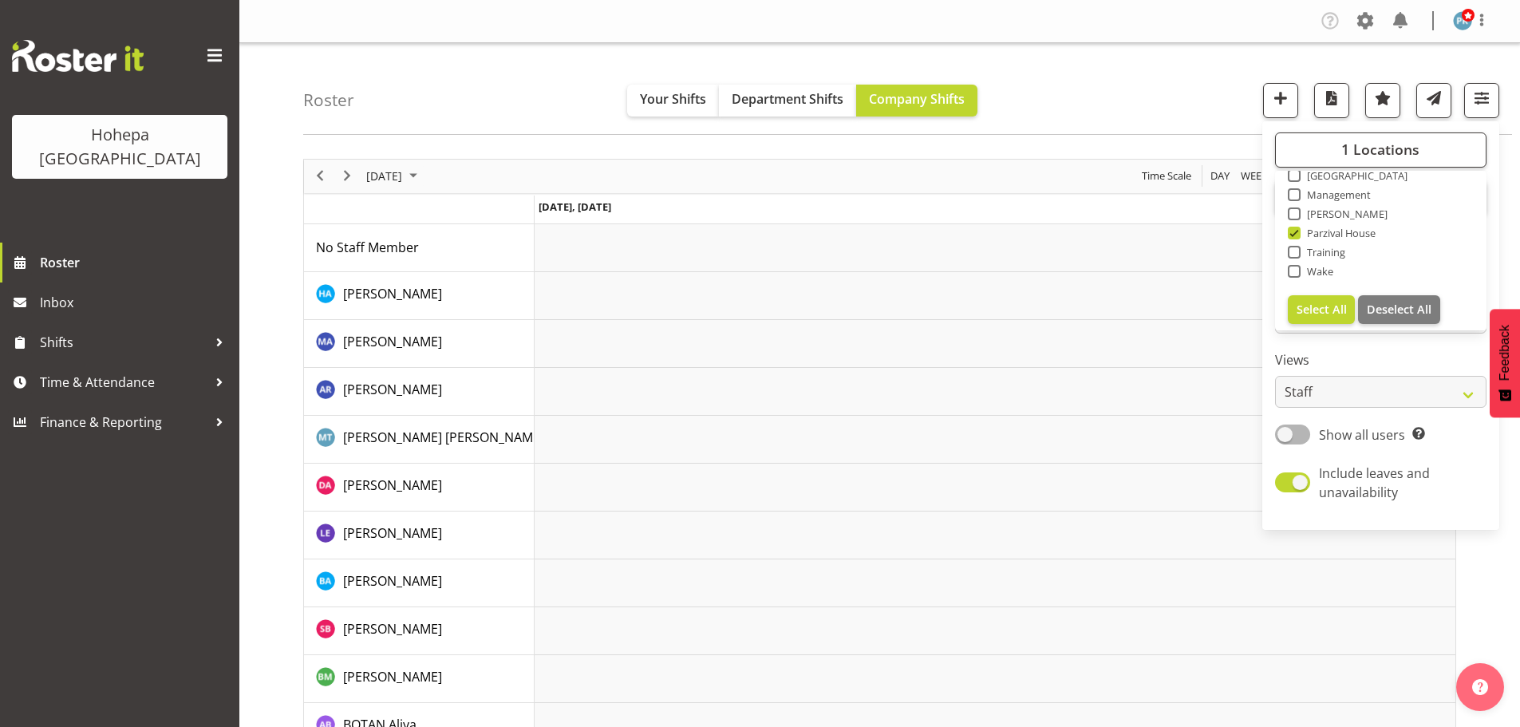
click at [1167, 123] on div "Roster Your Shifts Department Shifts Company Shifts 1 Locations [GEOGRAPHIC_DAT…" at bounding box center [907, 89] width 1209 height 92
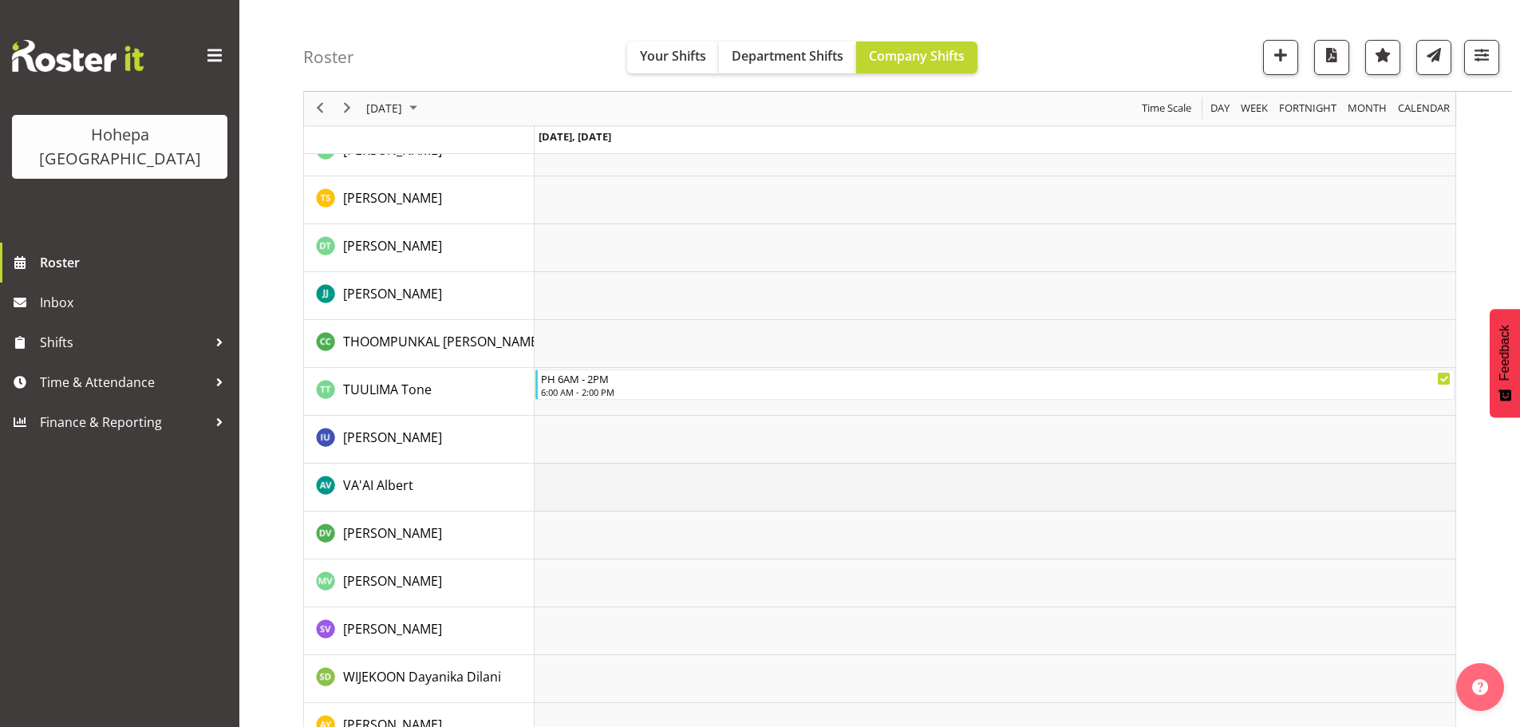
scroll to position [3436, 0]
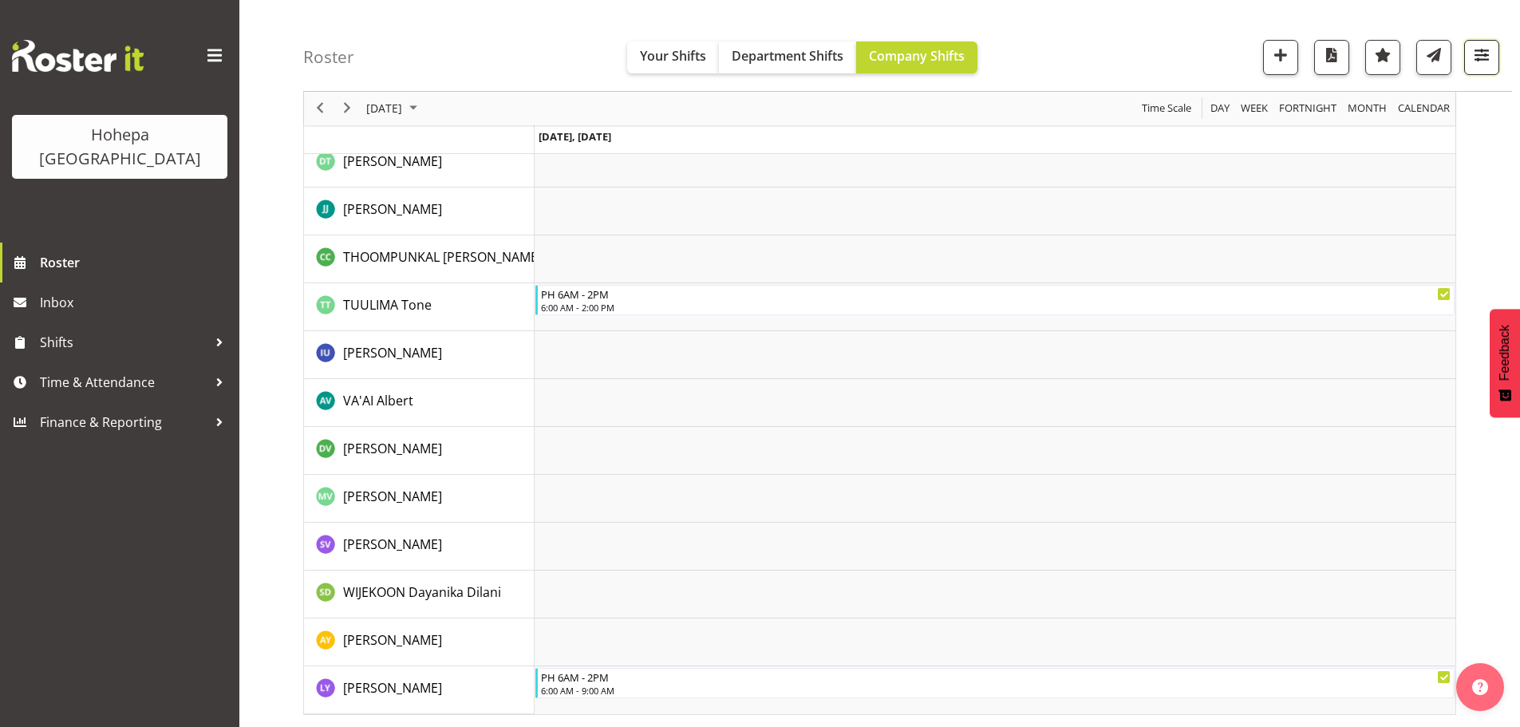
click at [1483, 57] on span "button" at bounding box center [1482, 55] width 21 height 21
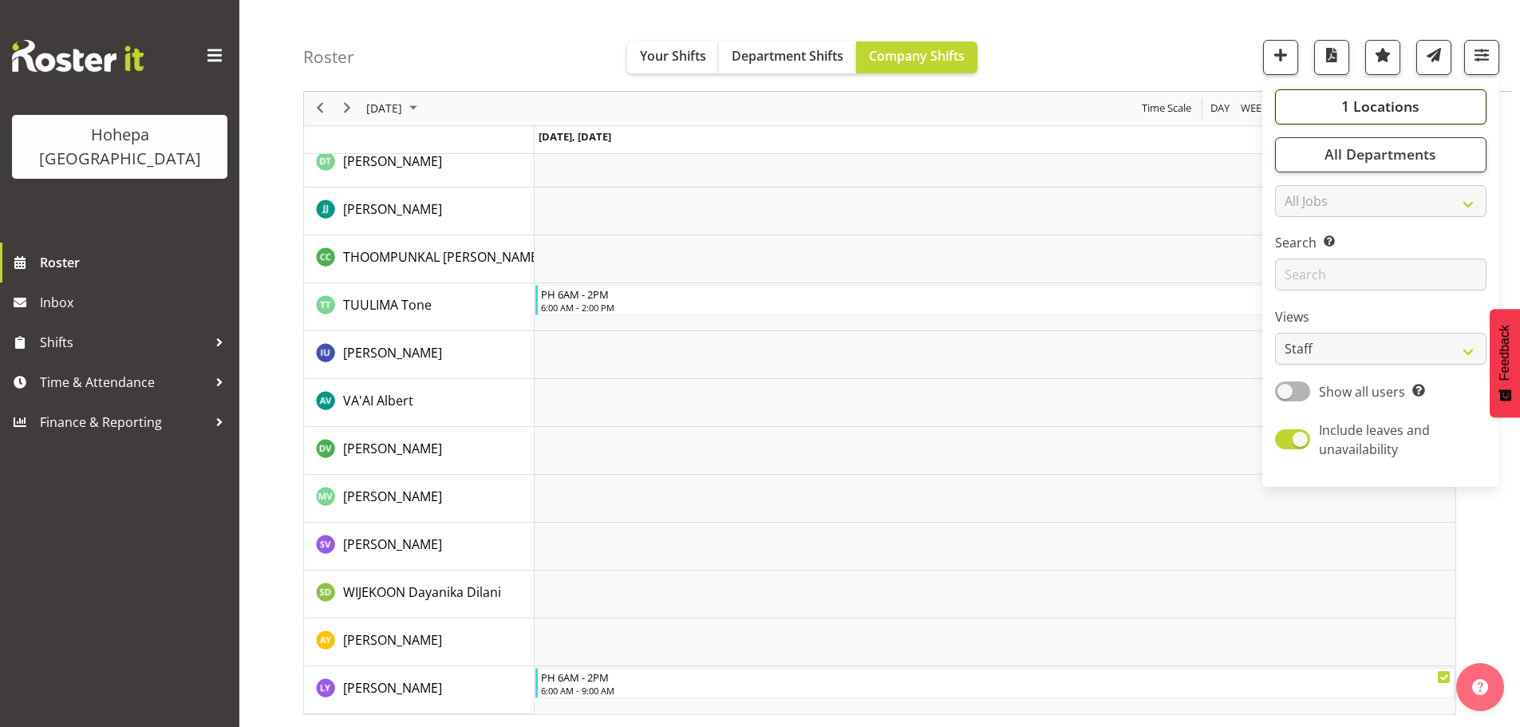
click at [1300, 106] on button "1 Locations" at bounding box center [1380, 106] width 211 height 35
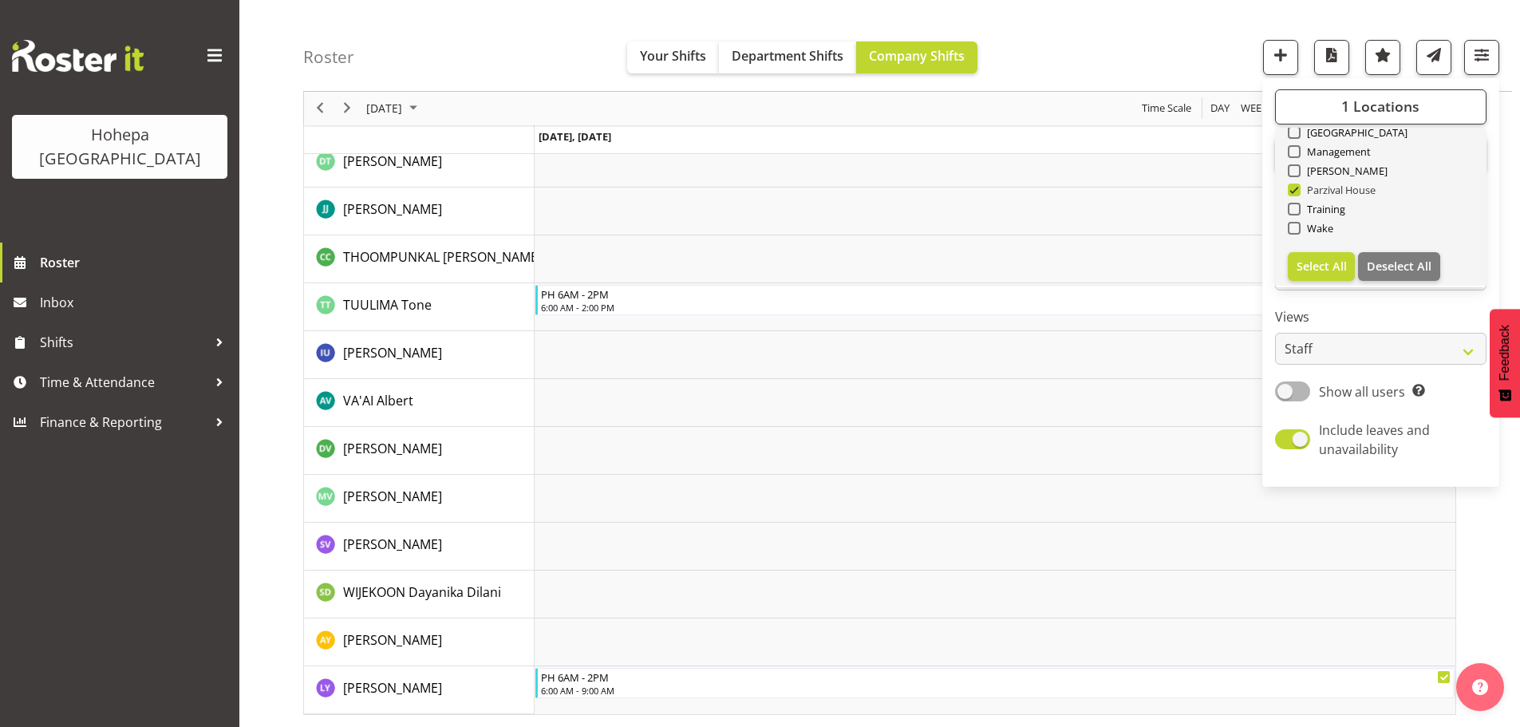
click at [1294, 192] on span at bounding box center [1294, 190] width 13 height 13
click at [1294, 192] on input "Parzival House" at bounding box center [1293, 190] width 10 height 10
checkbox input "false"
click at [1294, 243] on span at bounding box center [1294, 242] width 13 height 13
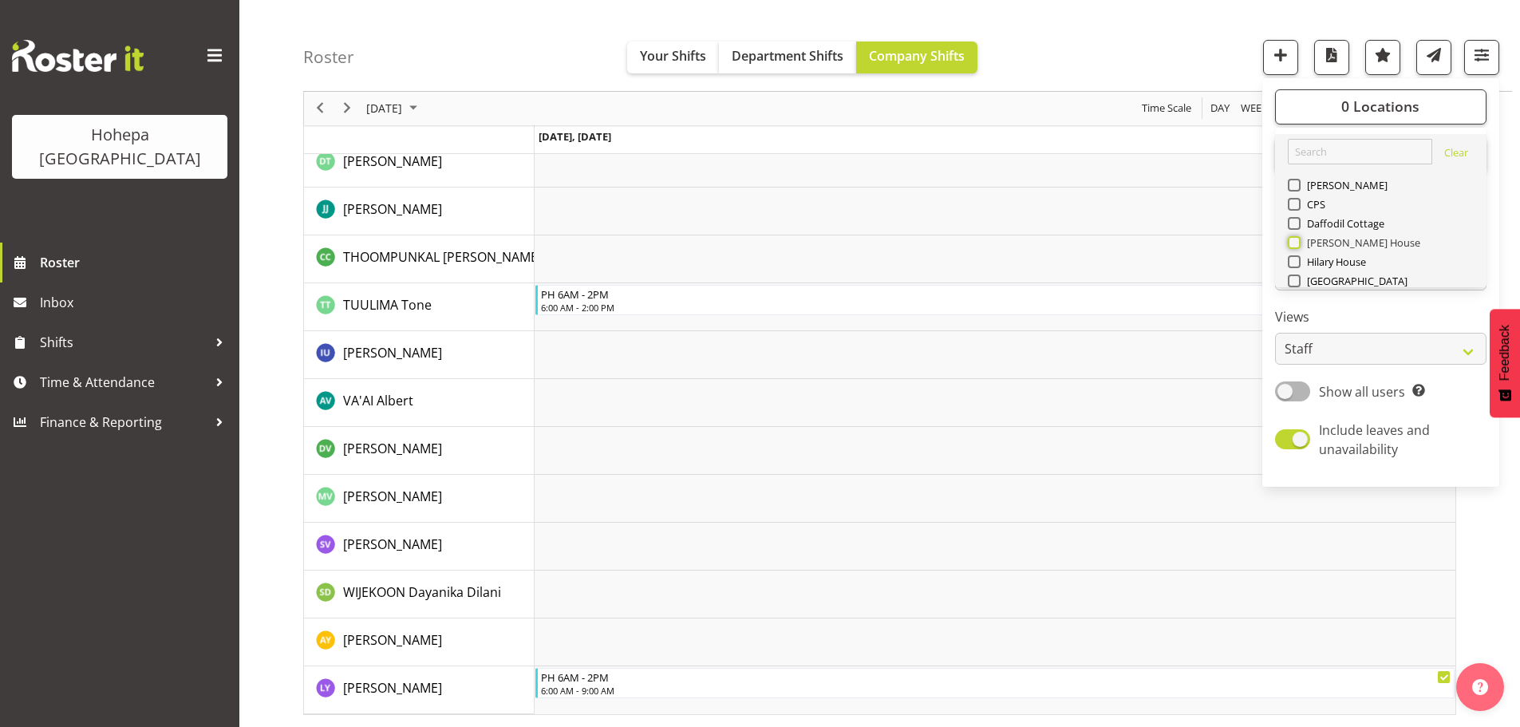
click at [1294, 243] on input "[PERSON_NAME] House" at bounding box center [1293, 243] width 10 height 10
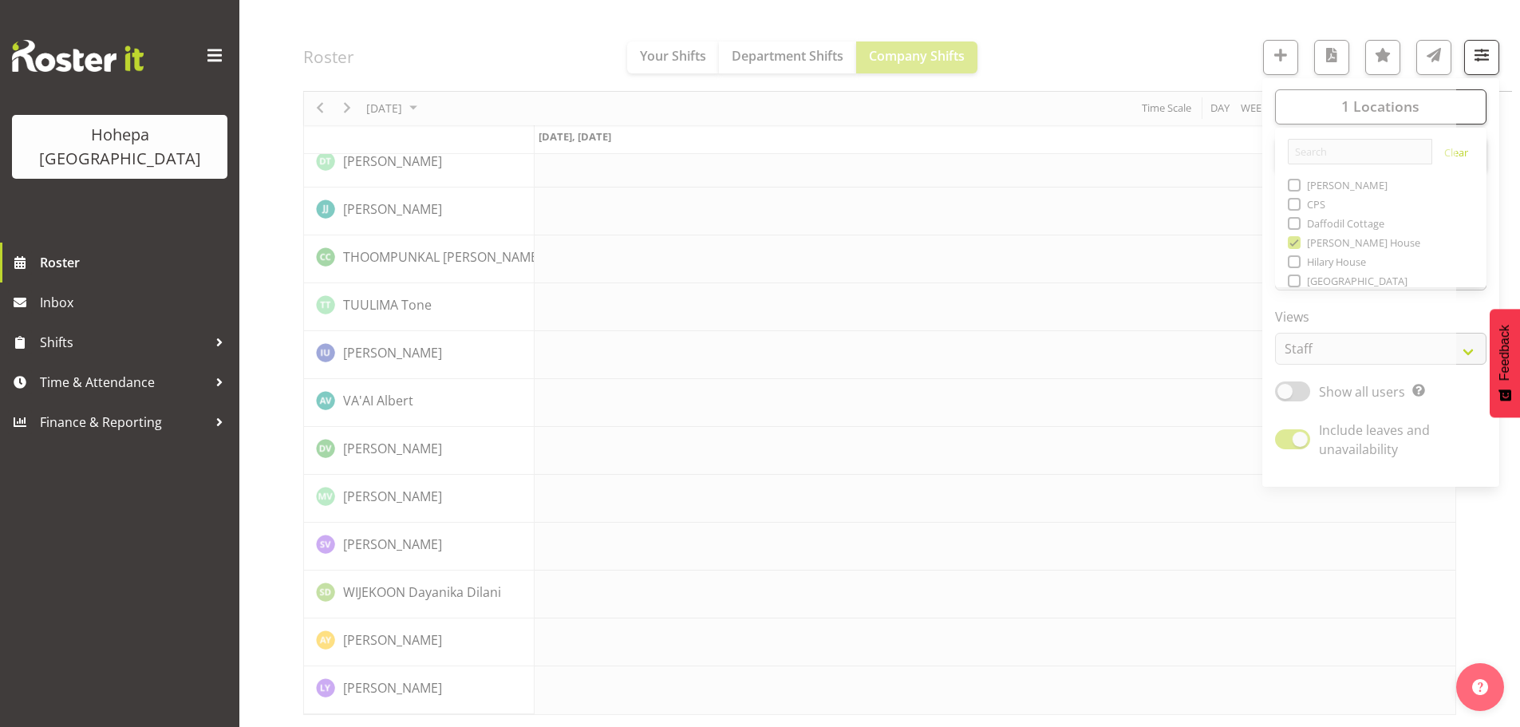
drag, startPoint x: 1114, startPoint y: 59, endPoint x: 1123, endPoint y: 52, distance: 11.3
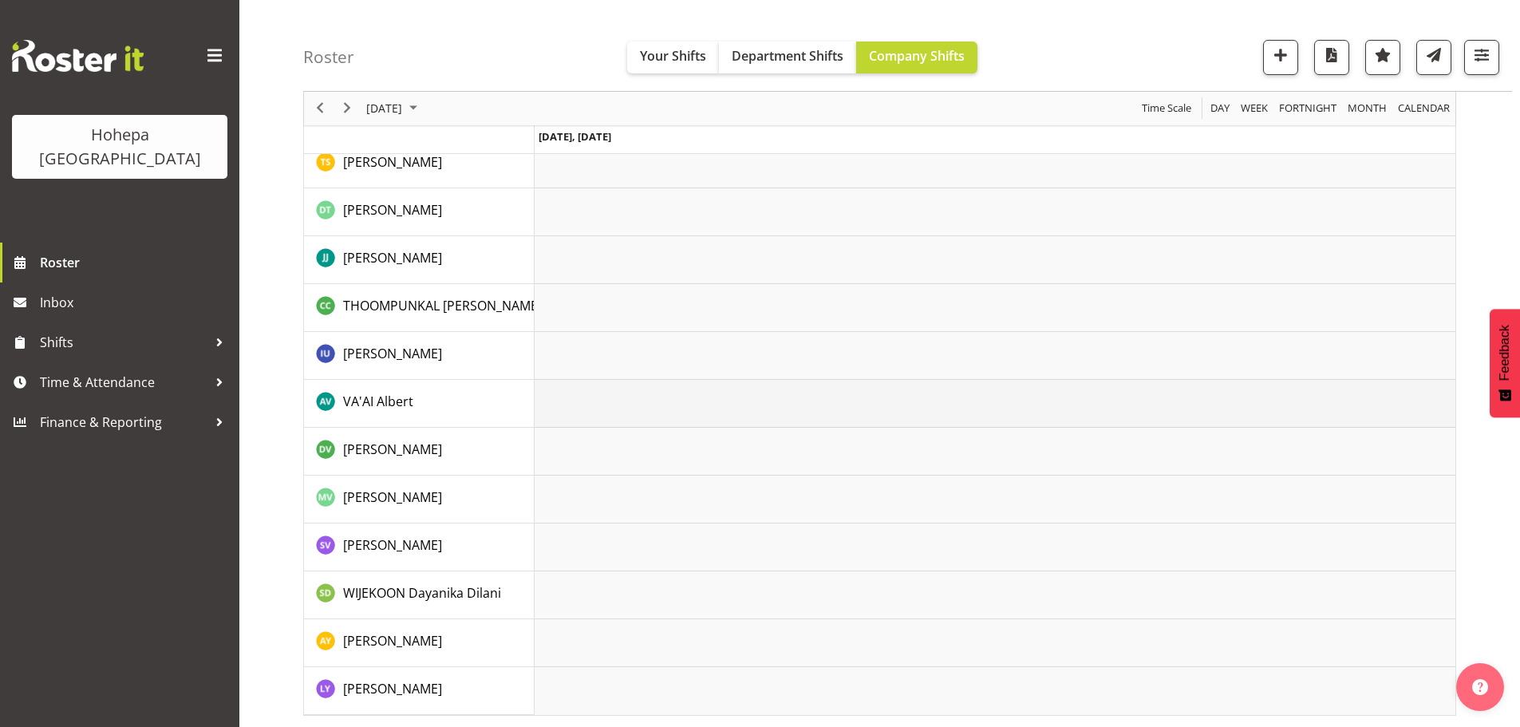
scroll to position [3356, 0]
click at [1474, 56] on span "button" at bounding box center [1482, 55] width 21 height 21
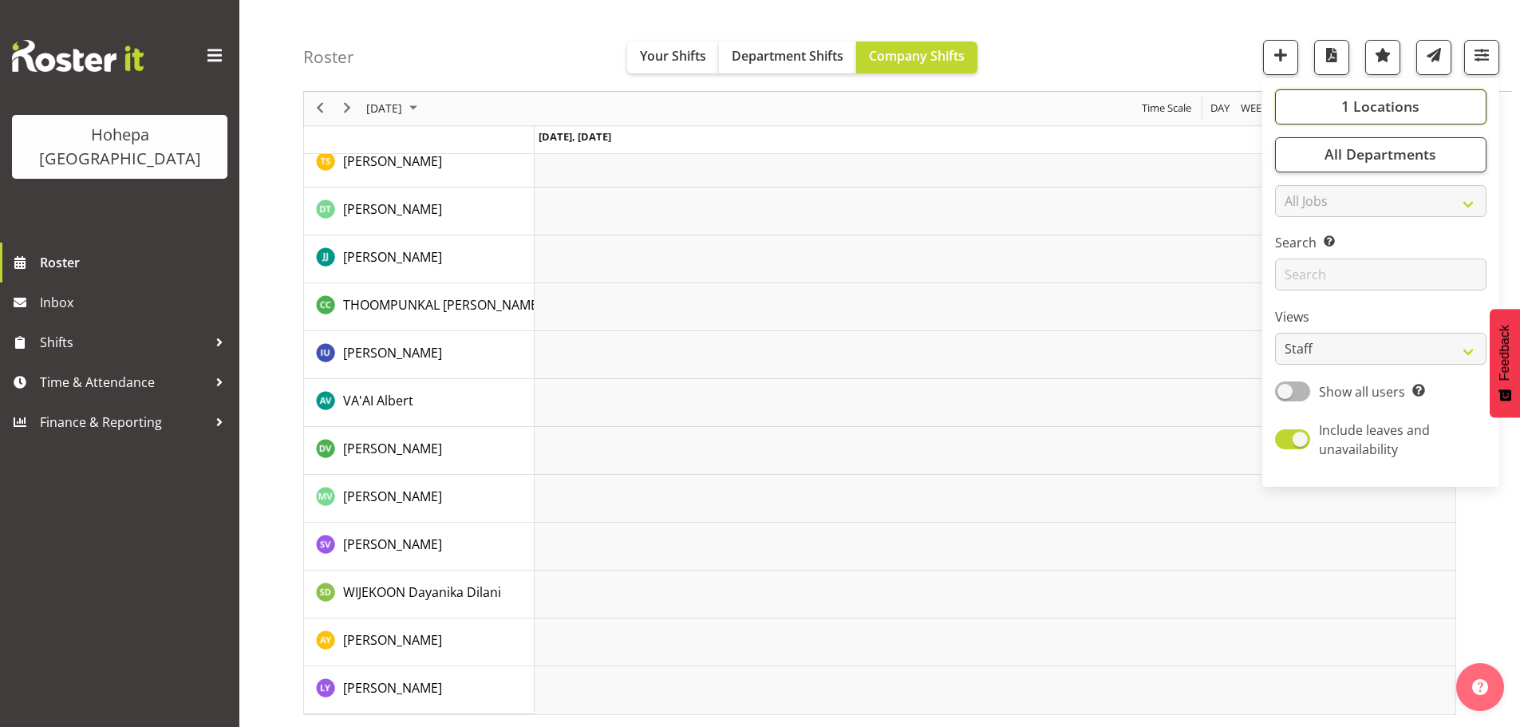
drag, startPoint x: 1370, startPoint y: 99, endPoint x: 1349, endPoint y: 127, distance: 34.8
click at [1370, 100] on span "1 Locations" at bounding box center [1380, 106] width 78 height 19
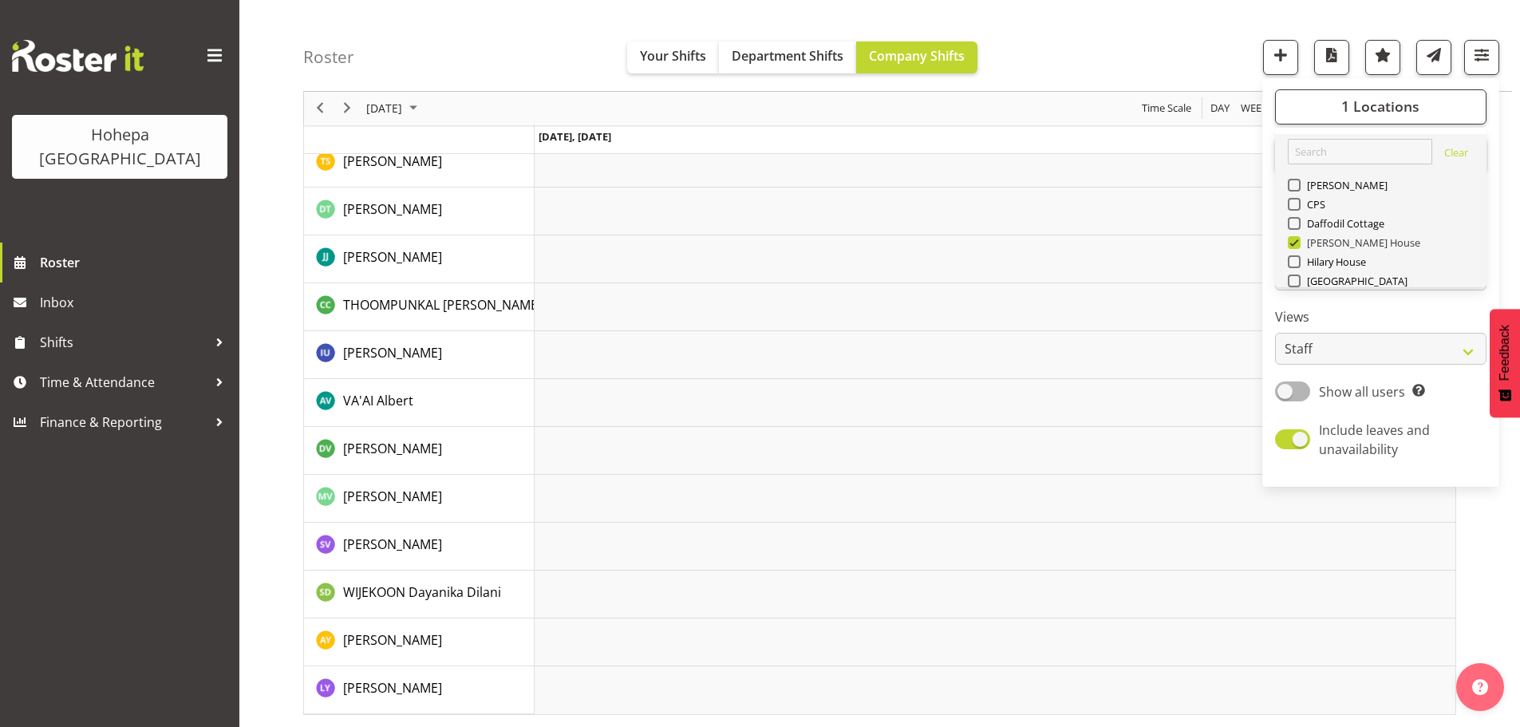
click at [1291, 246] on span at bounding box center [1294, 242] width 13 height 13
click at [1291, 246] on input "[PERSON_NAME] House" at bounding box center [1293, 243] width 10 height 10
checkbox input "false"
click at [1296, 222] on span at bounding box center [1294, 223] width 13 height 13
click at [1296, 222] on input "Daffodil Cottage" at bounding box center [1293, 224] width 10 height 10
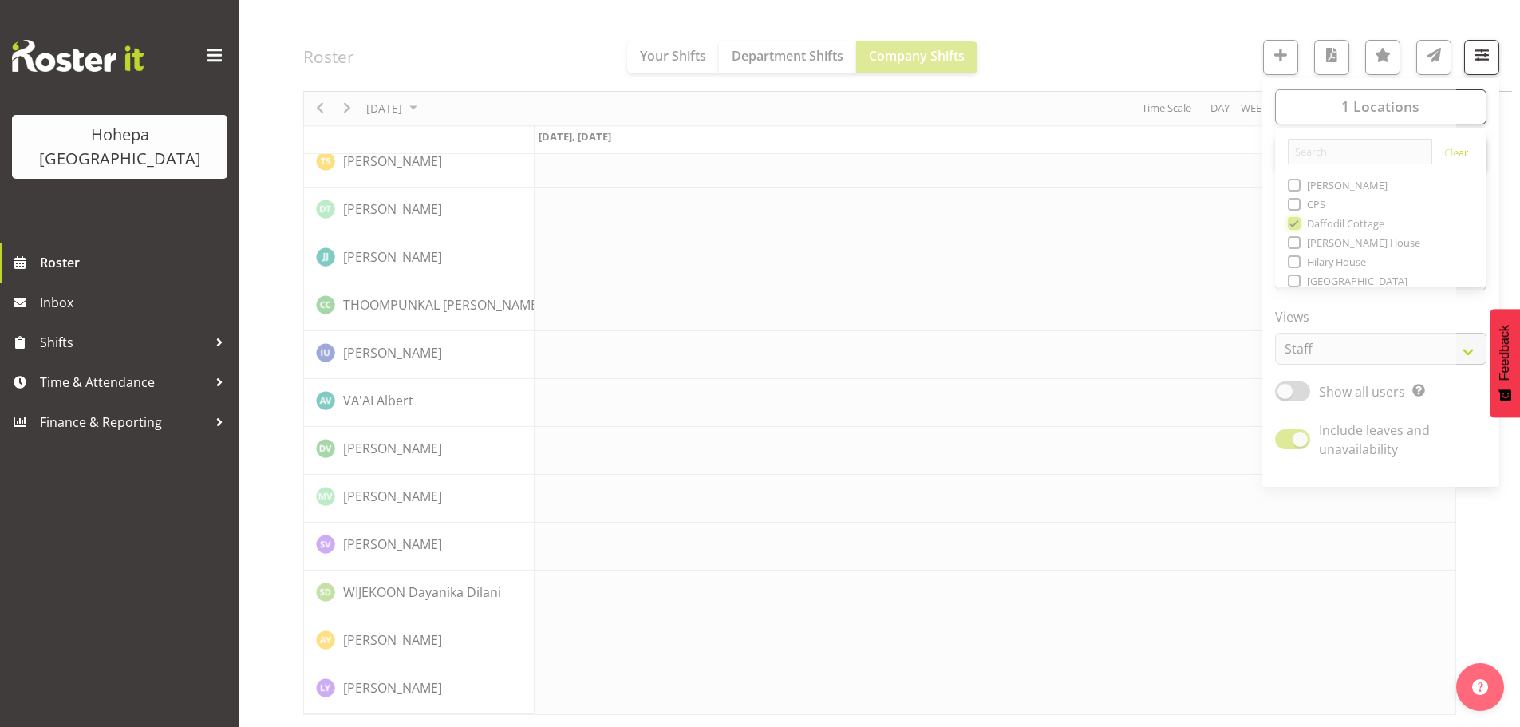
scroll to position [3101, 0]
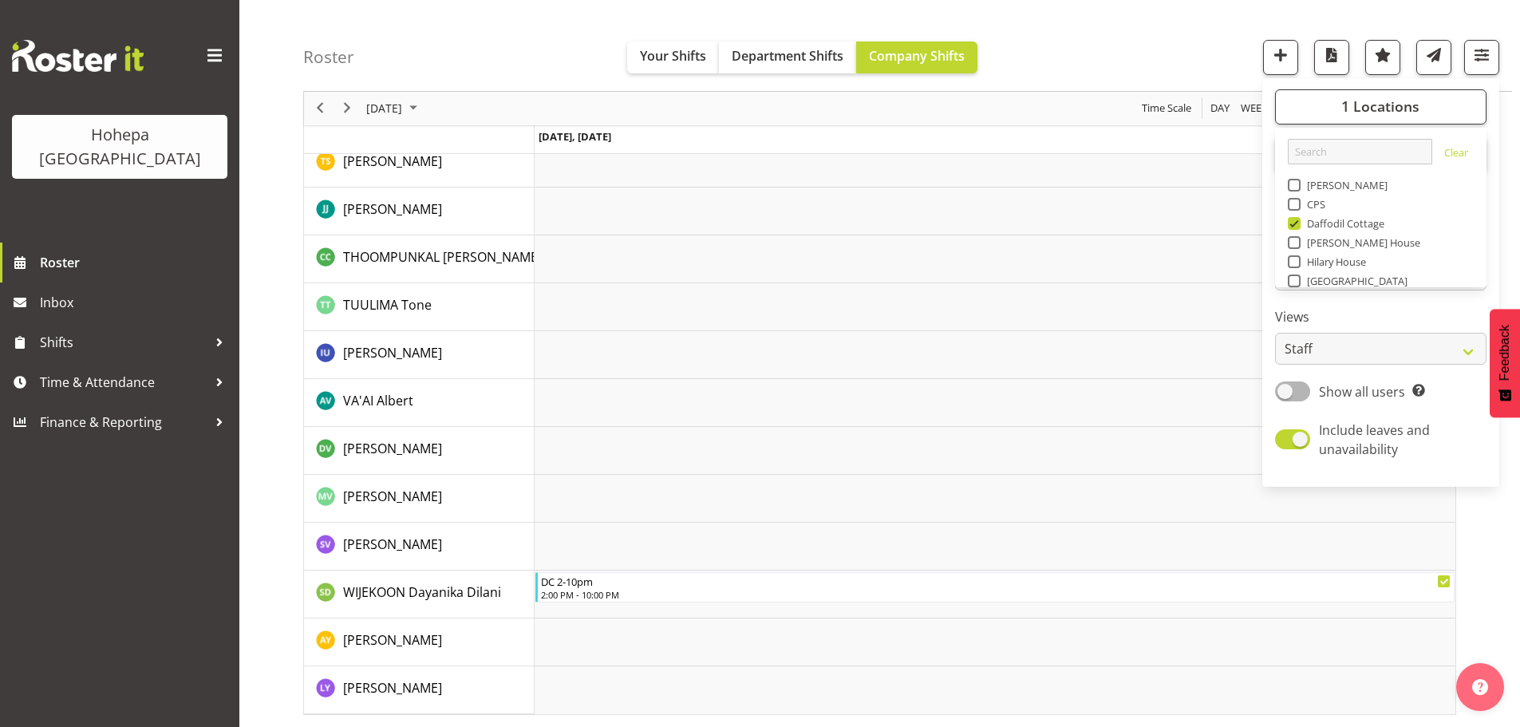
scroll to position [2718, 0]
click at [1199, 2] on div "Roster Your Shifts Department Shifts Company Shifts 1 Locations [GEOGRAPHIC_DAT…" at bounding box center [907, 46] width 1209 height 92
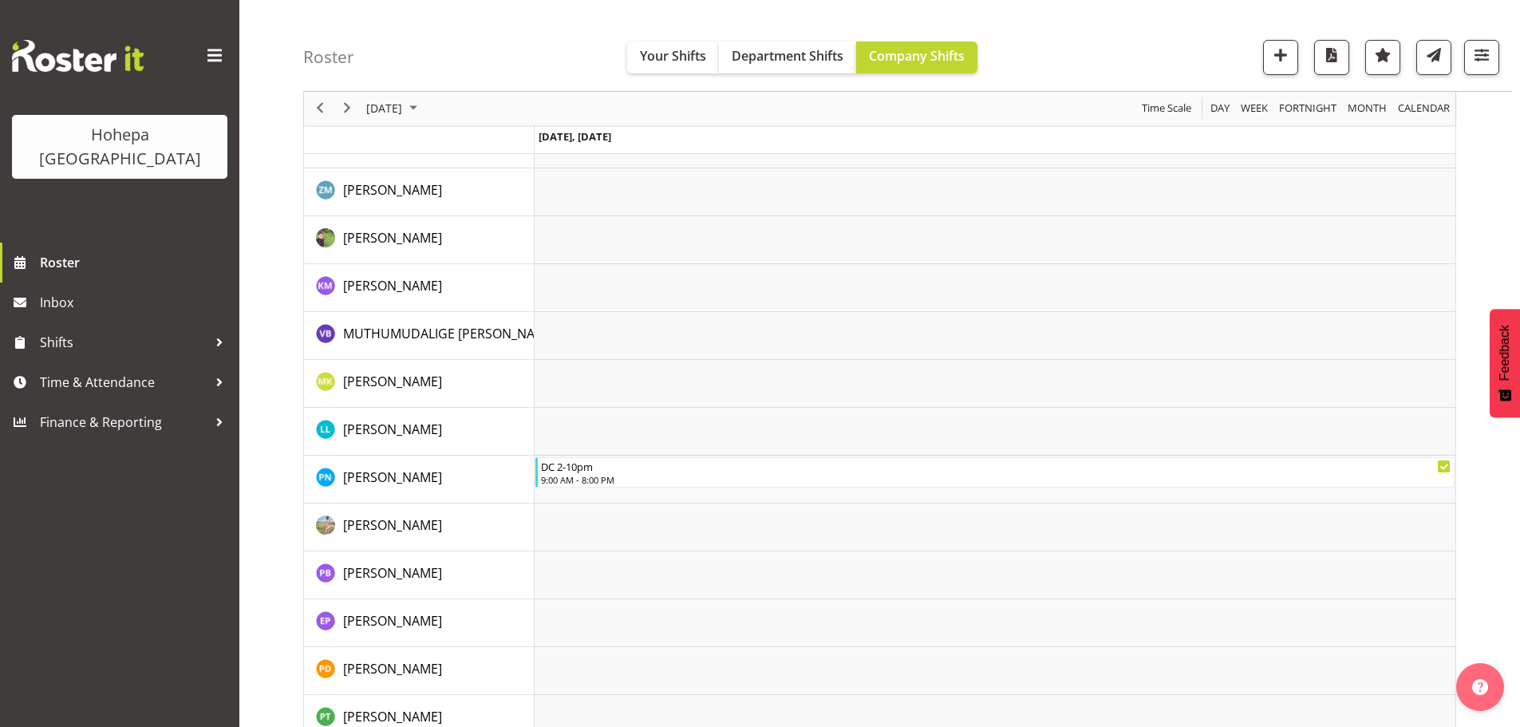
scroll to position [2000, 0]
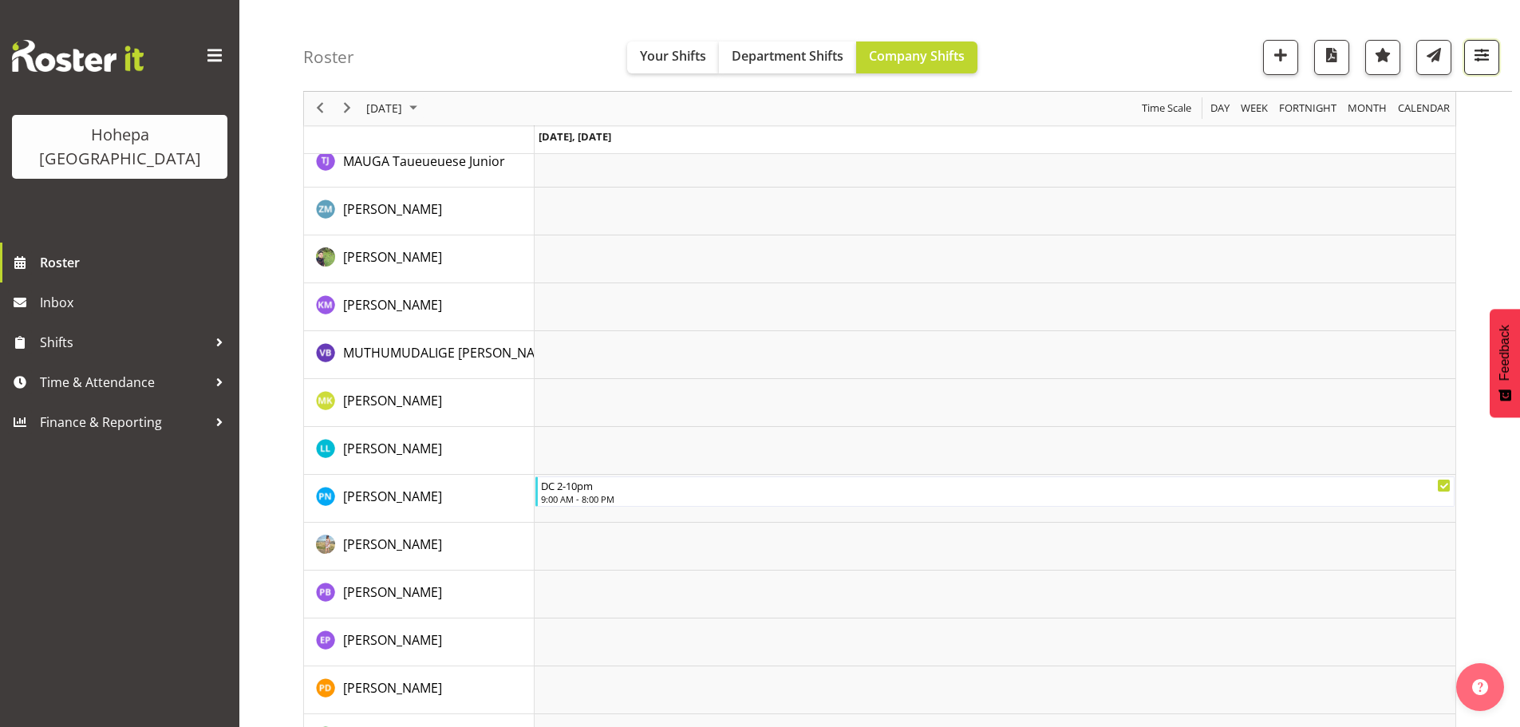
click at [1479, 58] on span "button" at bounding box center [1482, 55] width 21 height 21
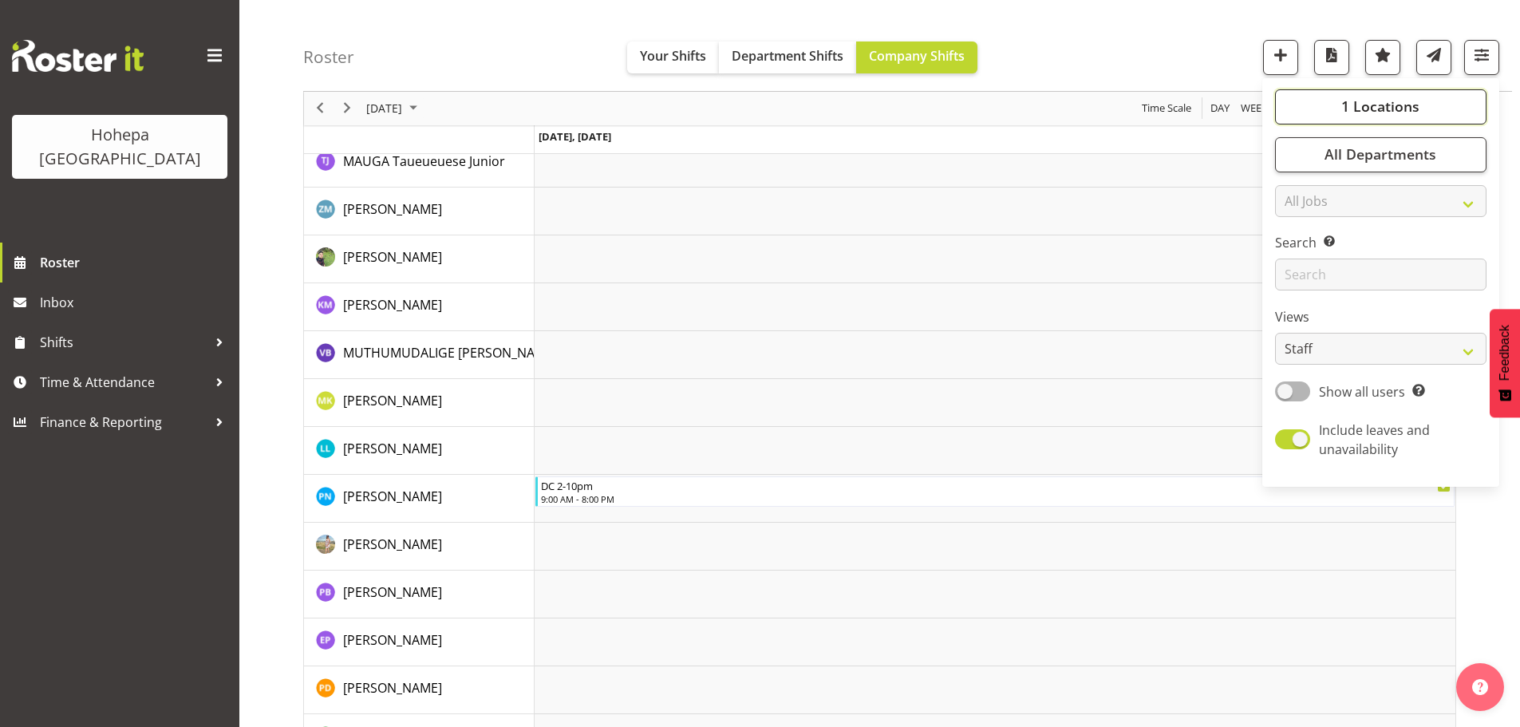
click at [1396, 105] on span "1 Locations" at bounding box center [1380, 106] width 78 height 19
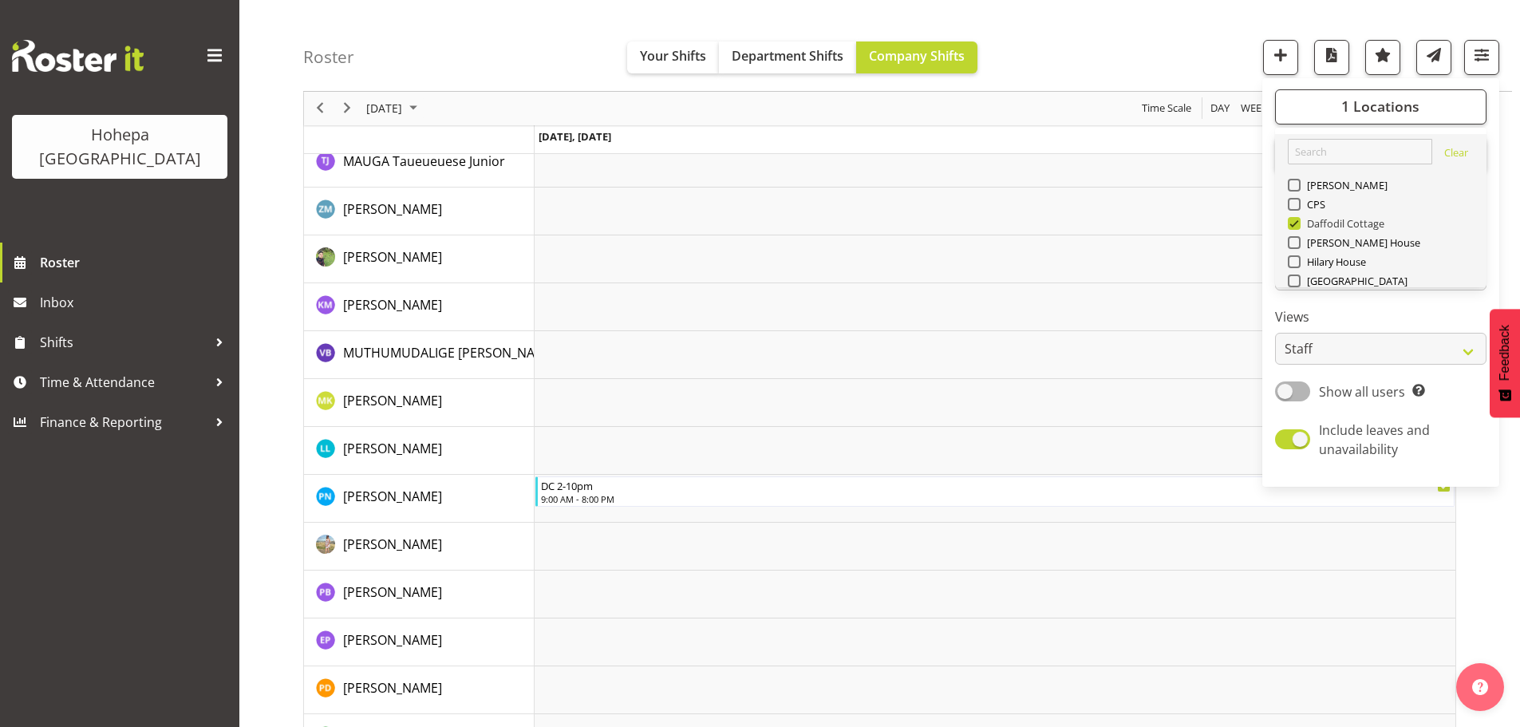
click at [1297, 222] on span at bounding box center [1294, 223] width 13 height 13
click at [1297, 222] on input "Daffodil Cottage" at bounding box center [1293, 224] width 10 height 10
checkbox input "false"
click at [1293, 259] on span at bounding box center [1294, 261] width 13 height 13
click at [1293, 259] on input "Hilary House" at bounding box center [1293, 262] width 10 height 10
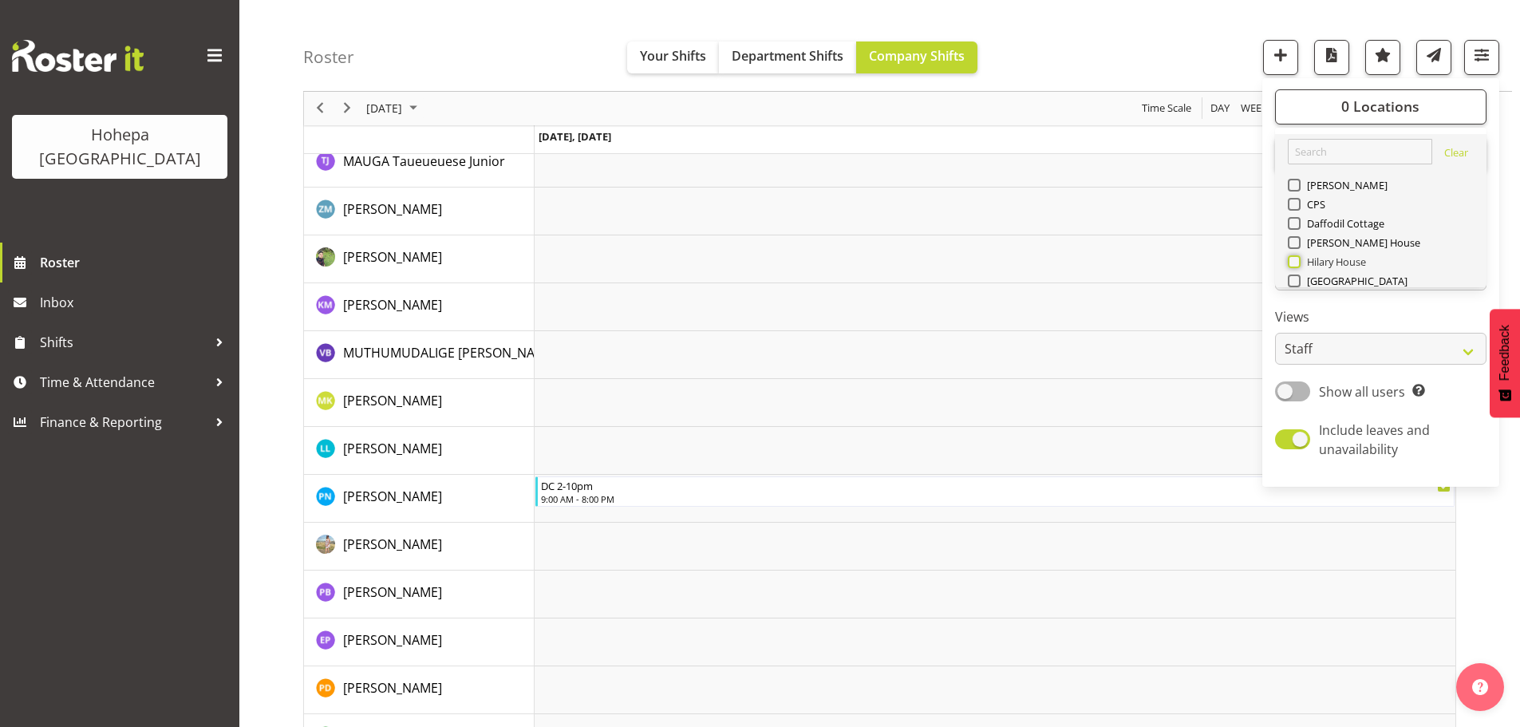
checkbox input "true"
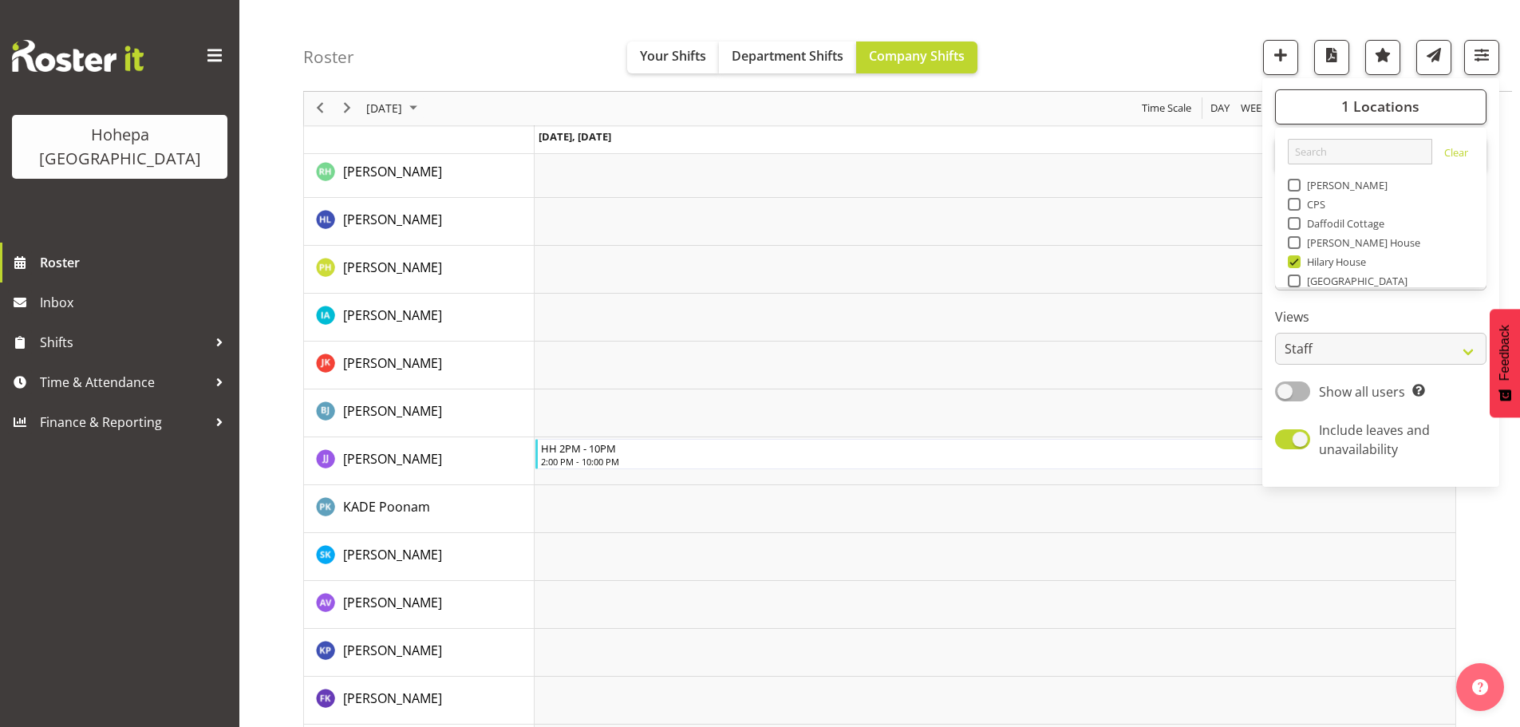
scroll to position [690, 0]
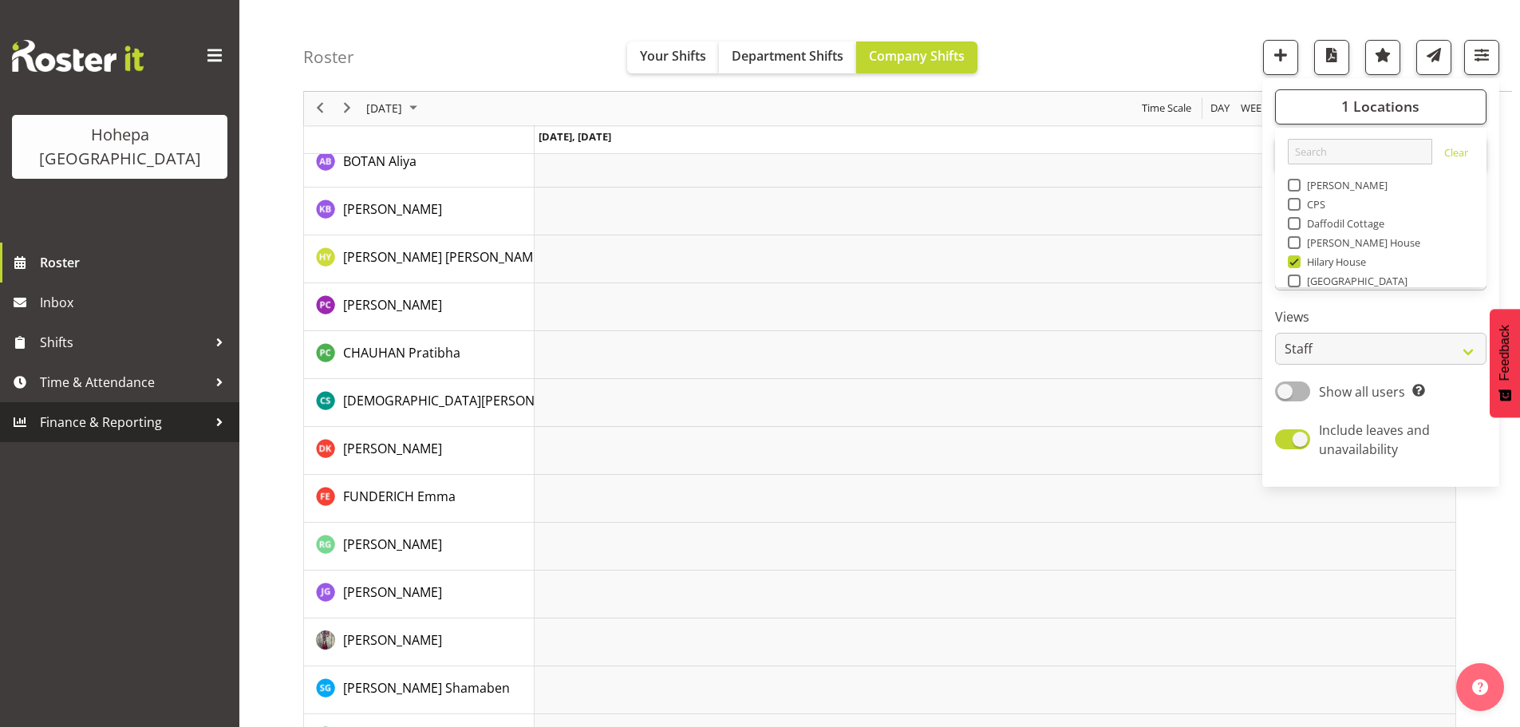
click at [101, 410] on span "Finance & Reporting" at bounding box center [124, 422] width 168 height 24
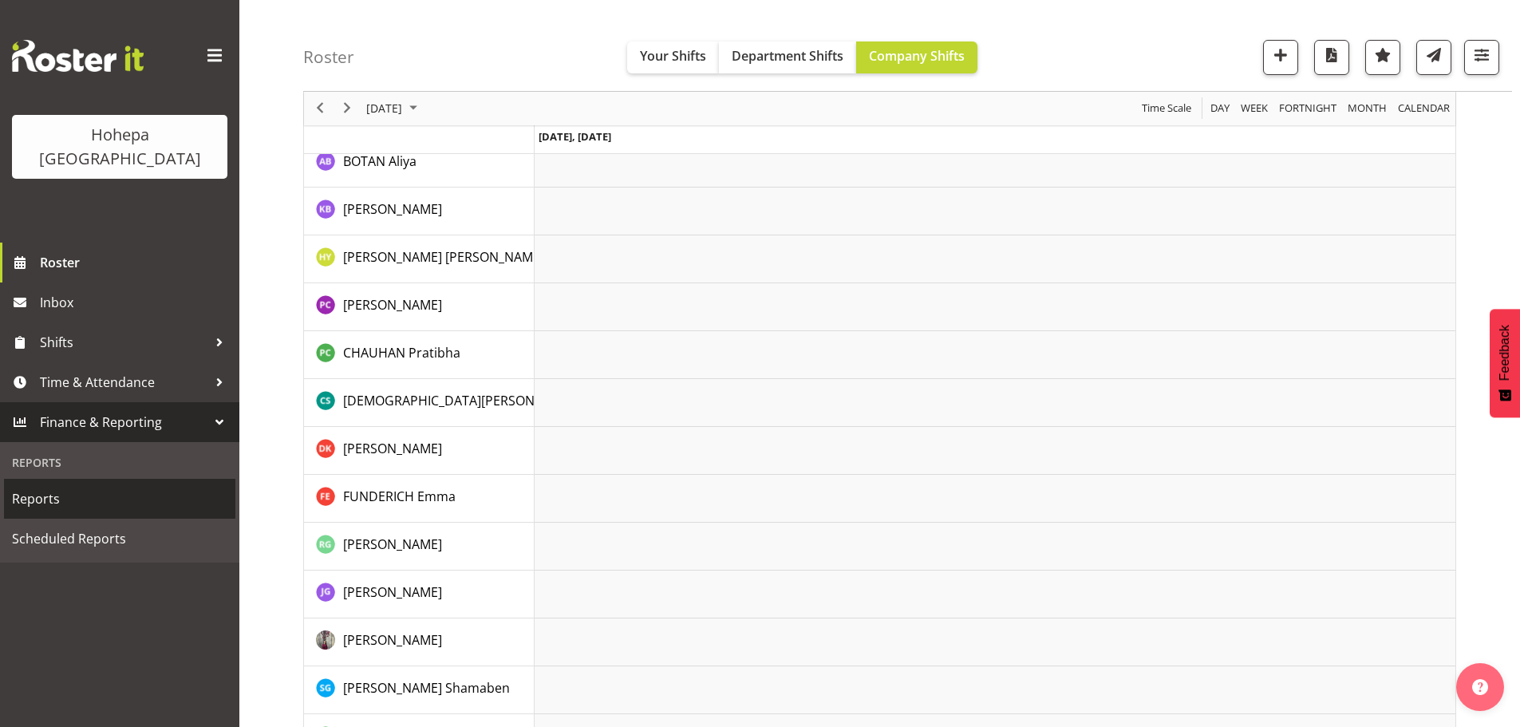
drag, startPoint x: 41, startPoint y: 472, endPoint x: 121, endPoint y: 439, distance: 87.3
click at [42, 487] on span "Reports" at bounding box center [119, 499] width 215 height 24
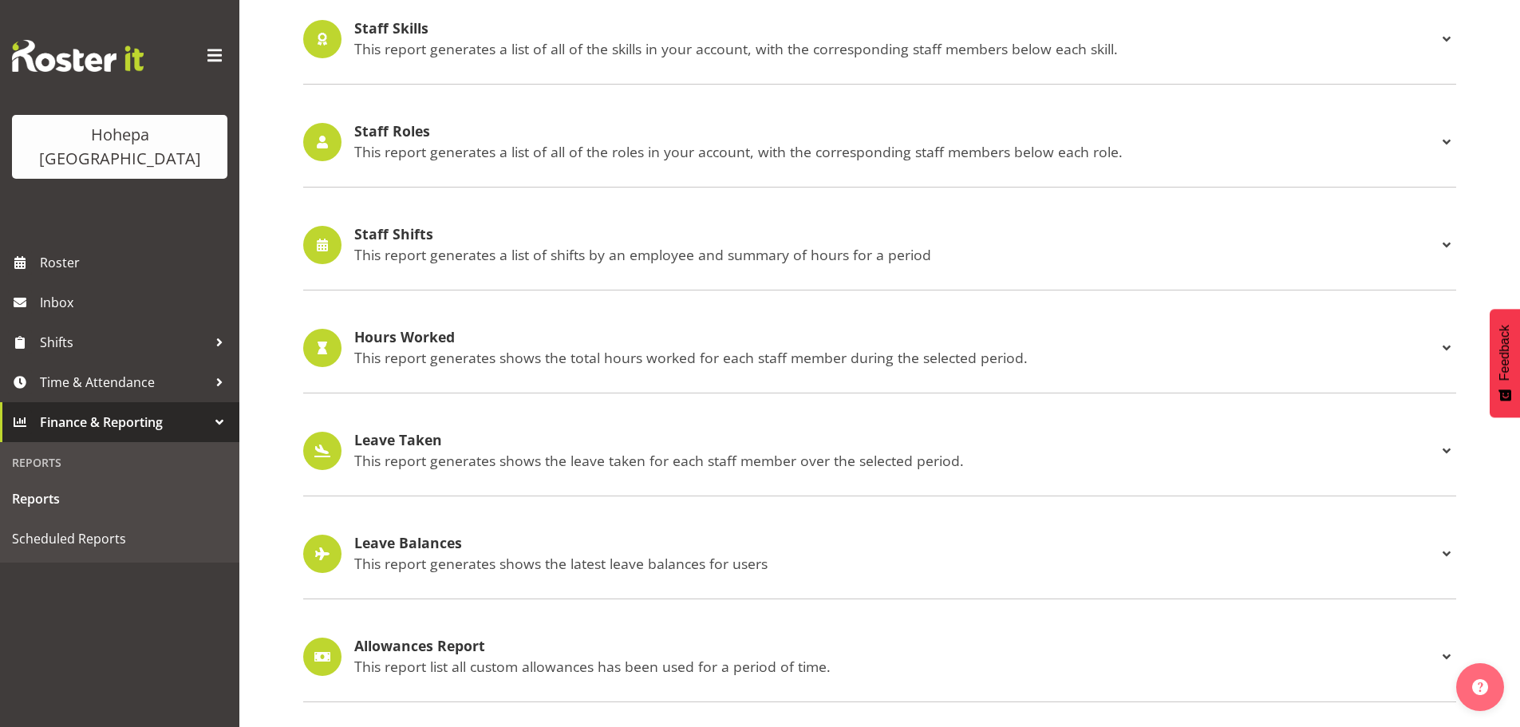
scroll to position [1485, 0]
click at [431, 232] on div "Staff Shifts This report generates a list of shifts by an employee and summary …" at bounding box center [895, 245] width 1083 height 37
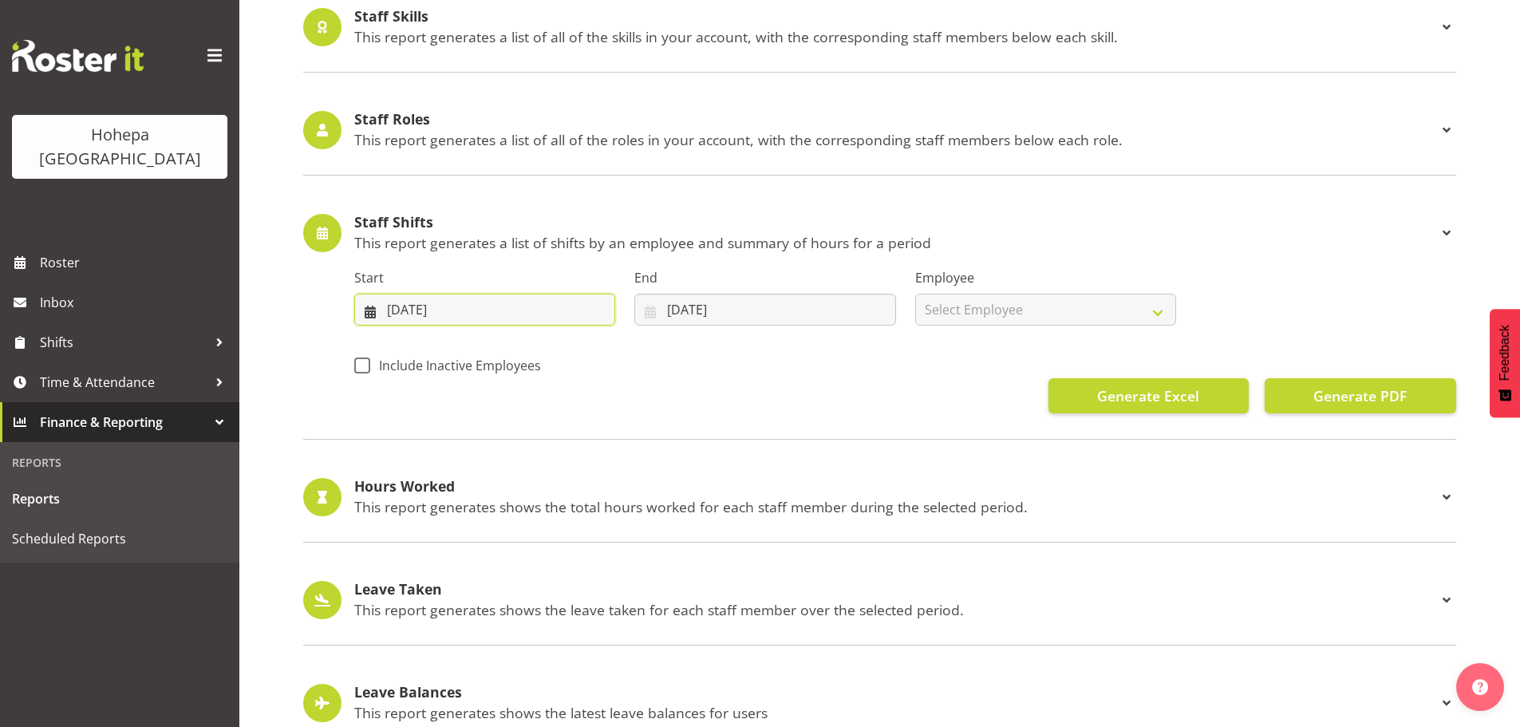
click at [397, 310] on input "26/09/2025" at bounding box center [484, 310] width 261 height 32
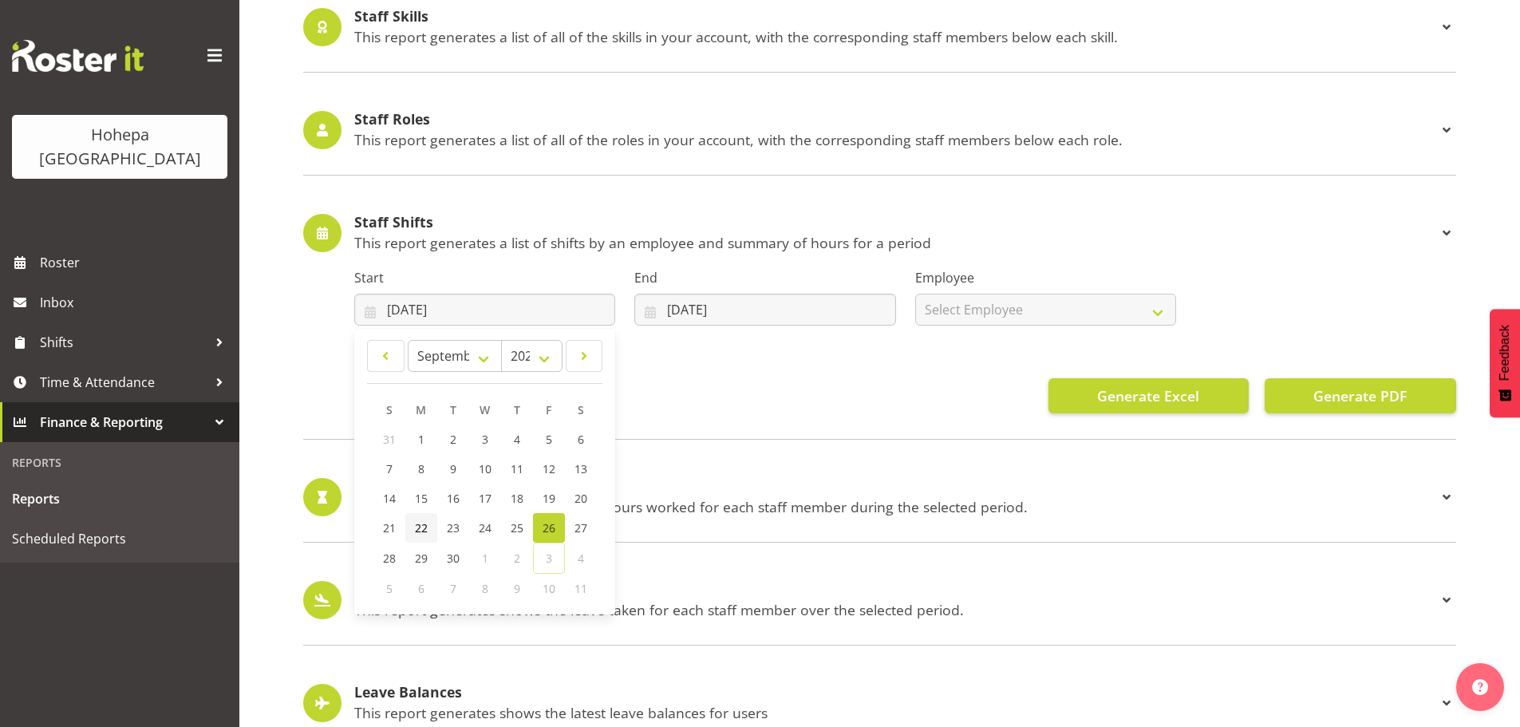
click at [421, 530] on span "22" at bounding box center [421, 527] width 13 height 15
type input "22/09/2025"
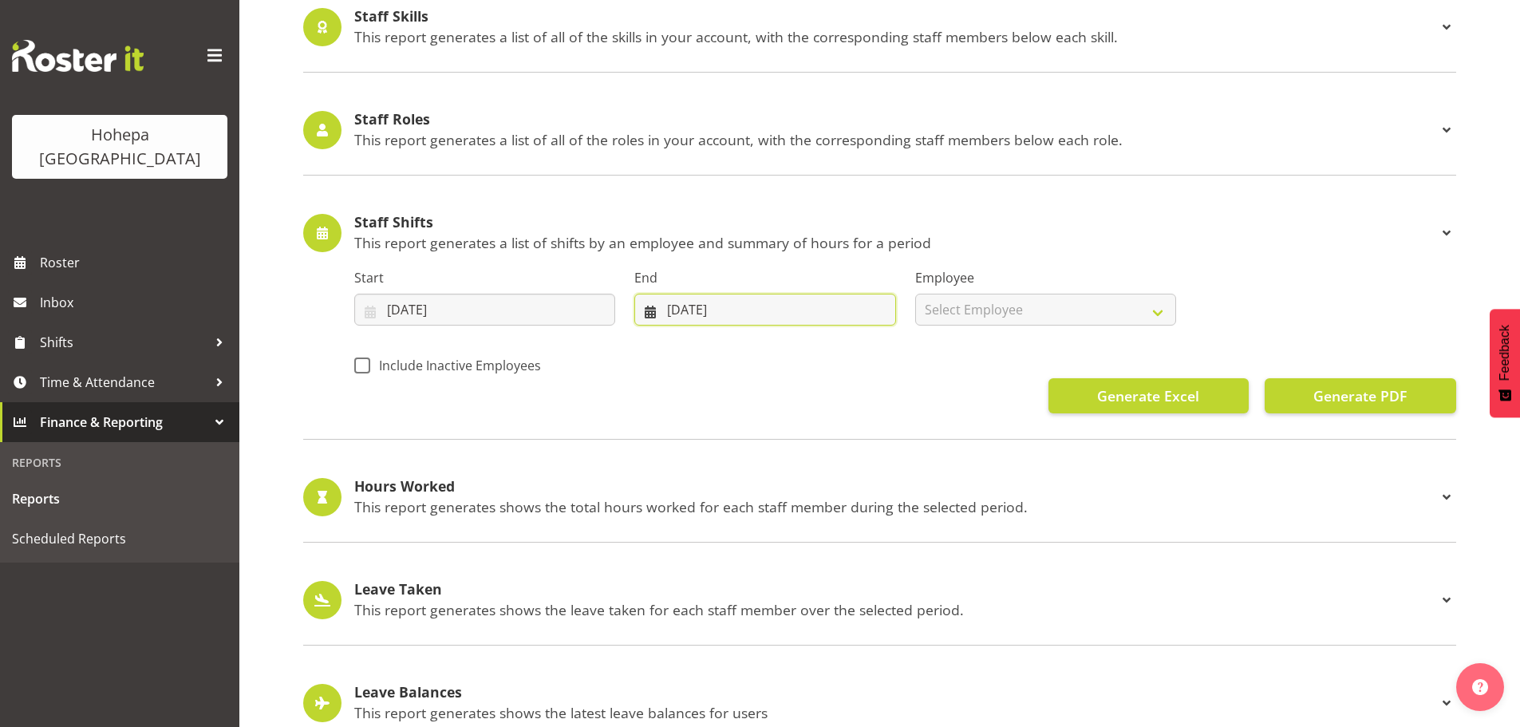
click at [674, 308] on input "03/10/2025" at bounding box center [764, 310] width 261 height 32
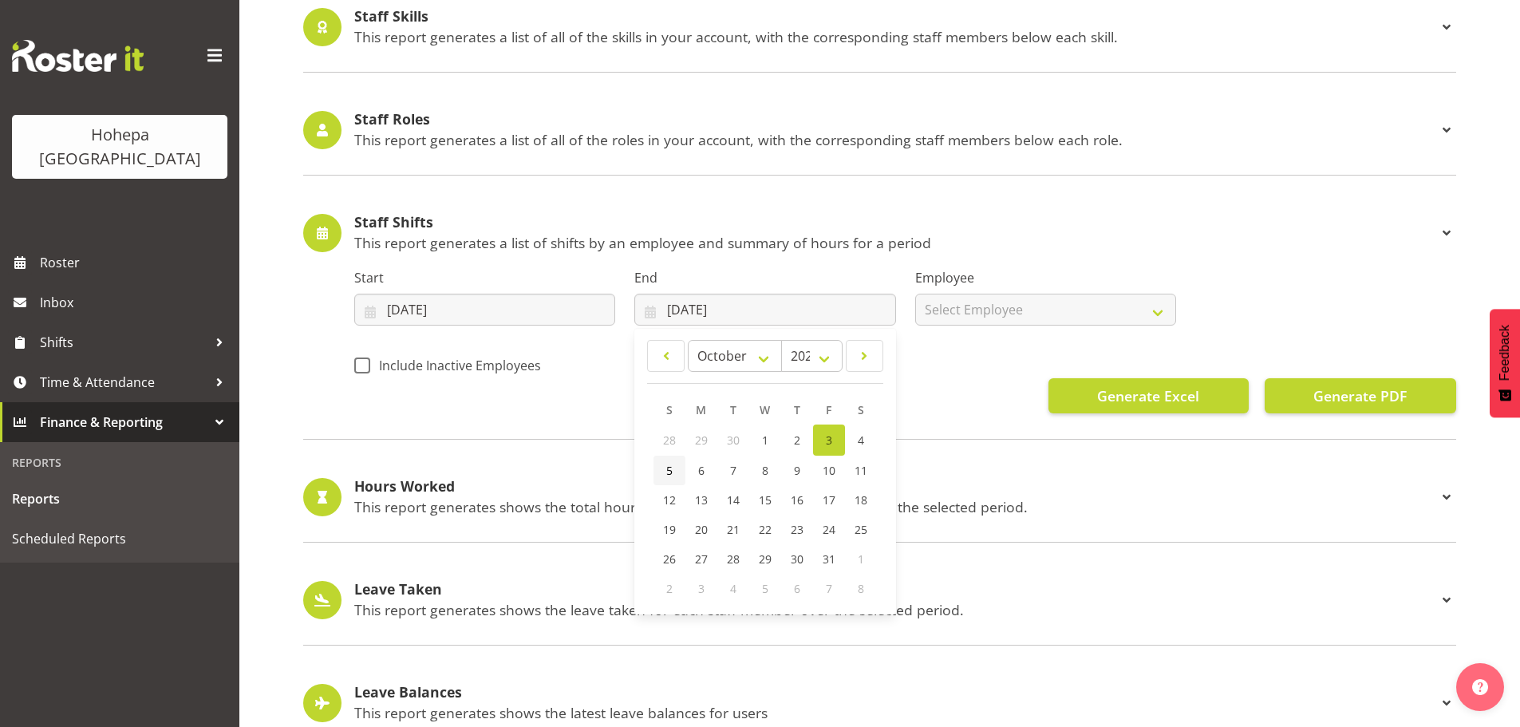
drag, startPoint x: 670, startPoint y: 472, endPoint x: 883, endPoint y: 435, distance: 216.3
click at [671, 472] on span "5" at bounding box center [669, 470] width 6 height 15
type input "05/10/2025"
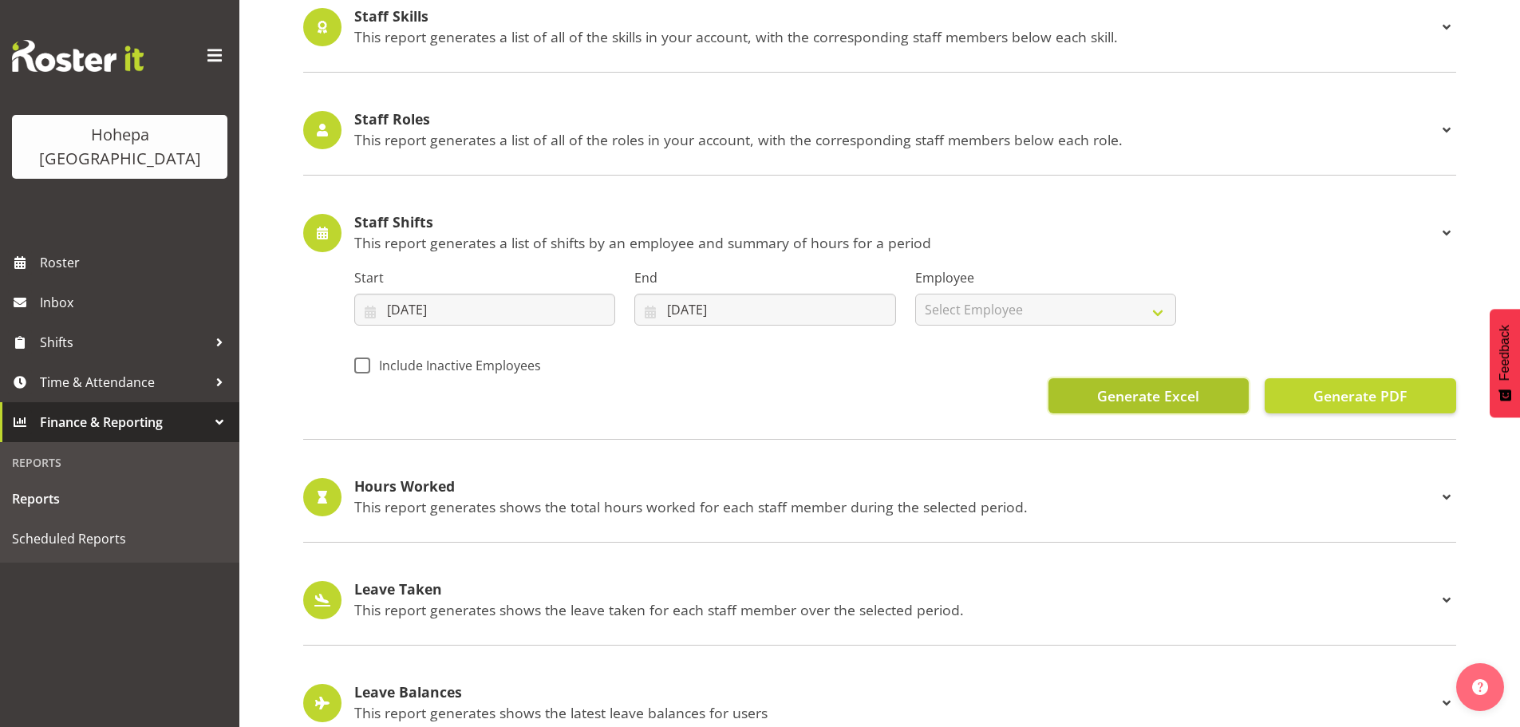
click at [1094, 397] on button "Generate Excel" at bounding box center [1149, 395] width 200 height 35
